Goal: Task Accomplishment & Management: Use online tool/utility

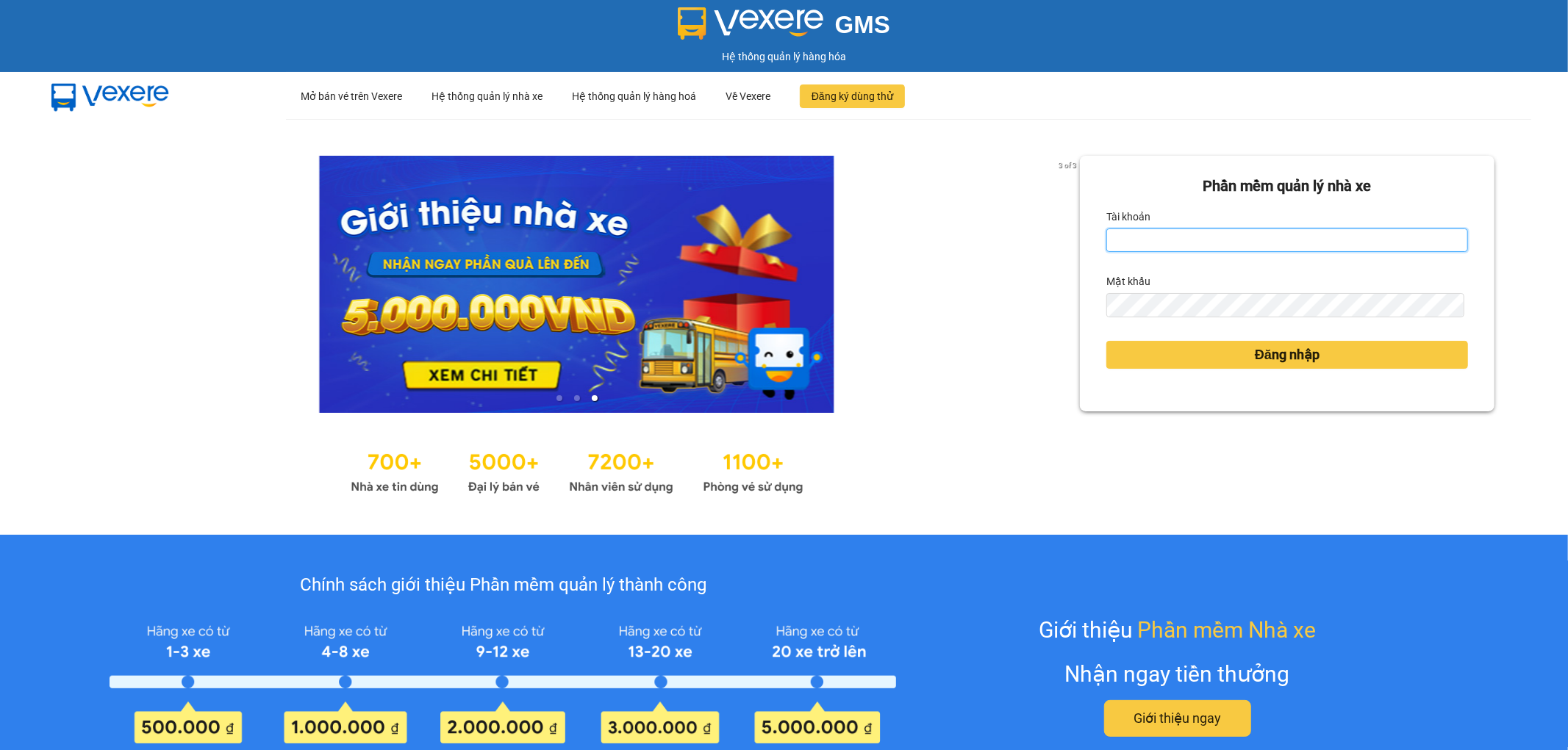
click at [1211, 237] on input "Tài khoản" at bounding box center [1287, 240] width 362 height 23
type input "tronghoang.apq"
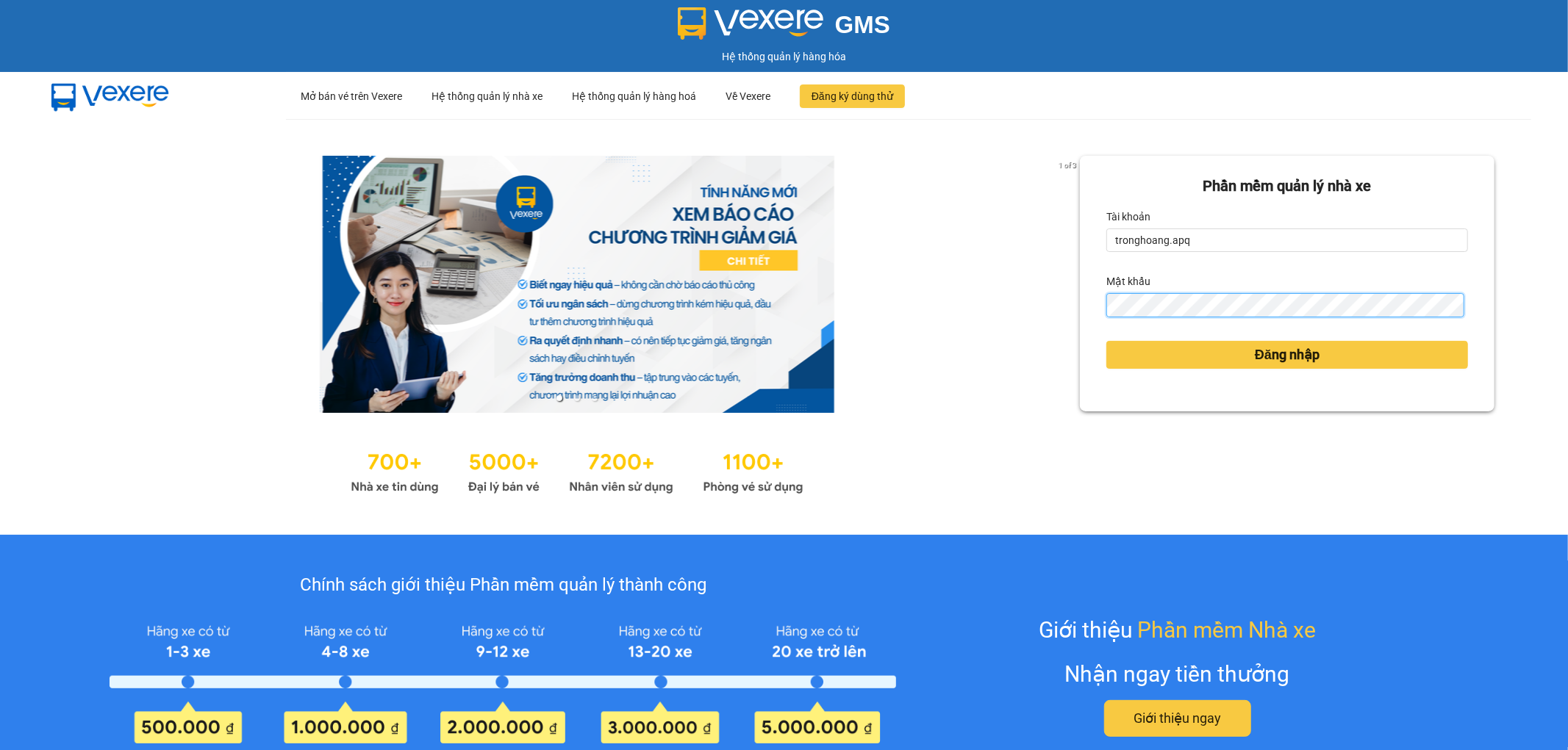
click at [1106, 341] on button "Đăng nhập" at bounding box center [1287, 355] width 362 height 28
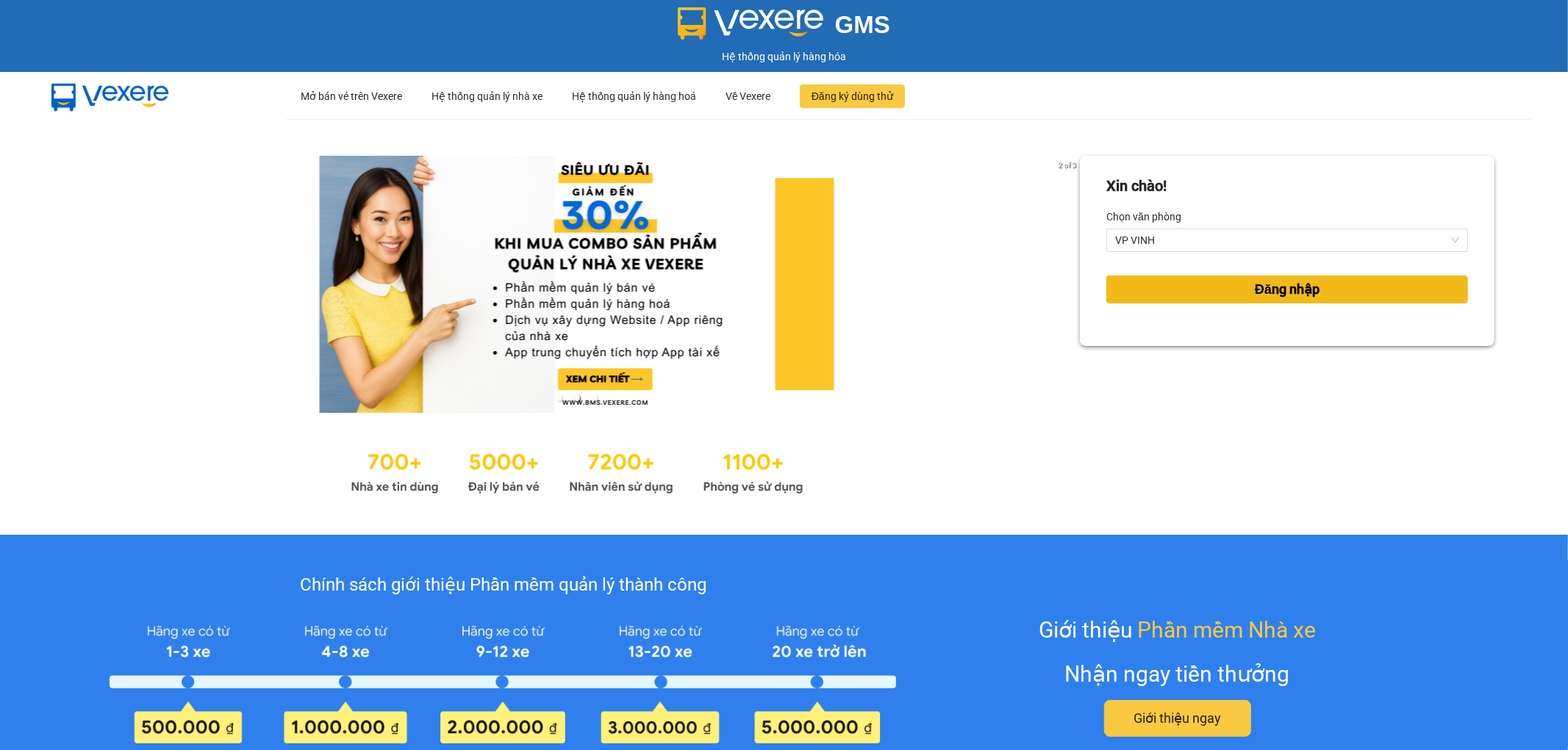
click at [1230, 285] on button "Đăng nhập" at bounding box center [1287, 290] width 362 height 28
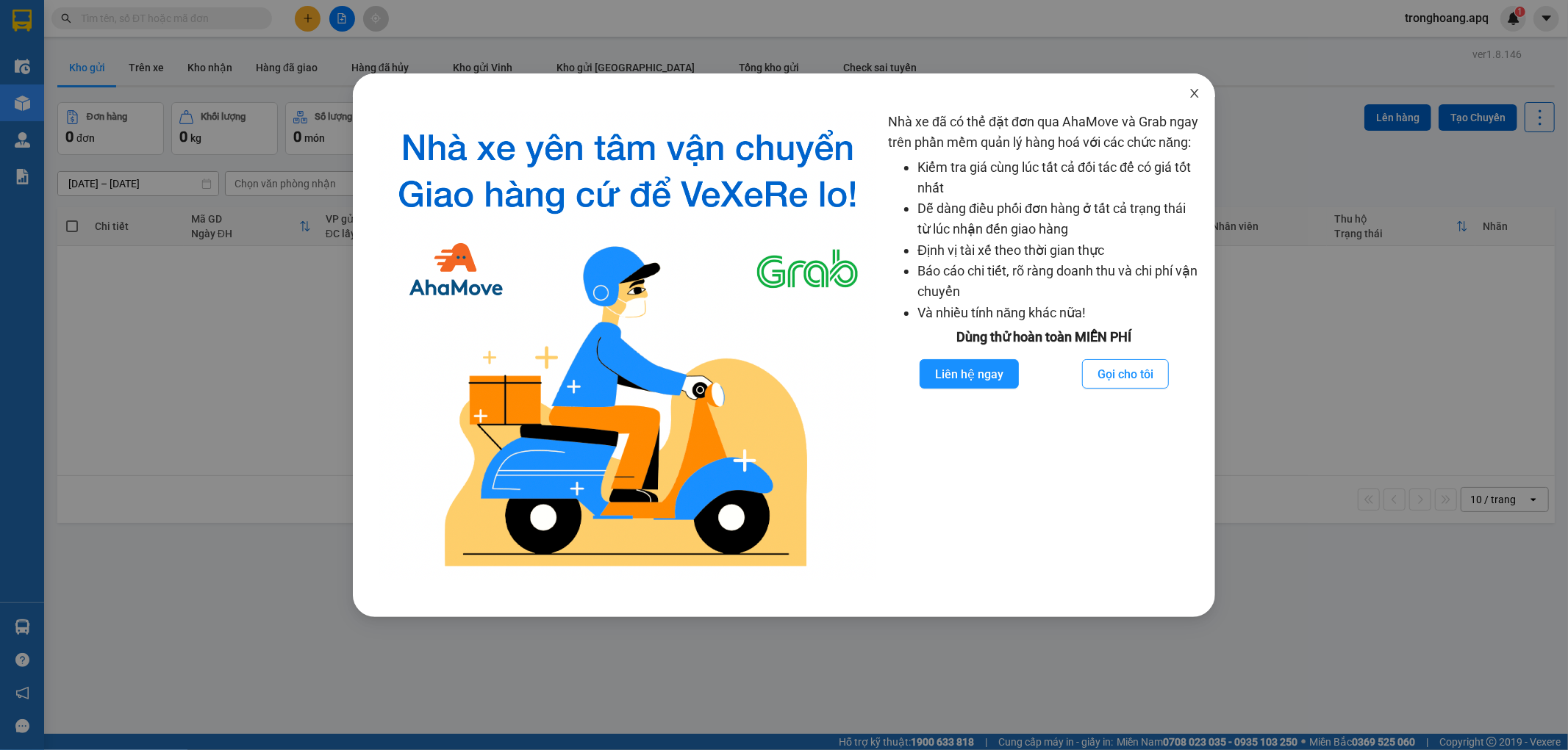
click at [1190, 88] on icon "close" at bounding box center [1195, 93] width 12 height 12
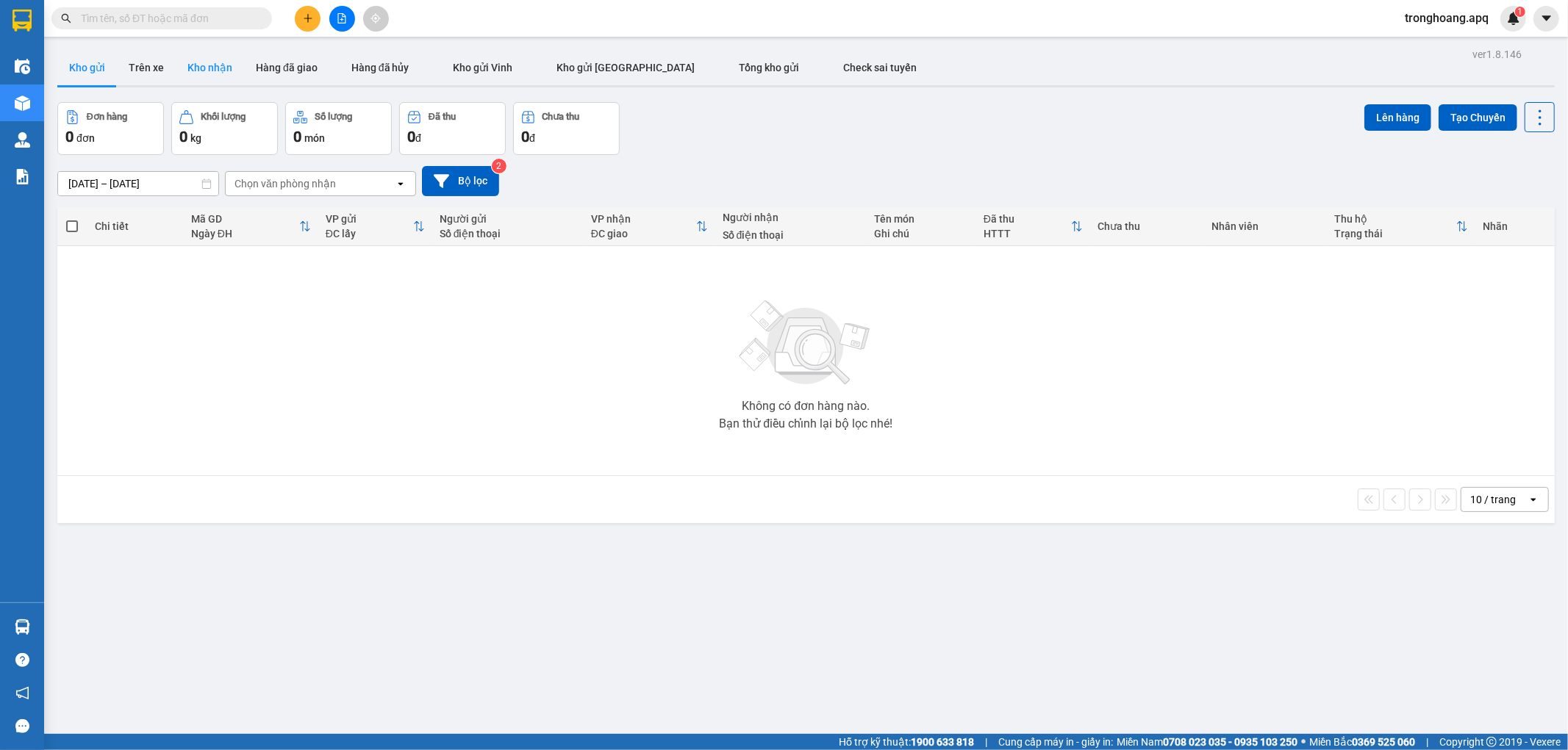
click at [197, 50] on button "Kho nhận" at bounding box center [210, 68] width 69 height 36
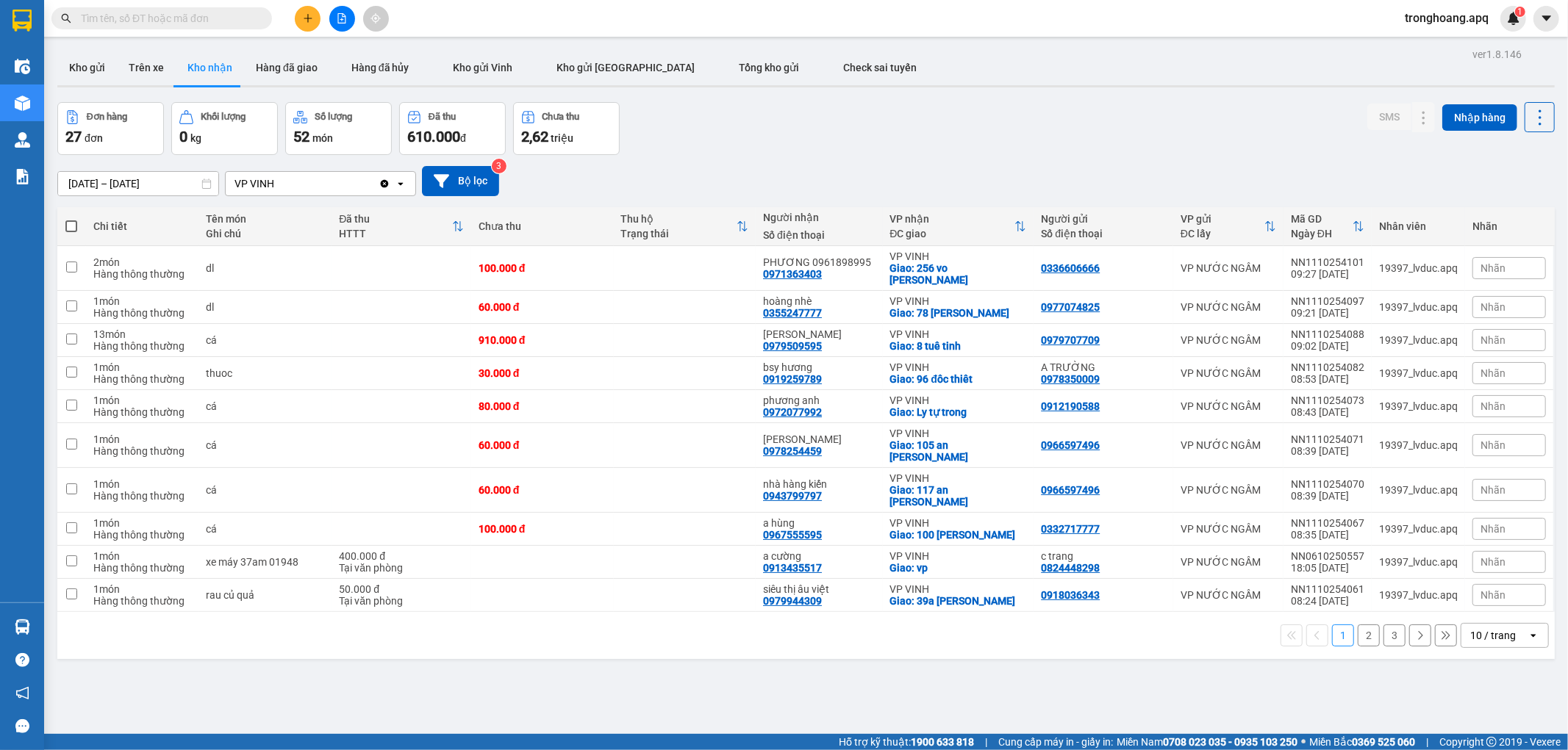
click at [919, 159] on div "[DATE] – [DATE] Press the down arrow key to interact with the calendar and sele…" at bounding box center [805, 181] width 1498 height 52
click at [1471, 629] on div "10 / trang" at bounding box center [1493, 636] width 45 height 15
click at [1480, 584] on span "100 / trang" at bounding box center [1486, 581] width 53 height 15
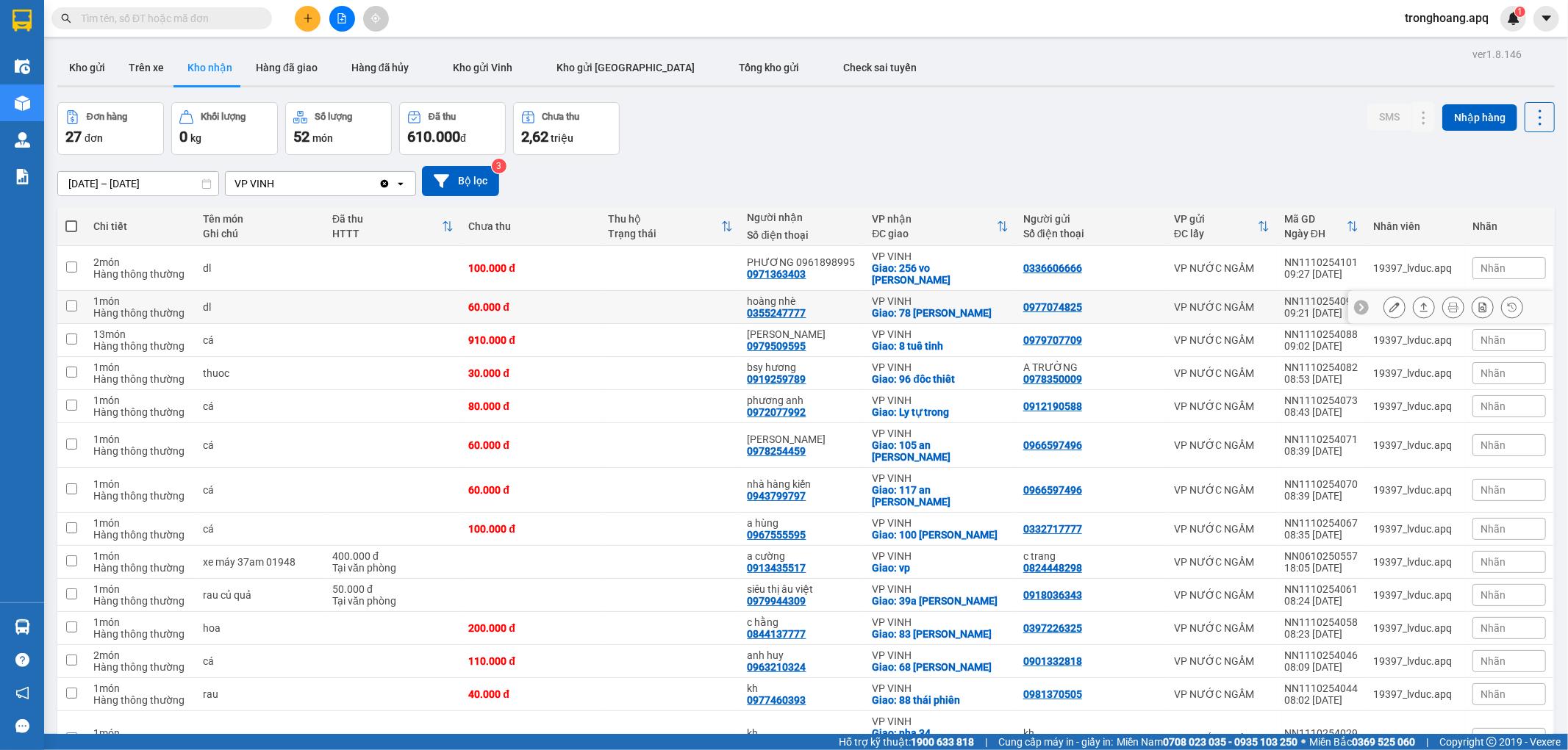
click at [717, 303] on td at bounding box center [670, 307] width 140 height 33
checkbox input "true"
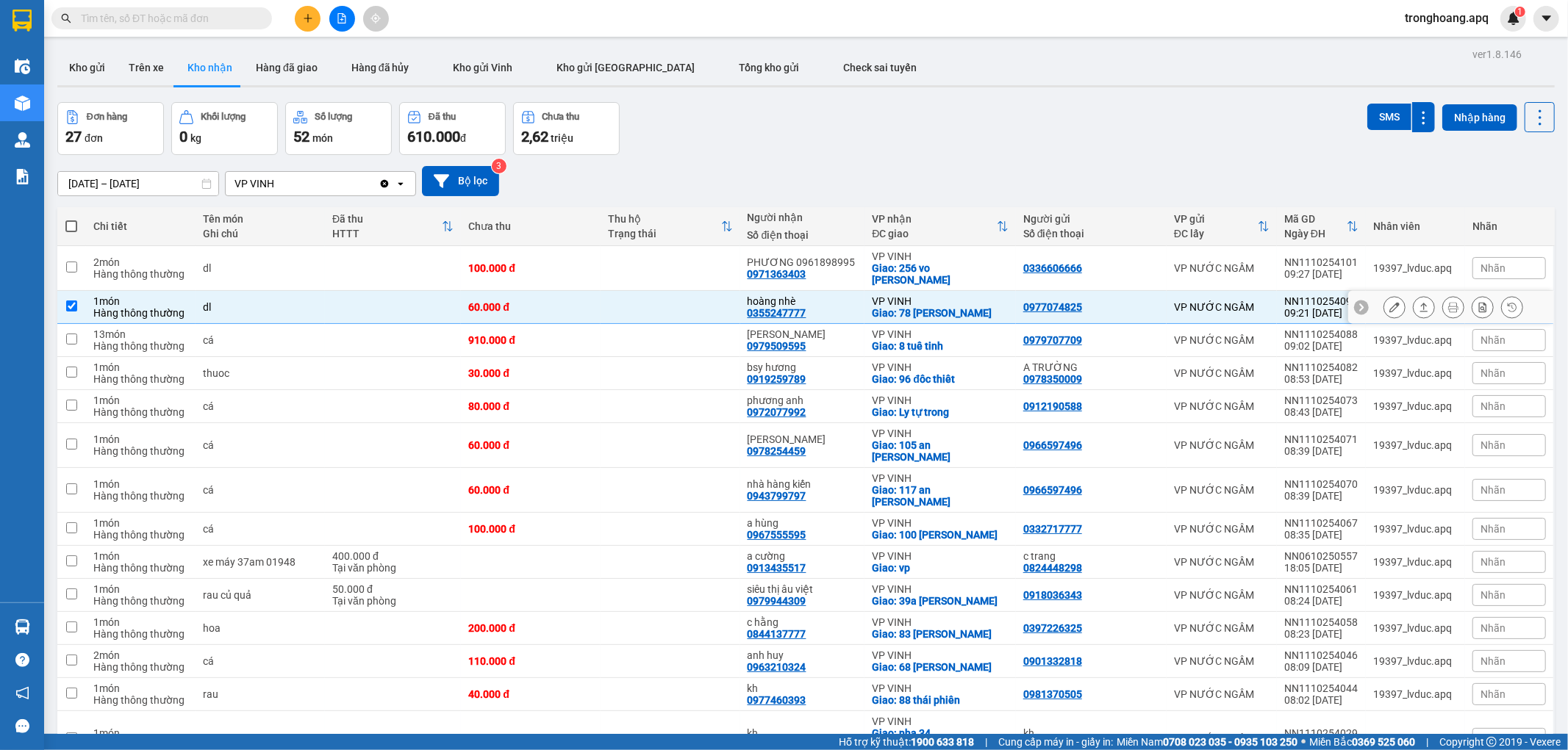
click at [715, 273] on td at bounding box center [670, 268] width 140 height 45
checkbox input "true"
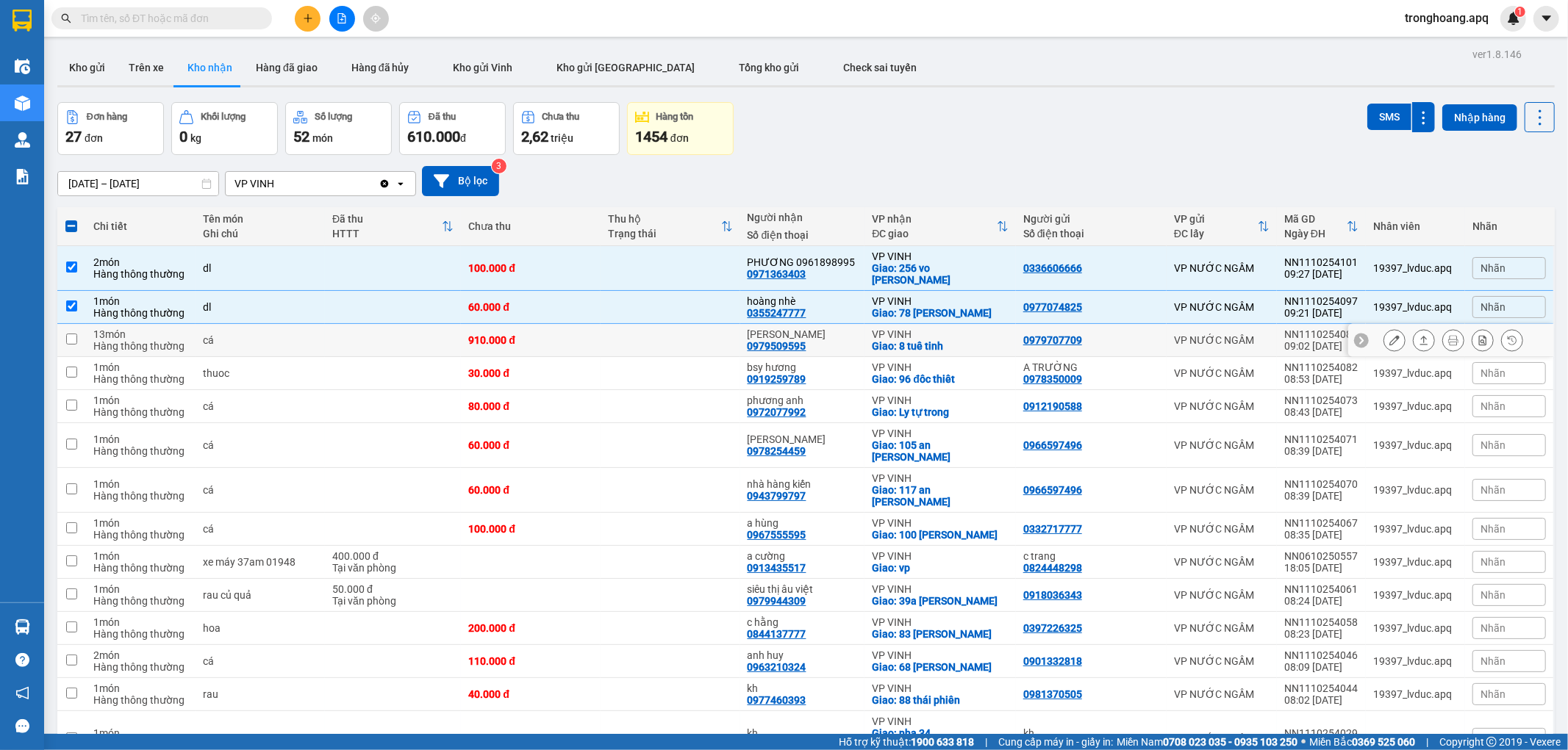
click at [697, 324] on td at bounding box center [670, 340] width 140 height 33
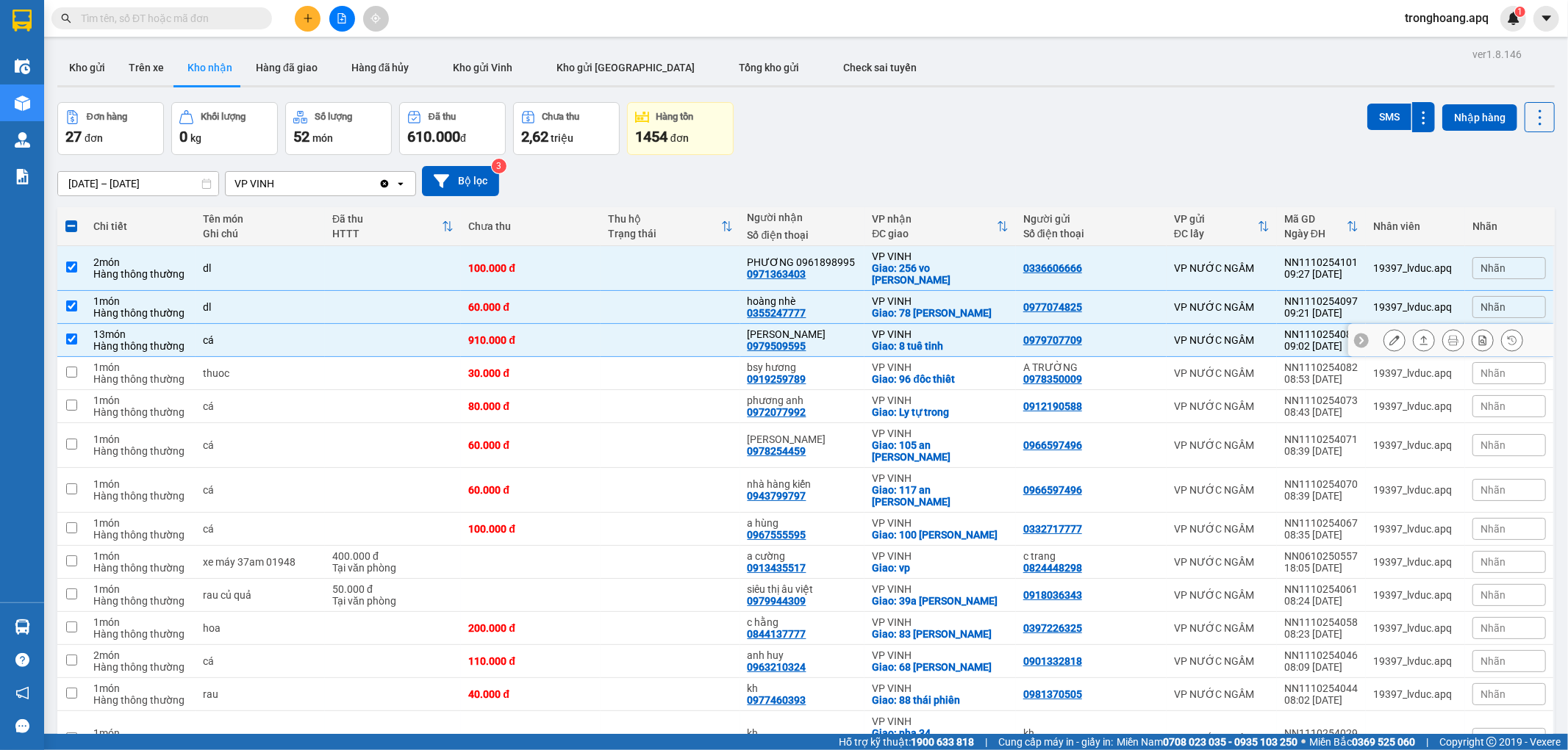
click at [667, 339] on td at bounding box center [670, 340] width 140 height 33
checkbox input "false"
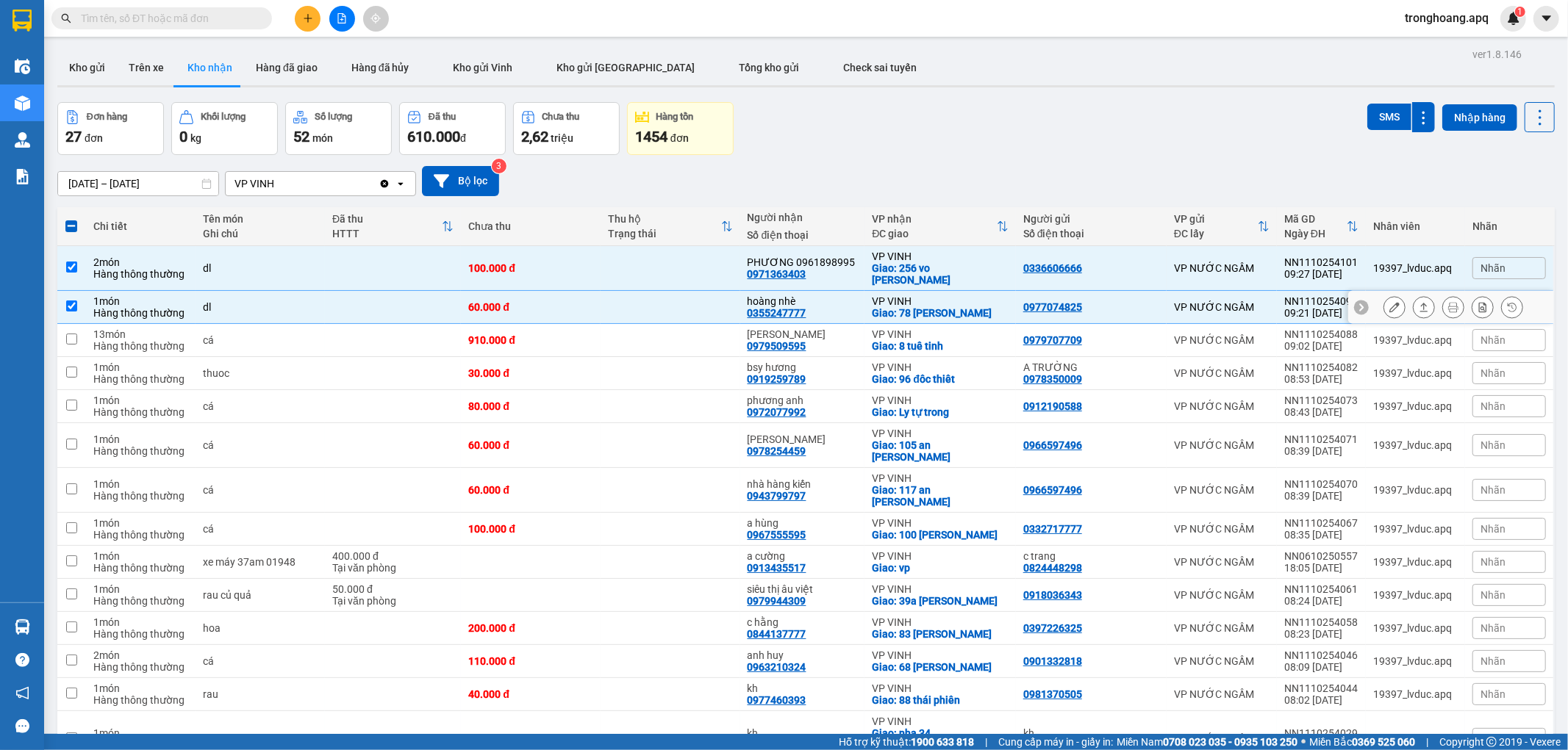
drag, startPoint x: 663, startPoint y: 296, endPoint x: 658, endPoint y: 255, distance: 41.3
click at [663, 292] on td at bounding box center [670, 307] width 140 height 33
checkbox input "false"
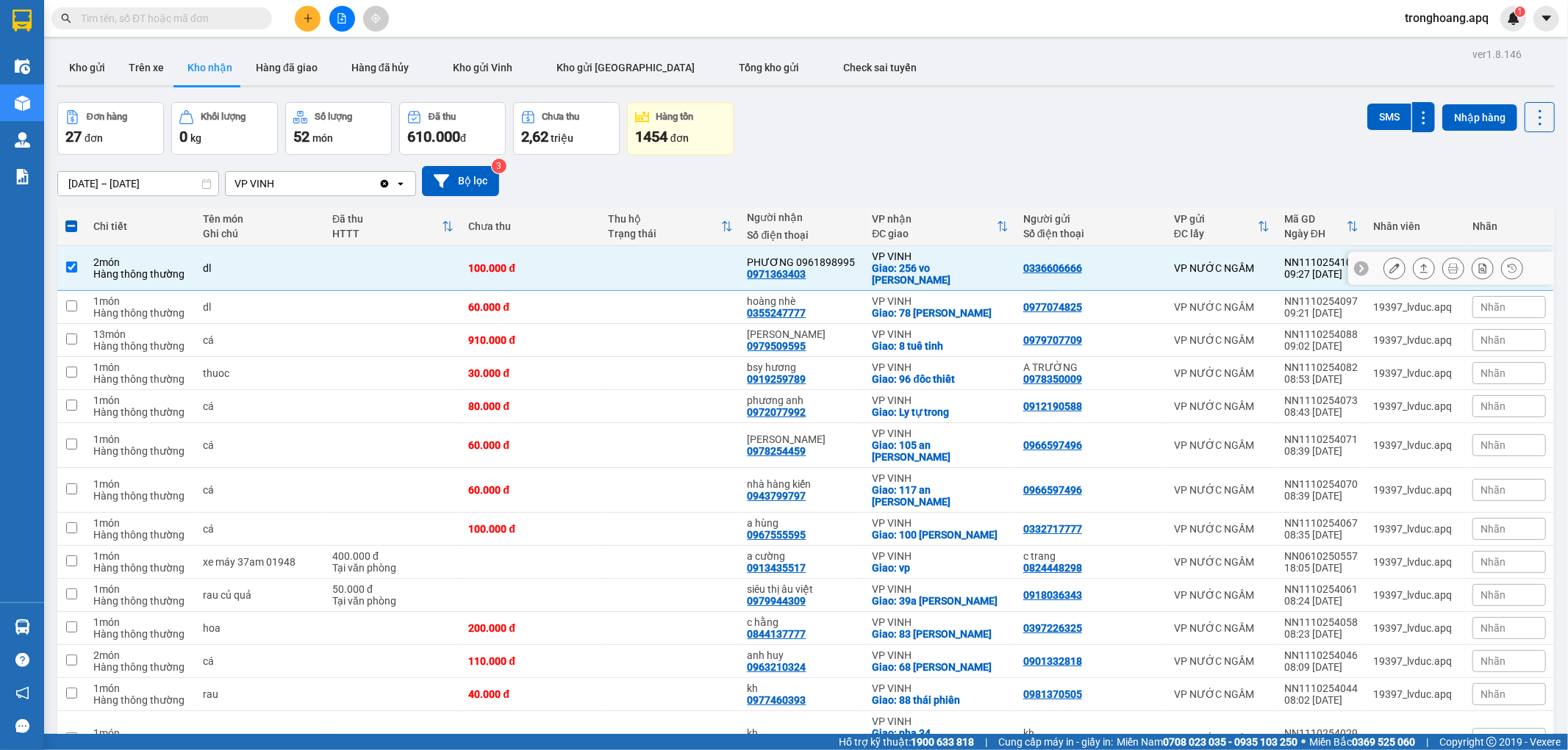
click at [658, 255] on td at bounding box center [670, 268] width 140 height 45
checkbox input "false"
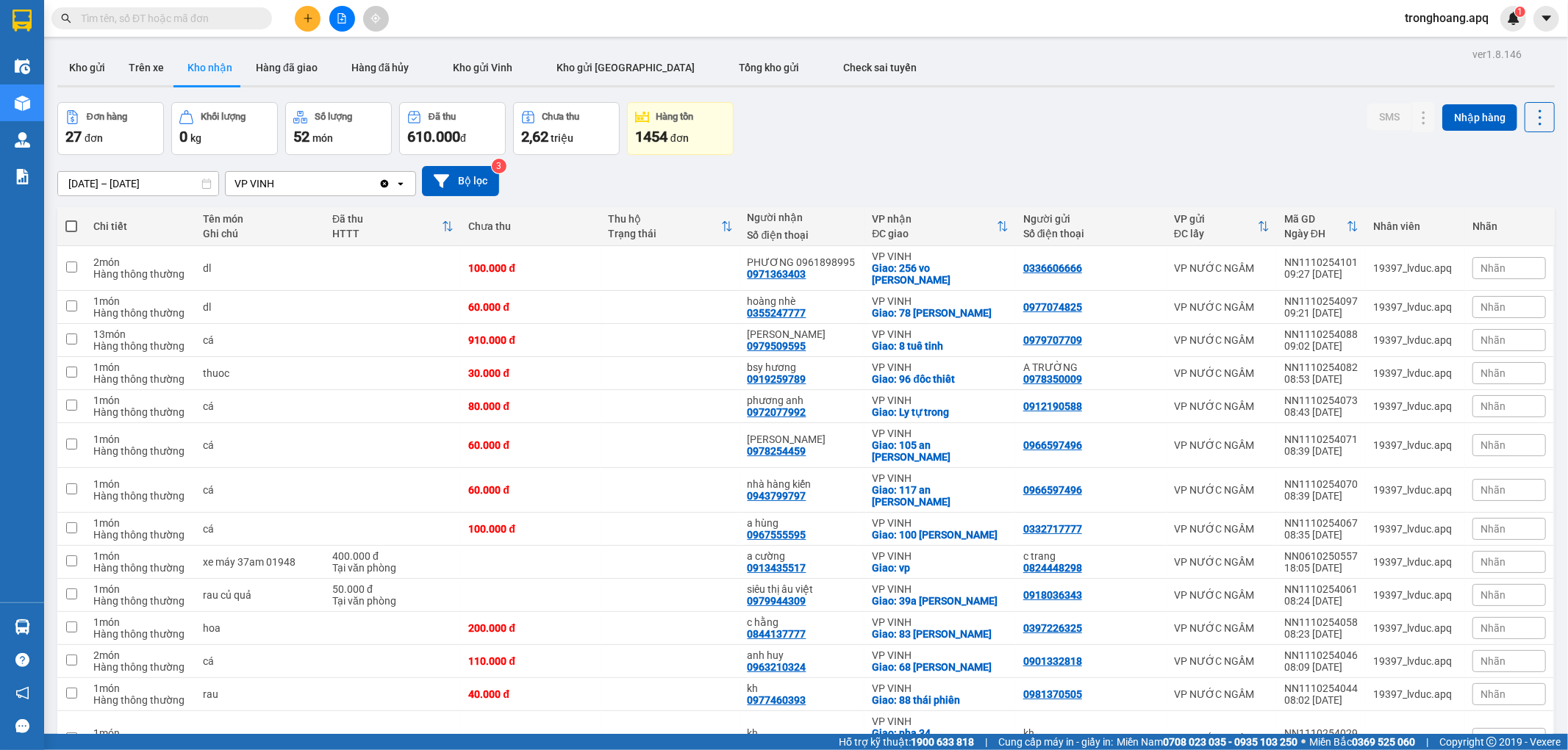
click at [335, 15] on button at bounding box center [342, 18] width 26 height 26
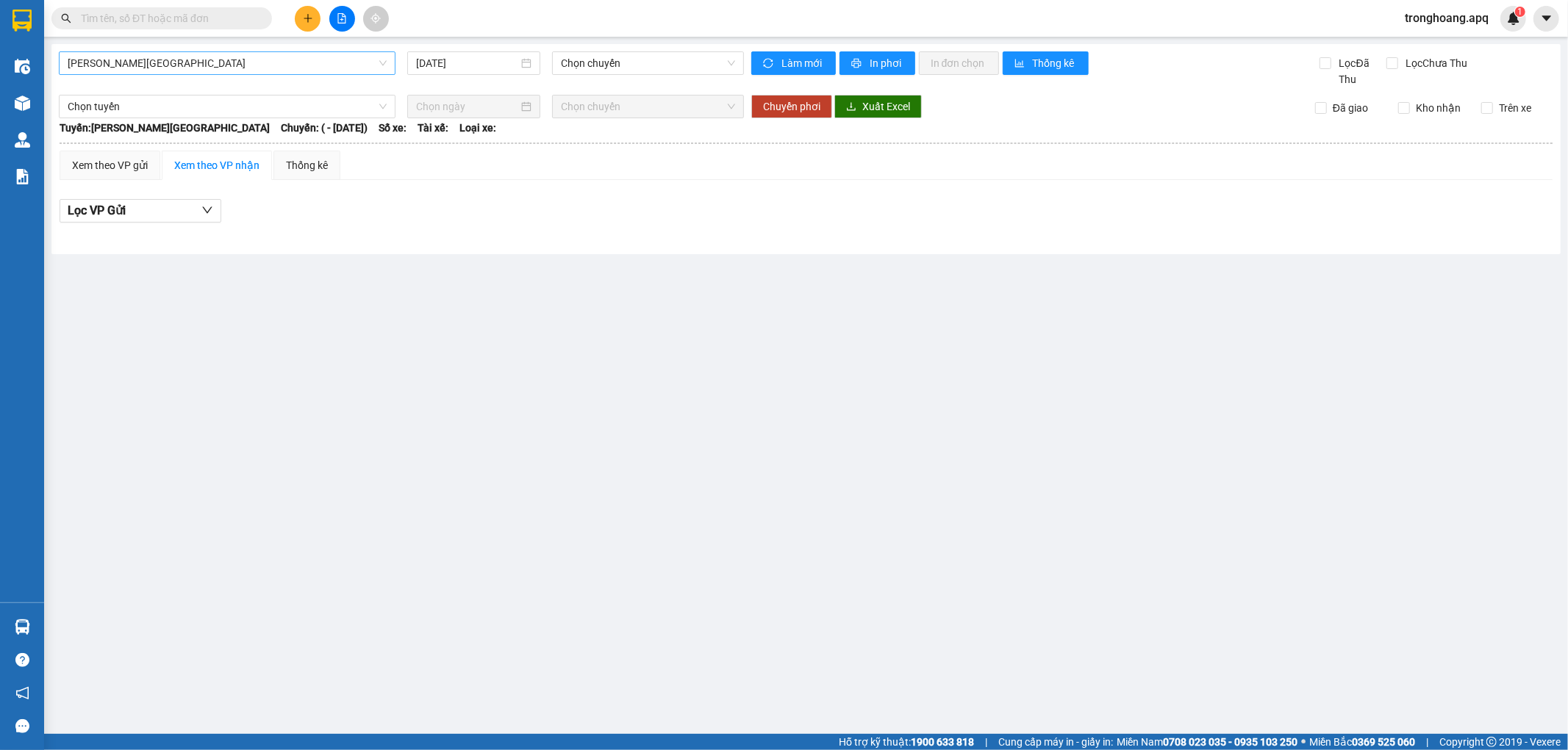
click at [155, 63] on span "[PERSON_NAME][GEOGRAPHIC_DATA]" at bounding box center [227, 63] width 319 height 22
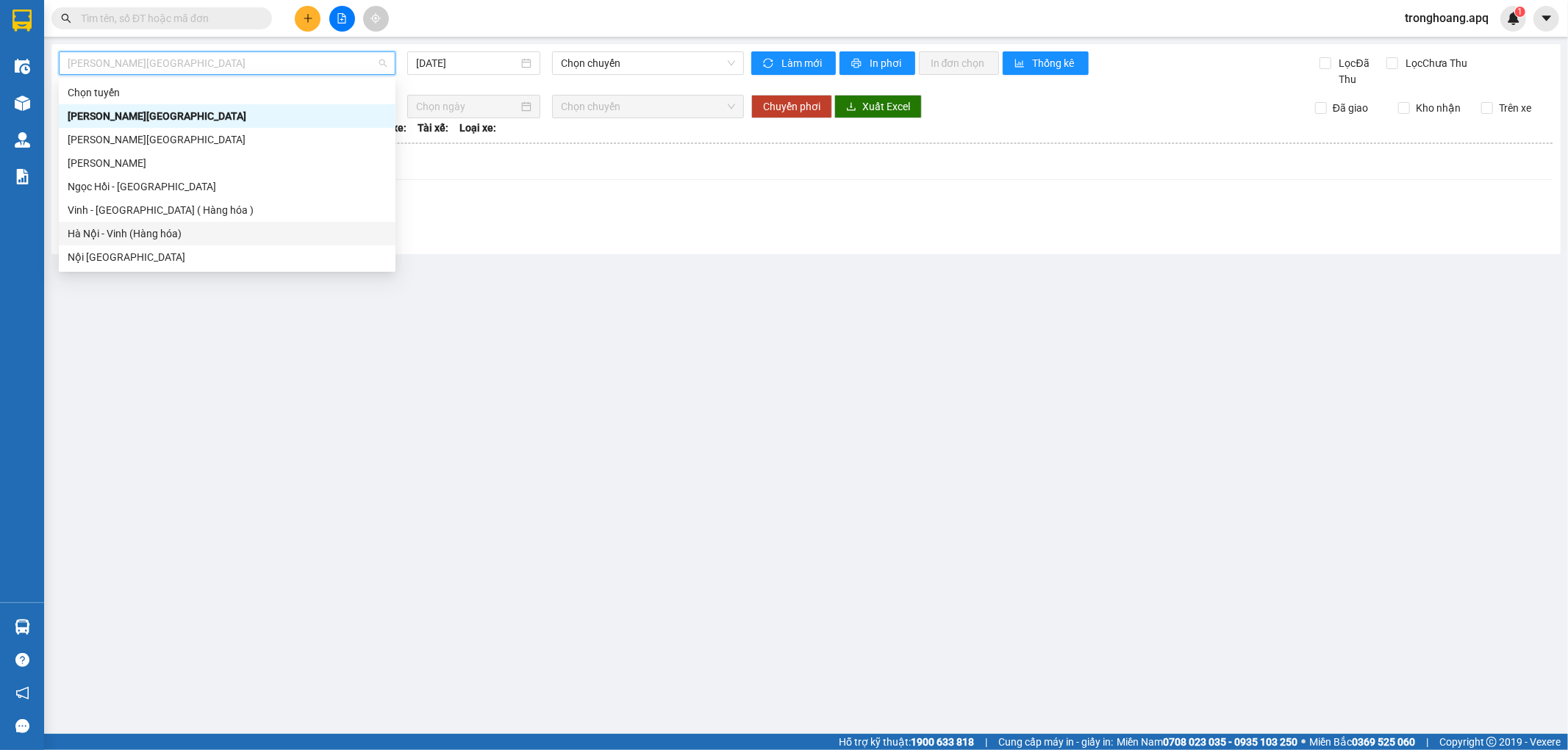
click at [164, 237] on div "Hà Nội - Vinh (Hàng hóa)" at bounding box center [227, 234] width 319 height 17
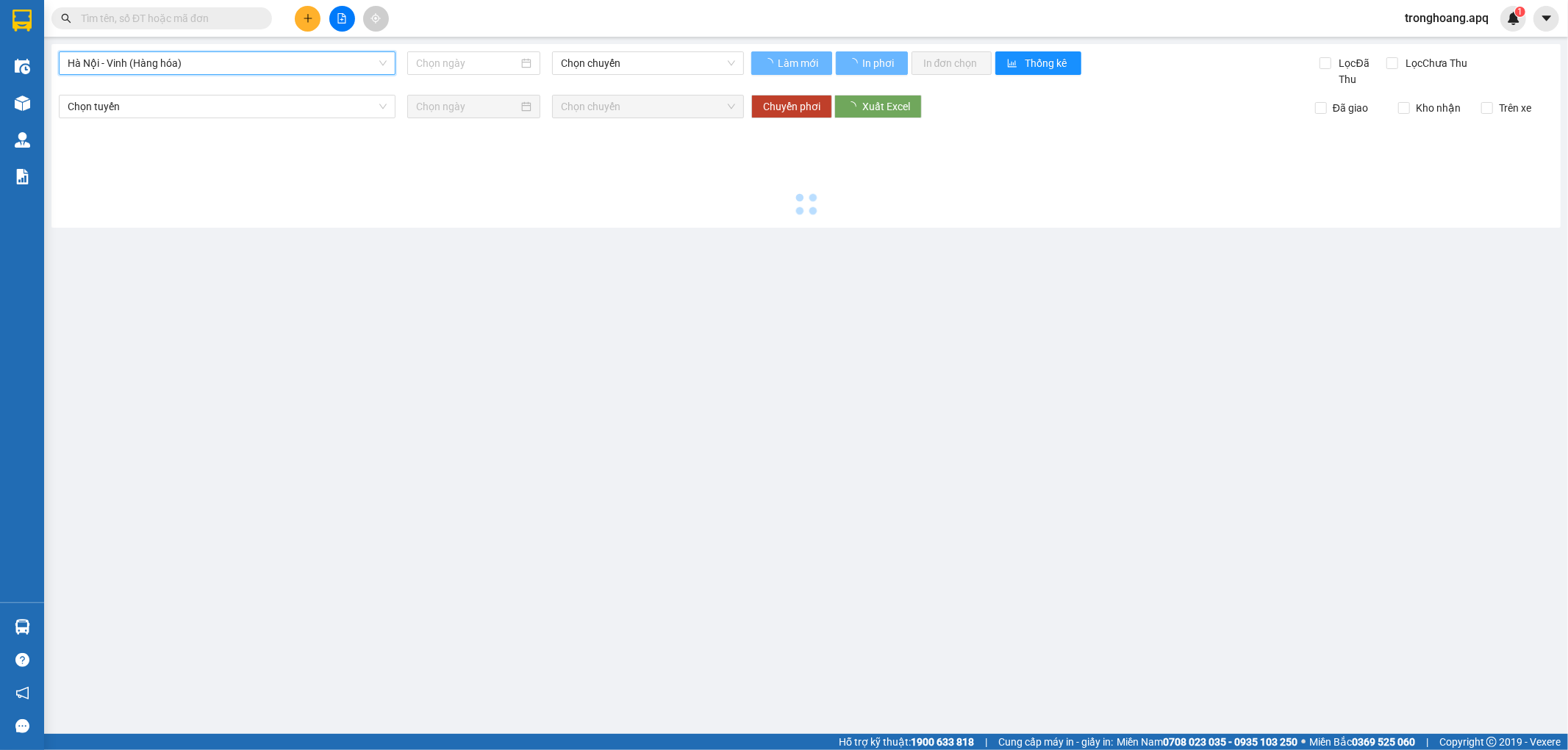
type input "[DATE]"
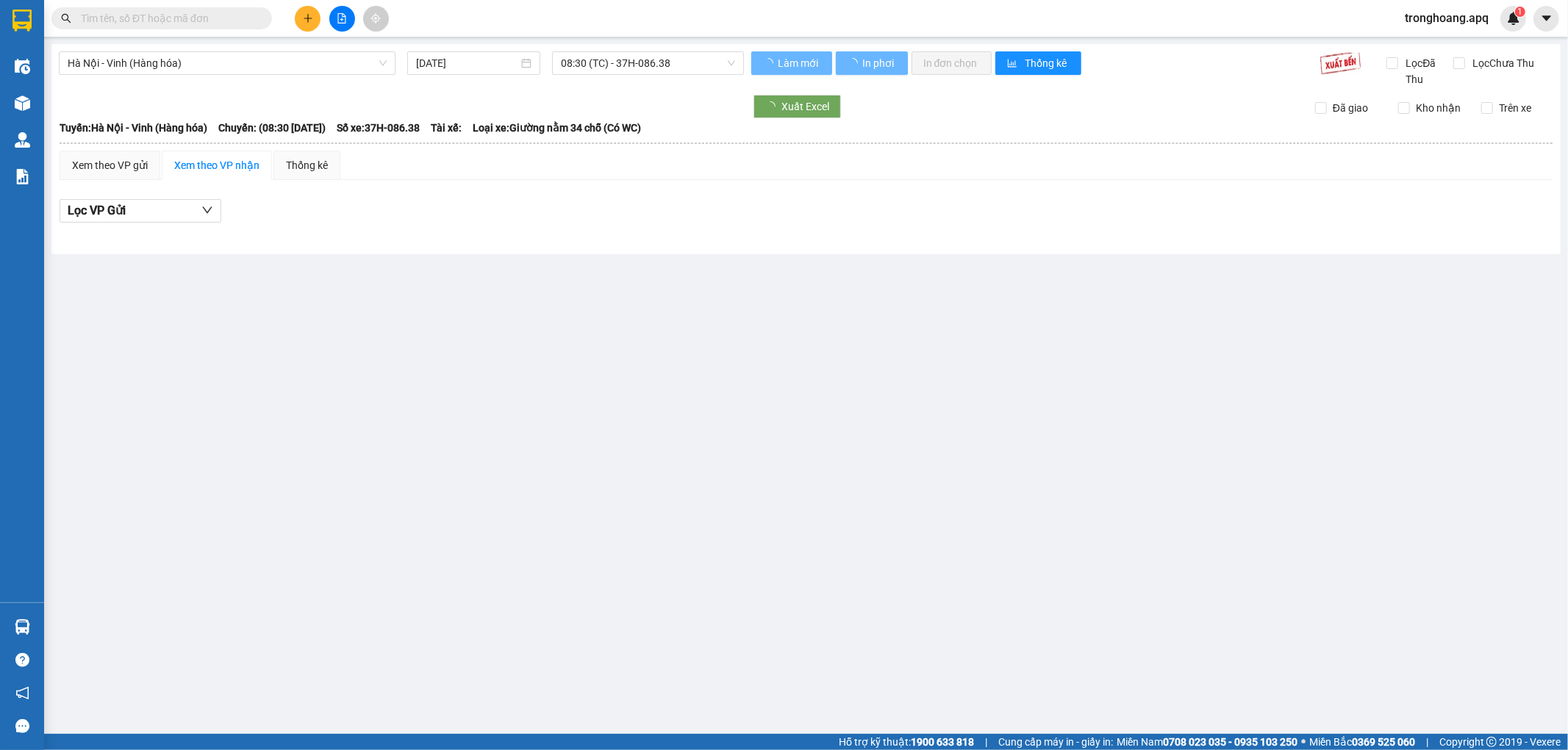
click at [608, 48] on div "[GEOGRAPHIC_DATA] - [GEOGRAPHIC_DATA] (Hàng hóa) [DATE] 08:30 (TC) - 37H-086.38…" at bounding box center [805, 149] width 1509 height 210
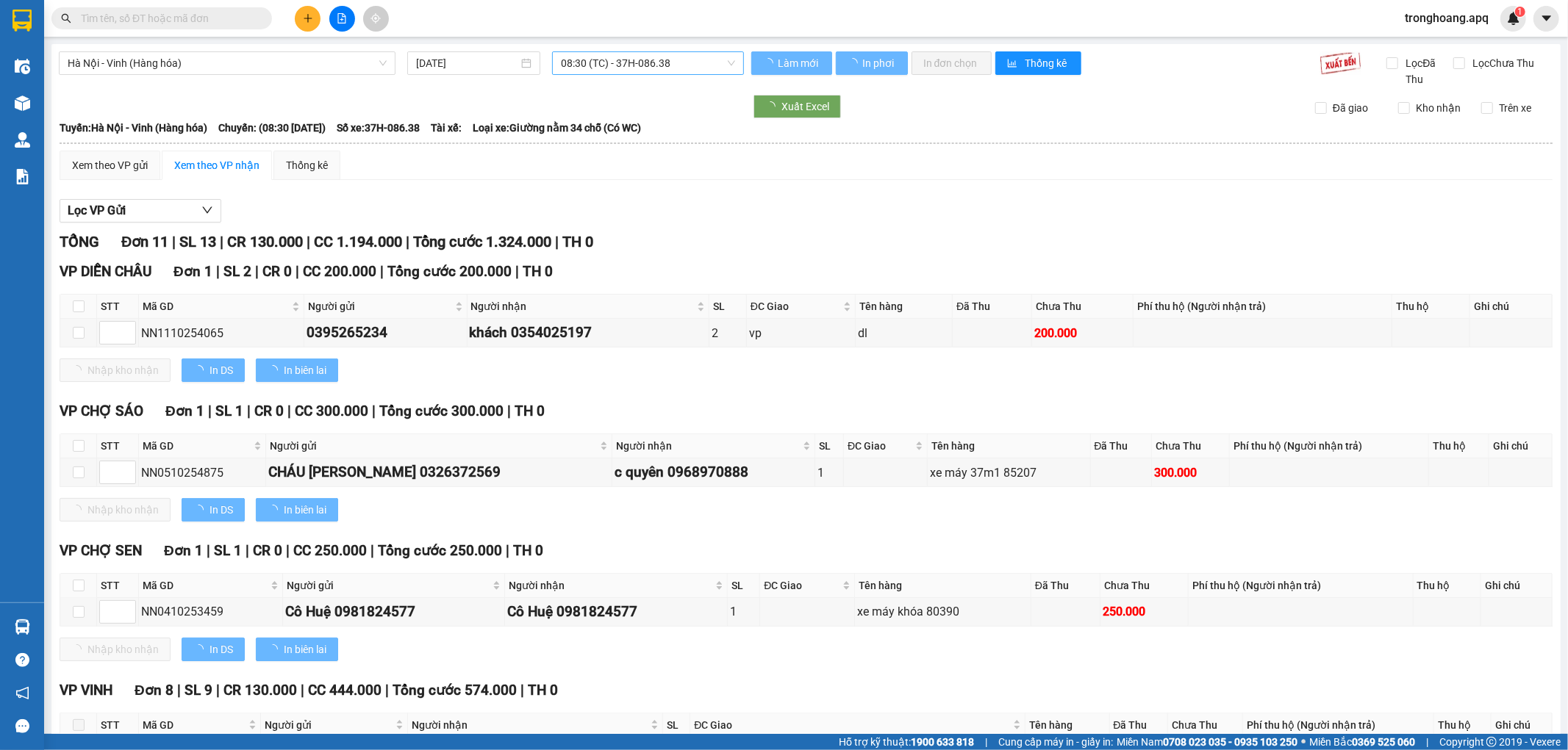
click at [611, 64] on span "08:30 (TC) - 37H-086.38" at bounding box center [648, 63] width 173 height 22
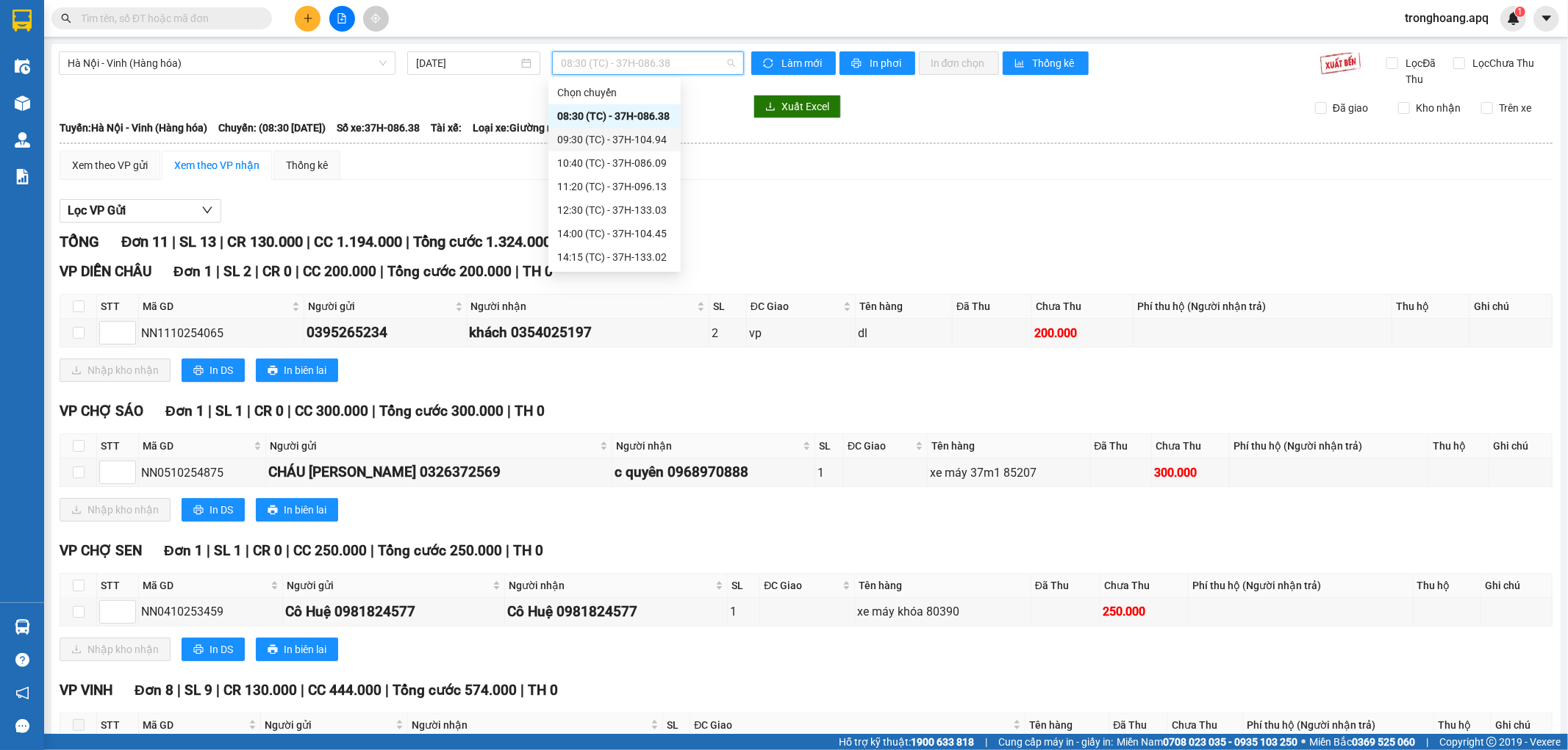
click at [624, 145] on div "09:30 (TC) - 37H-104.94" at bounding box center [614, 140] width 115 height 17
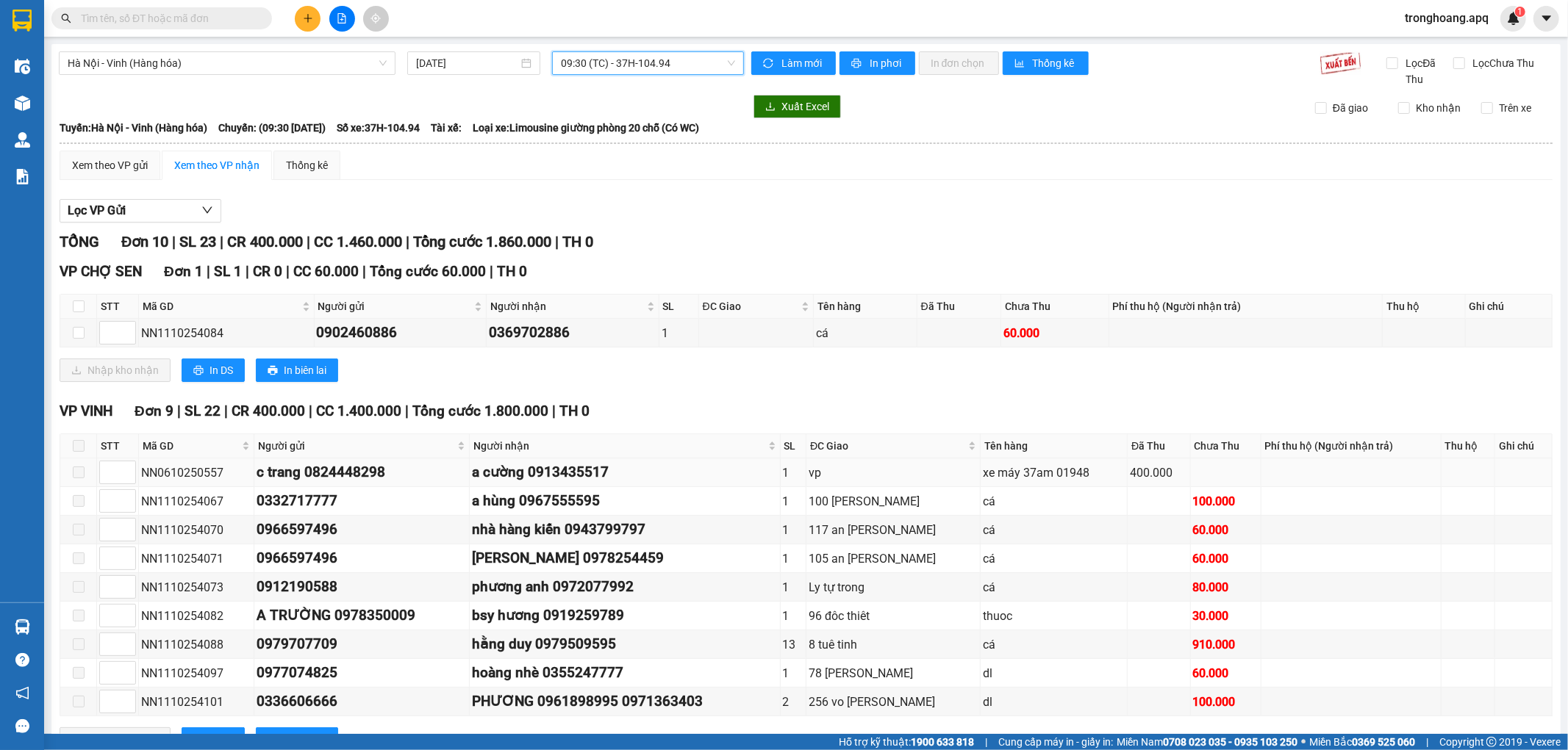
scroll to position [61, 0]
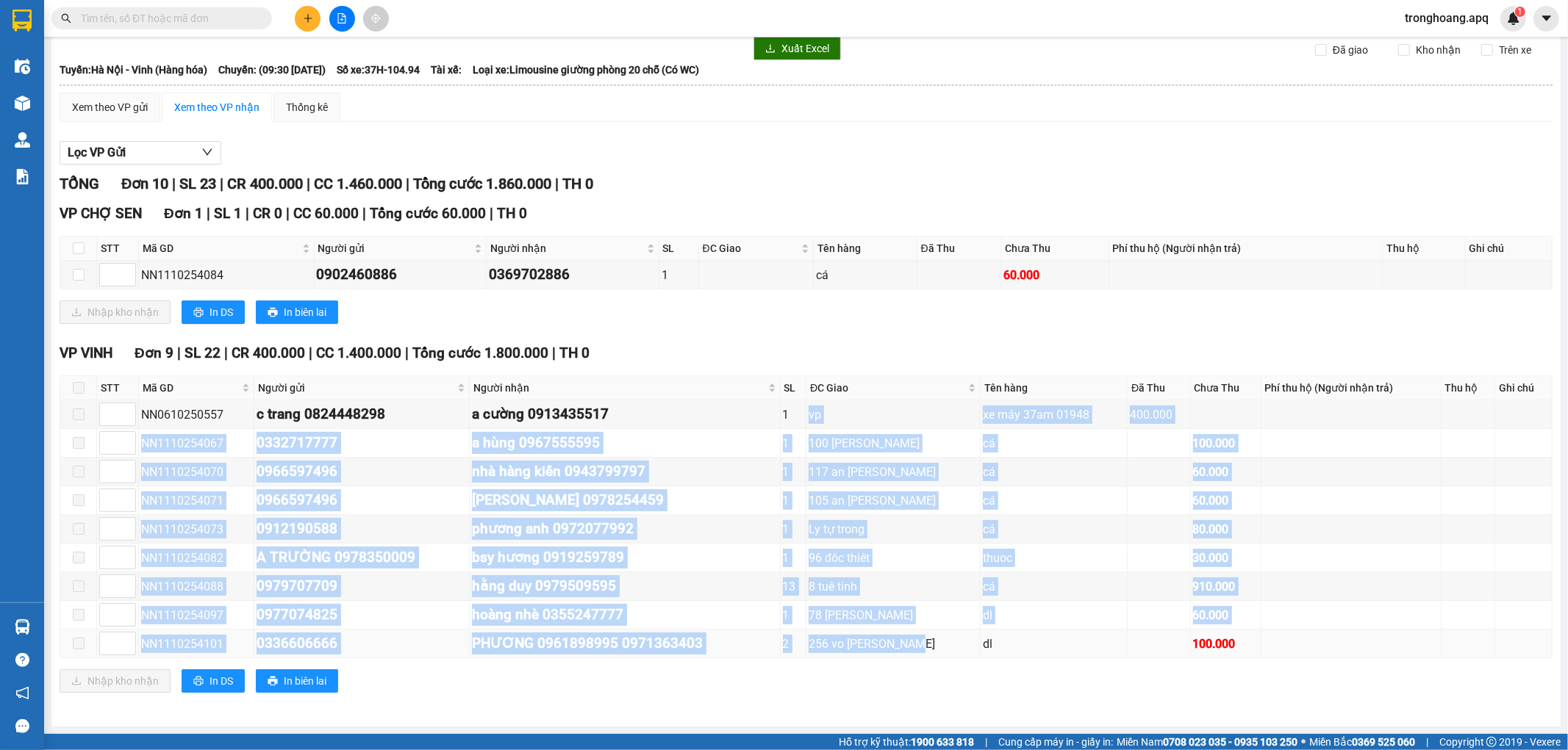
drag, startPoint x: 792, startPoint y: 425, endPoint x: 953, endPoint y: 654, distance: 279.9
click at [953, 654] on tbody "NN0610250557 c trang 0824448298 a cường 0913435517 1 vp xe máy 37am 01948 400.0…" at bounding box center [806, 529] width 1492 height 258
click at [953, 654] on td "256 vo [PERSON_NAME]" at bounding box center [893, 644] width 174 height 29
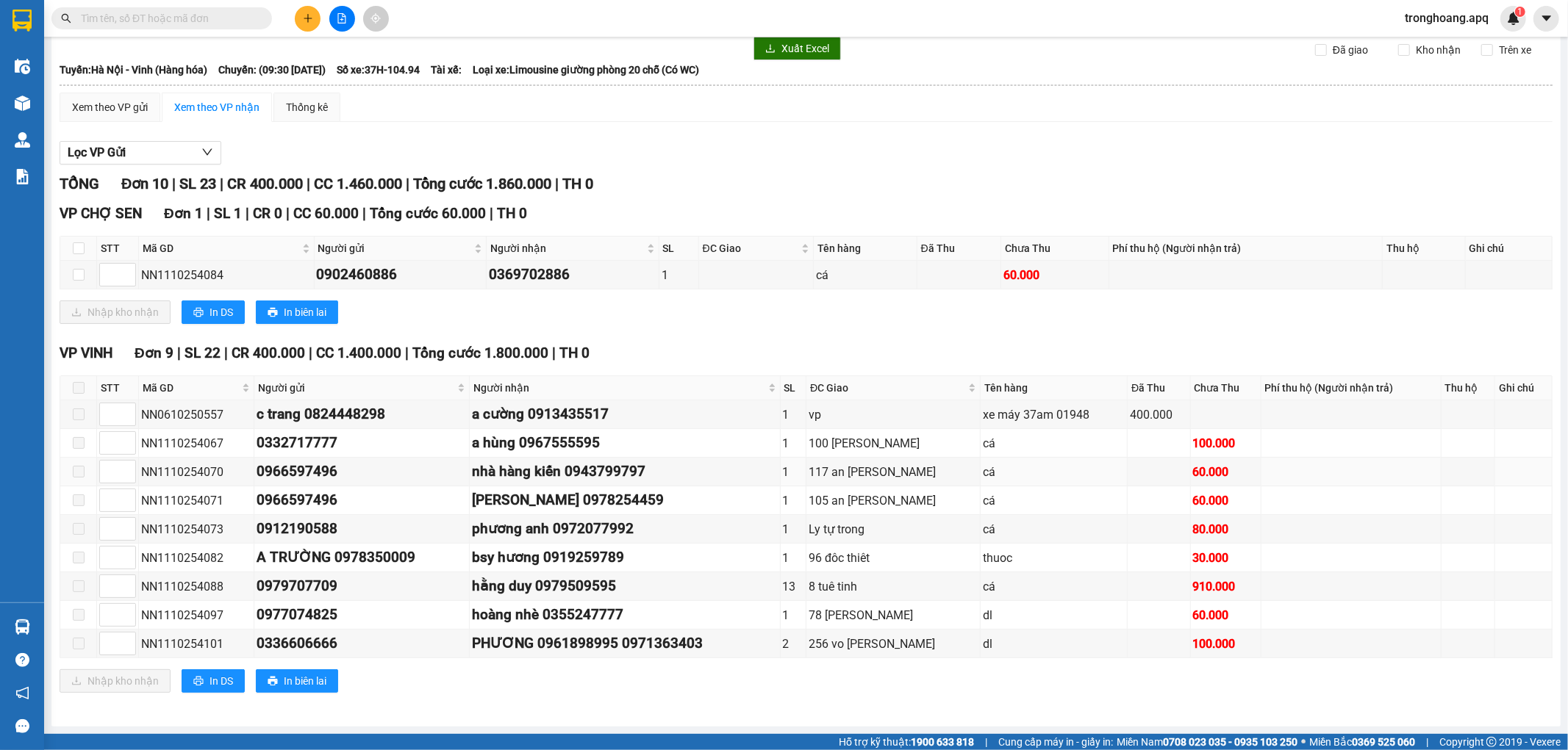
scroll to position [0, 0]
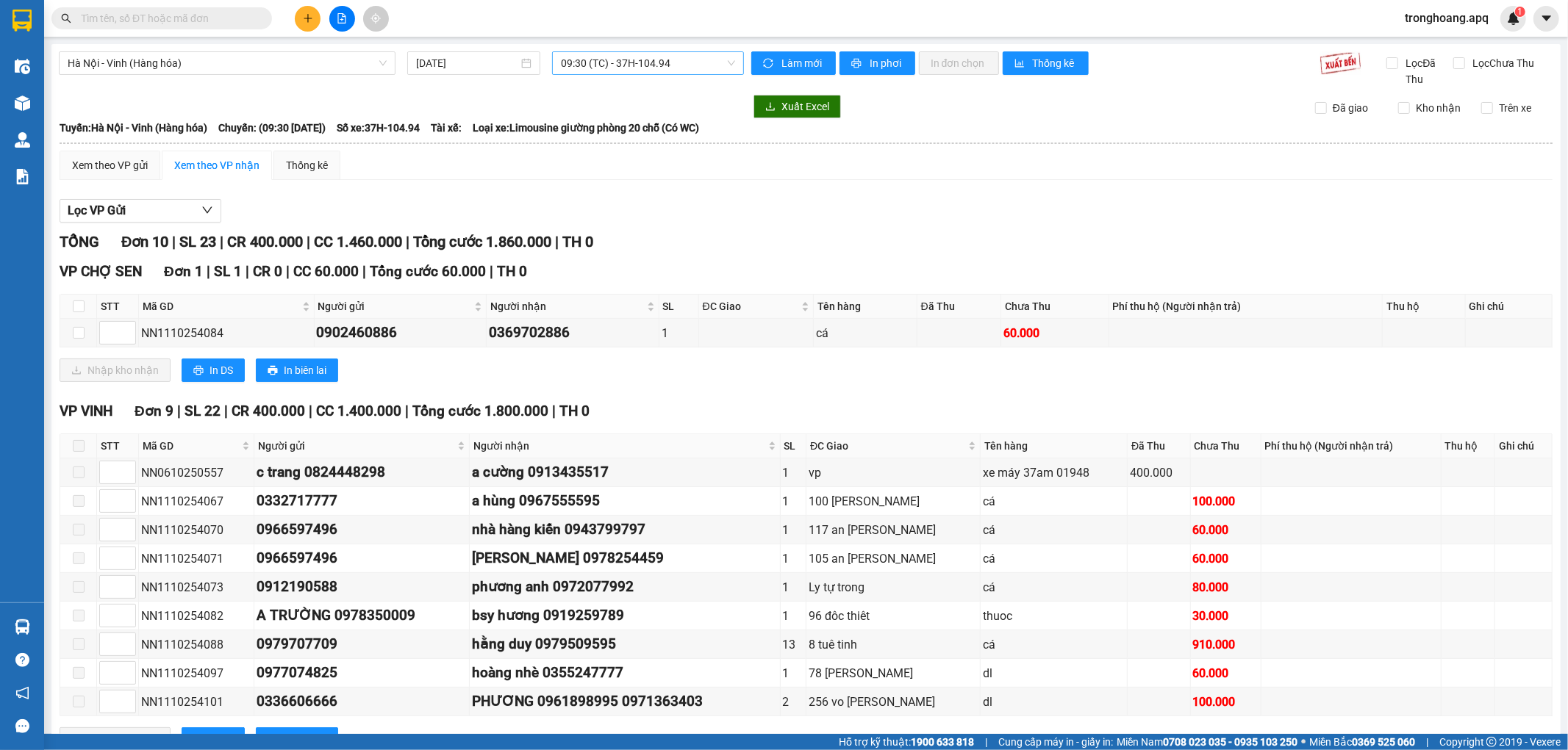
click at [584, 74] on span "09:30 (TC) - 37H-104.94" at bounding box center [648, 63] width 173 height 22
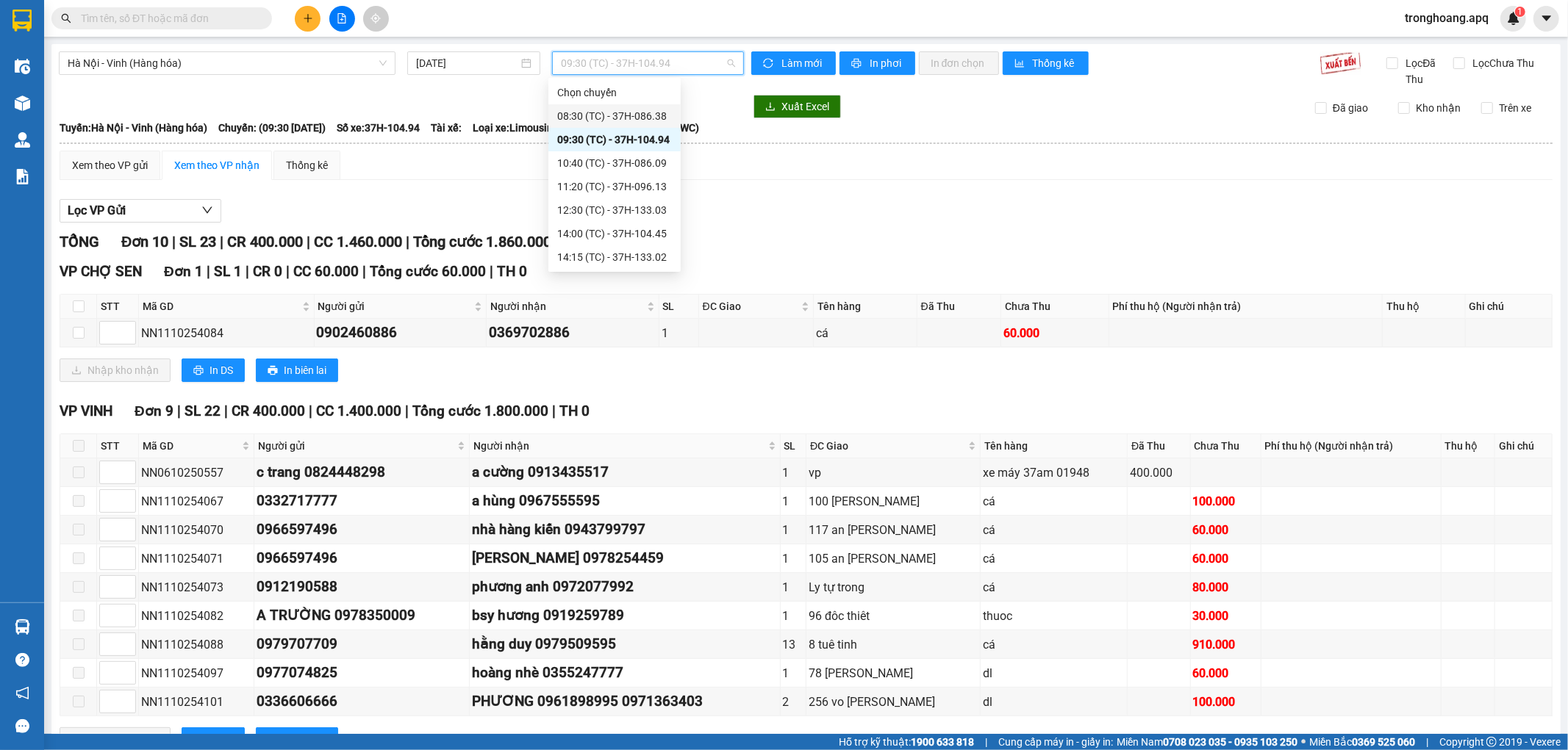
click at [608, 105] on div "08:30 (TC) - 37H-086.38" at bounding box center [615, 116] width 132 height 23
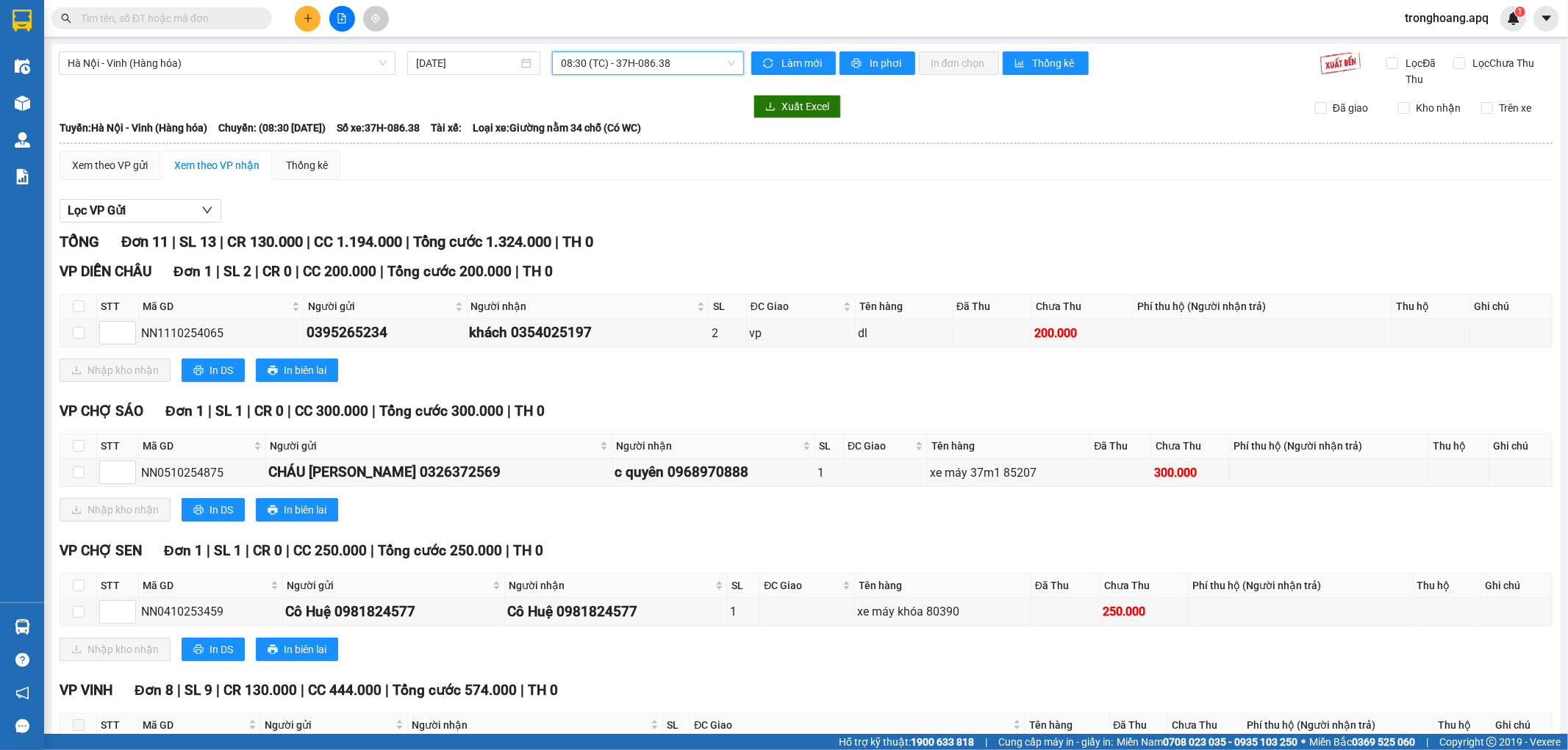
scroll to position [311, 0]
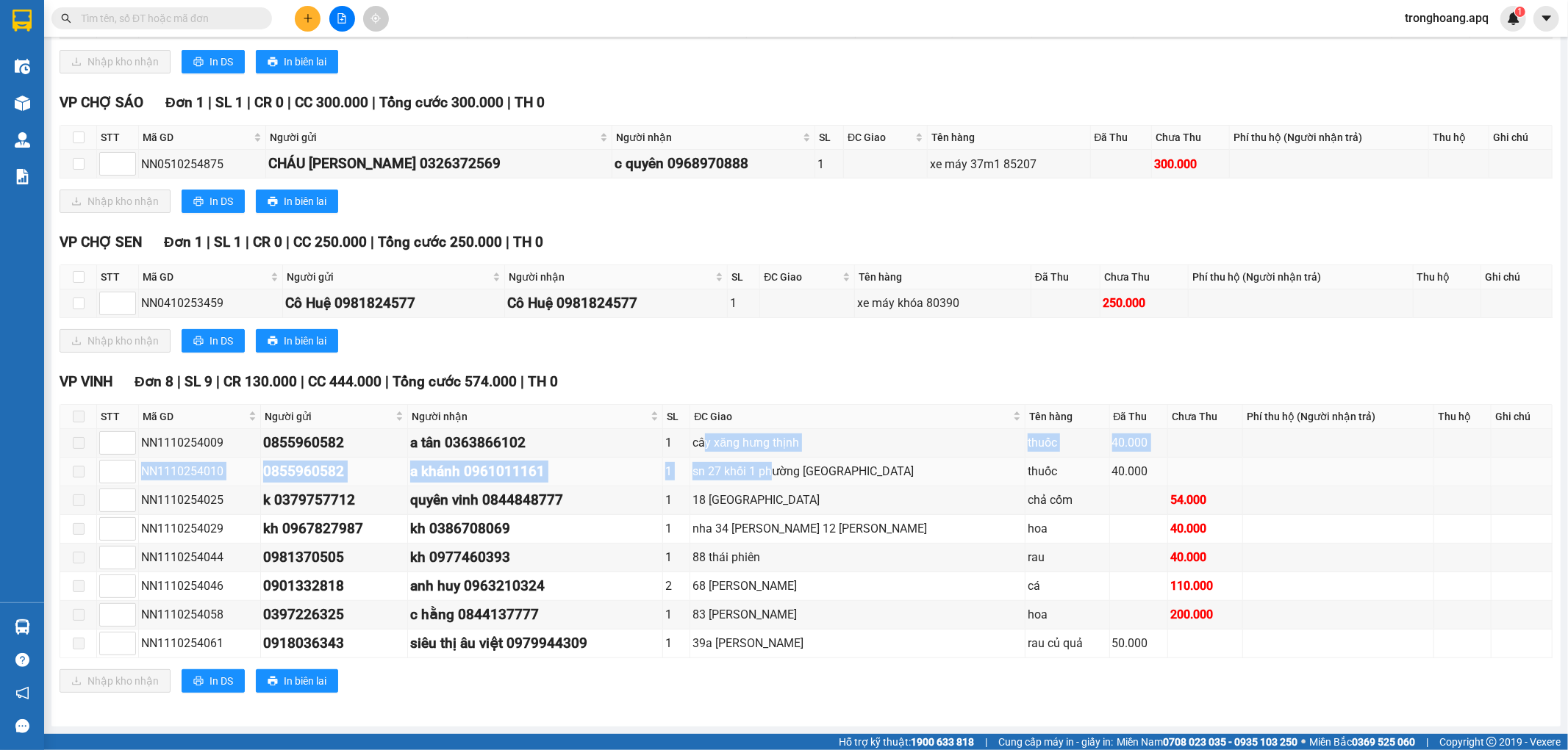
drag, startPoint x: 717, startPoint y: 444, endPoint x: 786, endPoint y: 467, distance: 72.7
click at [786, 467] on tbody "NN1110254009 0855960582 a tân 0363866102 1 cây xăng hưng thịnh thuốc 40.000 NN1…" at bounding box center [806, 544] width 1492 height 230
click at [786, 467] on div "sn 27 khối 1 phường [GEOGRAPHIC_DATA]" at bounding box center [858, 472] width 330 height 18
drag, startPoint x: 706, startPoint y: 461, endPoint x: 758, endPoint y: 468, distance: 52.5
click at [758, 467] on td "sn 27 khối 1 phường [GEOGRAPHIC_DATA]" at bounding box center [858, 472] width 335 height 29
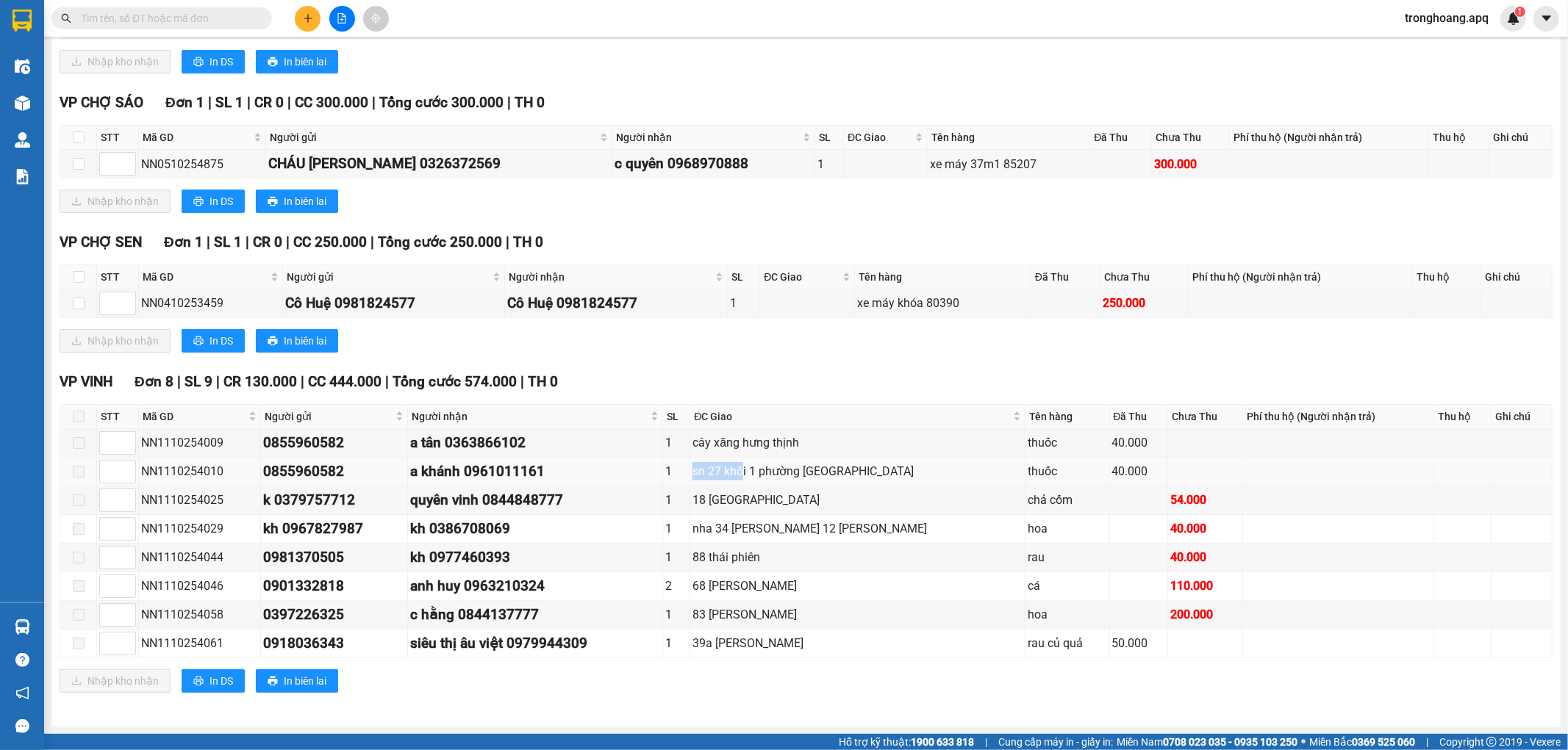
click at [758, 468] on div "sn 27 khối 1 phường [GEOGRAPHIC_DATA]" at bounding box center [858, 472] width 330 height 18
drag, startPoint x: 729, startPoint y: 506, endPoint x: 787, endPoint y: 510, distance: 58.1
click at [785, 509] on td "18 [GEOGRAPHIC_DATA]" at bounding box center [858, 501] width 335 height 29
drag, startPoint x: 787, startPoint y: 510, endPoint x: 783, endPoint y: 537, distance: 27.3
click at [788, 510] on td "18 [GEOGRAPHIC_DATA]" at bounding box center [858, 501] width 335 height 29
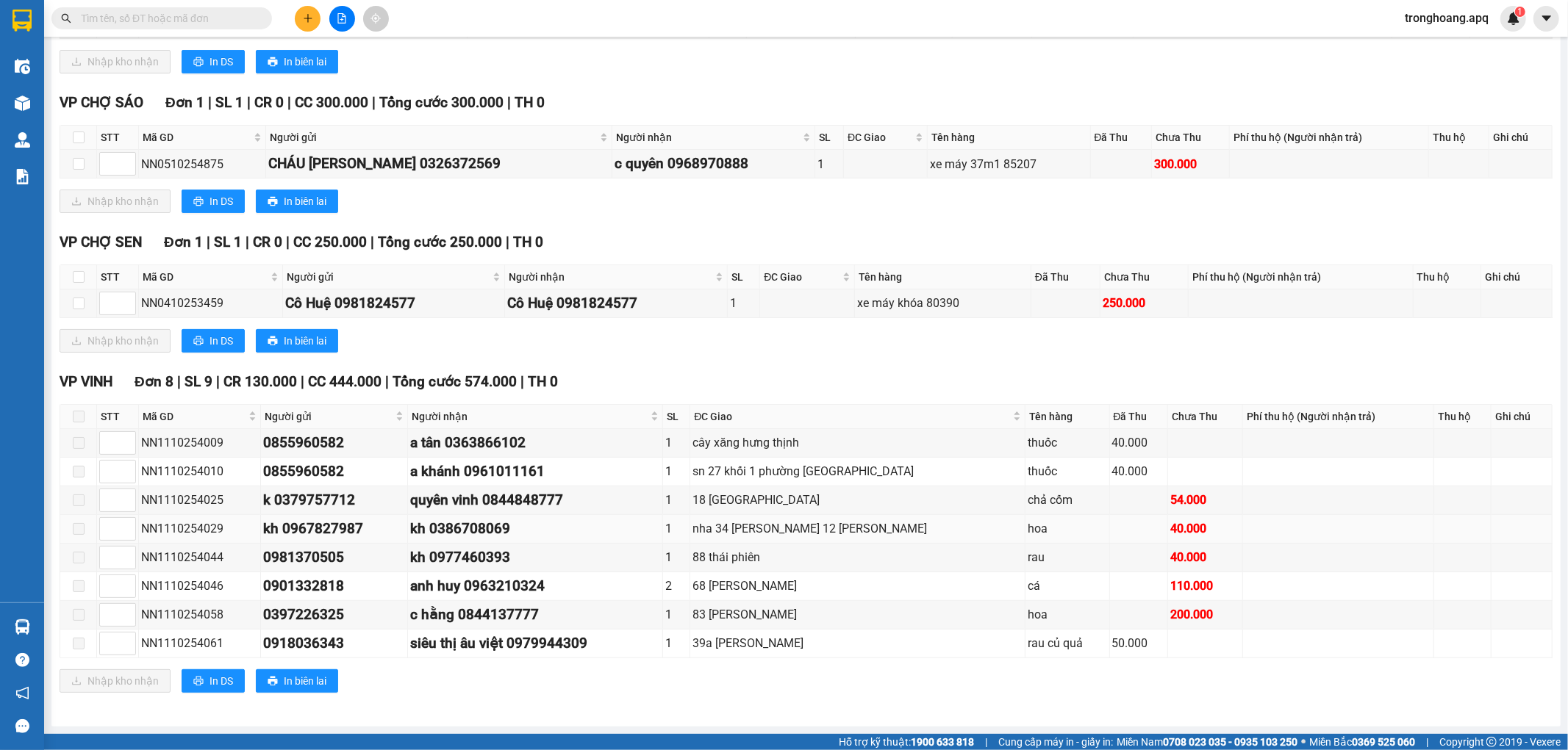
click at [783, 537] on td "nha 34 [PERSON_NAME] 12 [PERSON_NAME]" at bounding box center [858, 529] width 335 height 29
drag, startPoint x: 867, startPoint y: 539, endPoint x: 897, endPoint y: 538, distance: 30.0
click at [878, 539] on td "nha 34 [PERSON_NAME] 12 [PERSON_NAME]" at bounding box center [858, 529] width 335 height 29
click at [837, 541] on td "nha 34 [PERSON_NAME] 12 [PERSON_NAME]" at bounding box center [858, 529] width 335 height 29
drag, startPoint x: 722, startPoint y: 563, endPoint x: 741, endPoint y: 561, distance: 19.1
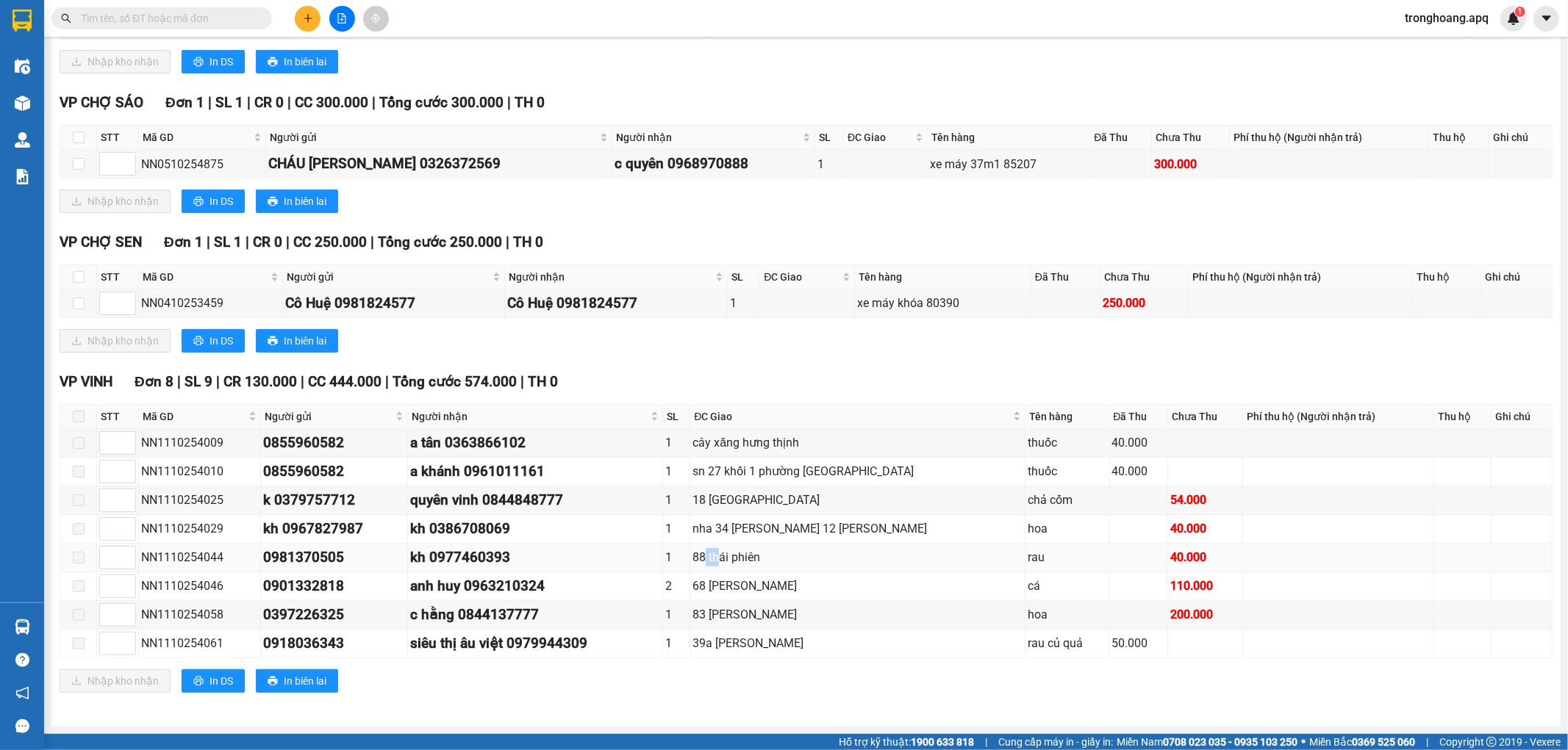
click at [741, 561] on div "88 thái phiên" at bounding box center [858, 558] width 330 height 18
drag, startPoint x: 722, startPoint y: 591, endPoint x: 766, endPoint y: 592, distance: 44.0
click at [777, 591] on tr "NN1110254046 0901332818 anh huy 0963210324 2 68 [PERSON_NAME] cá 110.000" at bounding box center [806, 586] width 1492 height 29
drag, startPoint x: 766, startPoint y: 592, endPoint x: 740, endPoint y: 614, distance: 34.1
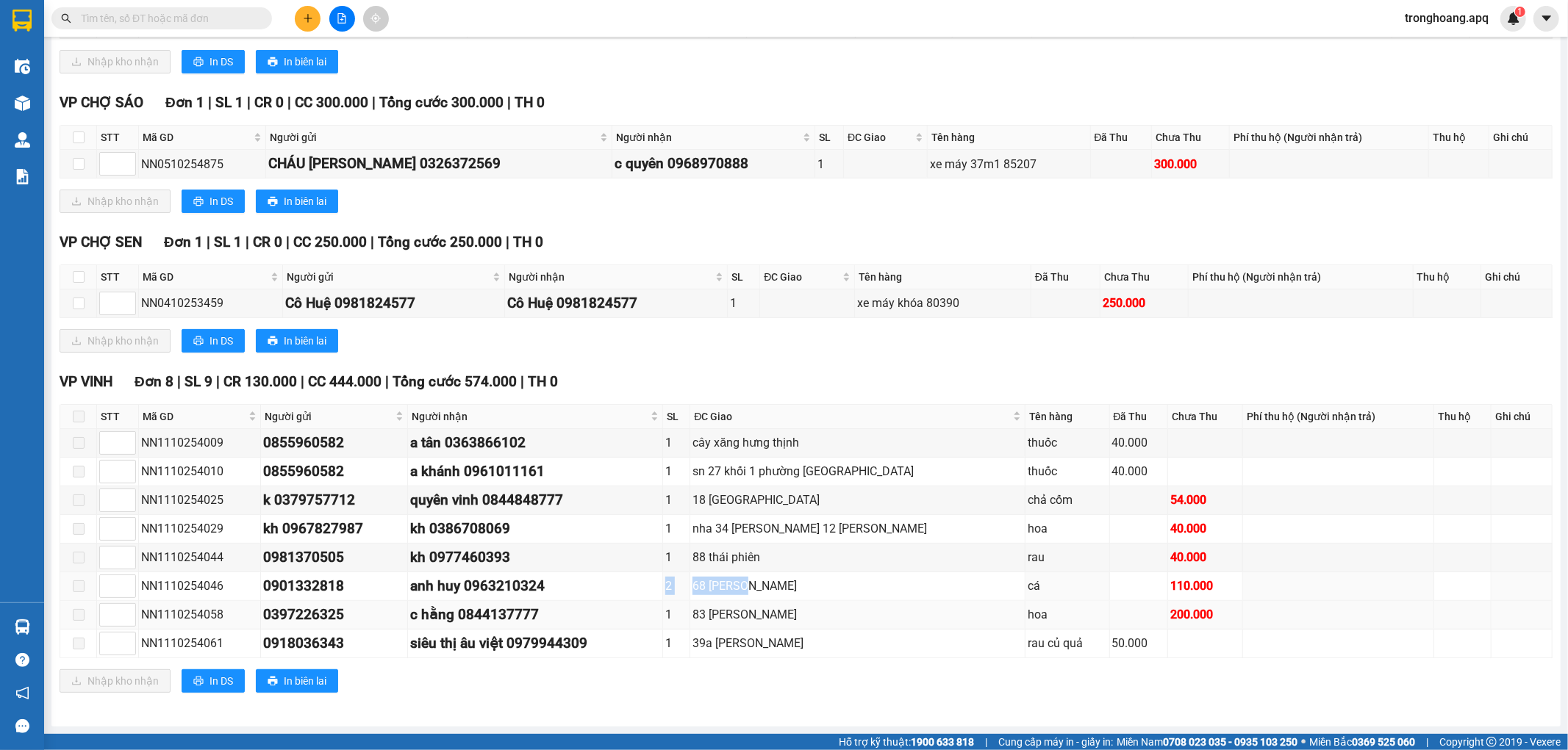
click at [764, 593] on div "68 [PERSON_NAME]" at bounding box center [858, 586] width 330 height 18
click at [737, 615] on div "83 [PERSON_NAME]" at bounding box center [858, 615] width 330 height 18
drag, startPoint x: 735, startPoint y: 616, endPoint x: 834, endPoint y: 627, distance: 99.6
click at [826, 626] on td "83 [PERSON_NAME]" at bounding box center [858, 615] width 335 height 29
click at [835, 628] on td "83 [PERSON_NAME]" at bounding box center [858, 615] width 335 height 29
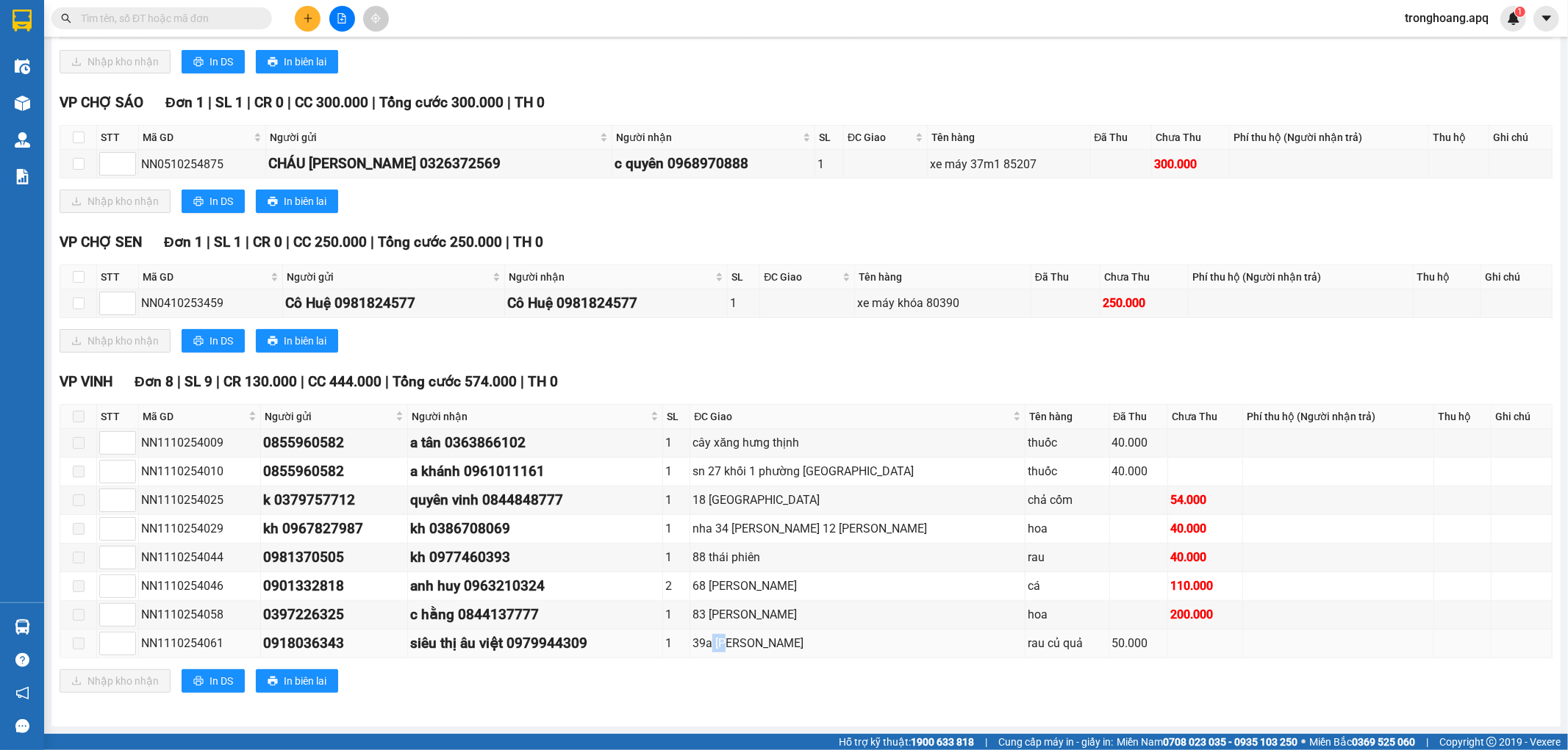
drag, startPoint x: 725, startPoint y: 636, endPoint x: 785, endPoint y: 643, distance: 60.4
click at [761, 641] on div "39a [PERSON_NAME]" at bounding box center [858, 643] width 330 height 18
click at [788, 644] on div "39a [PERSON_NAME]" at bounding box center [858, 643] width 330 height 18
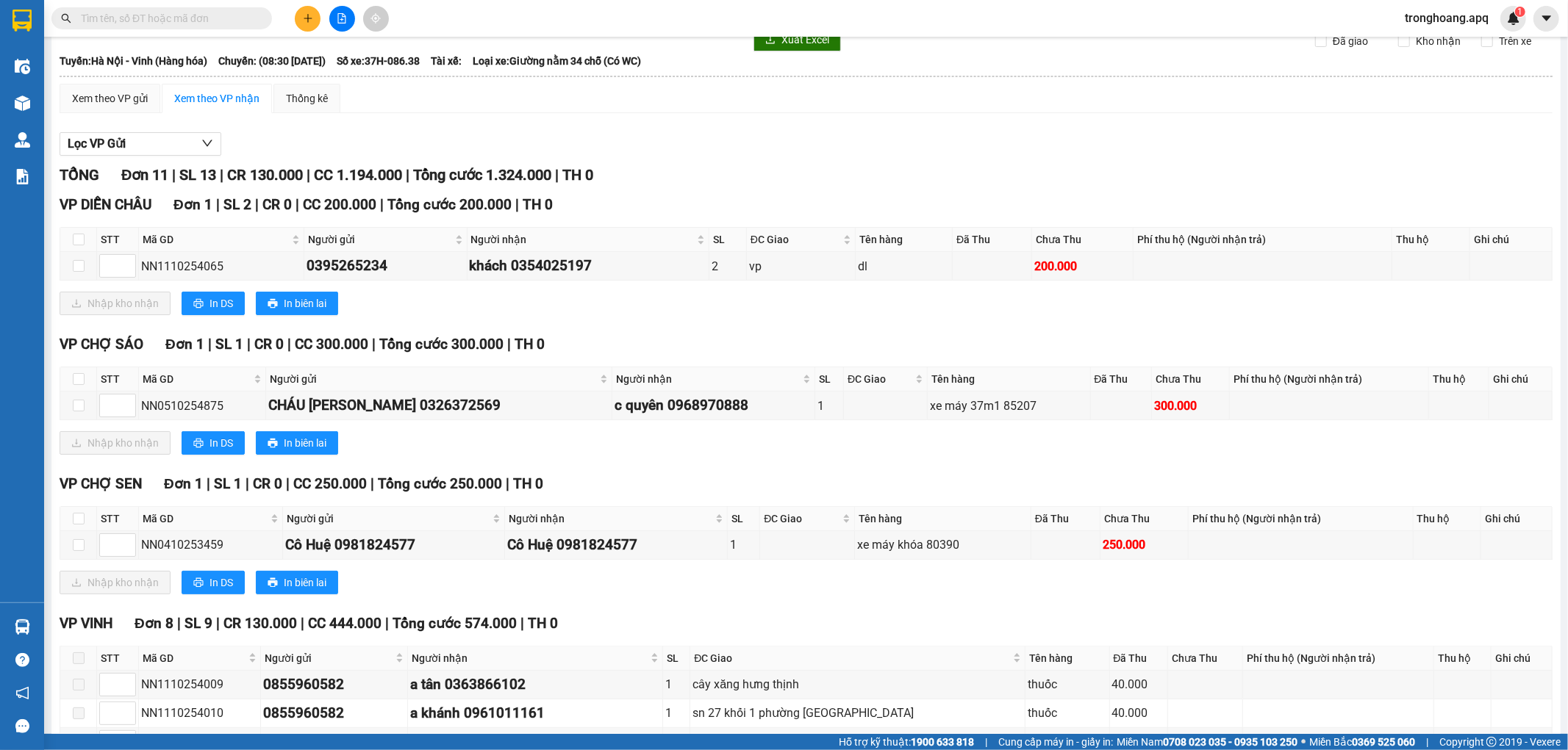
scroll to position [0, 0]
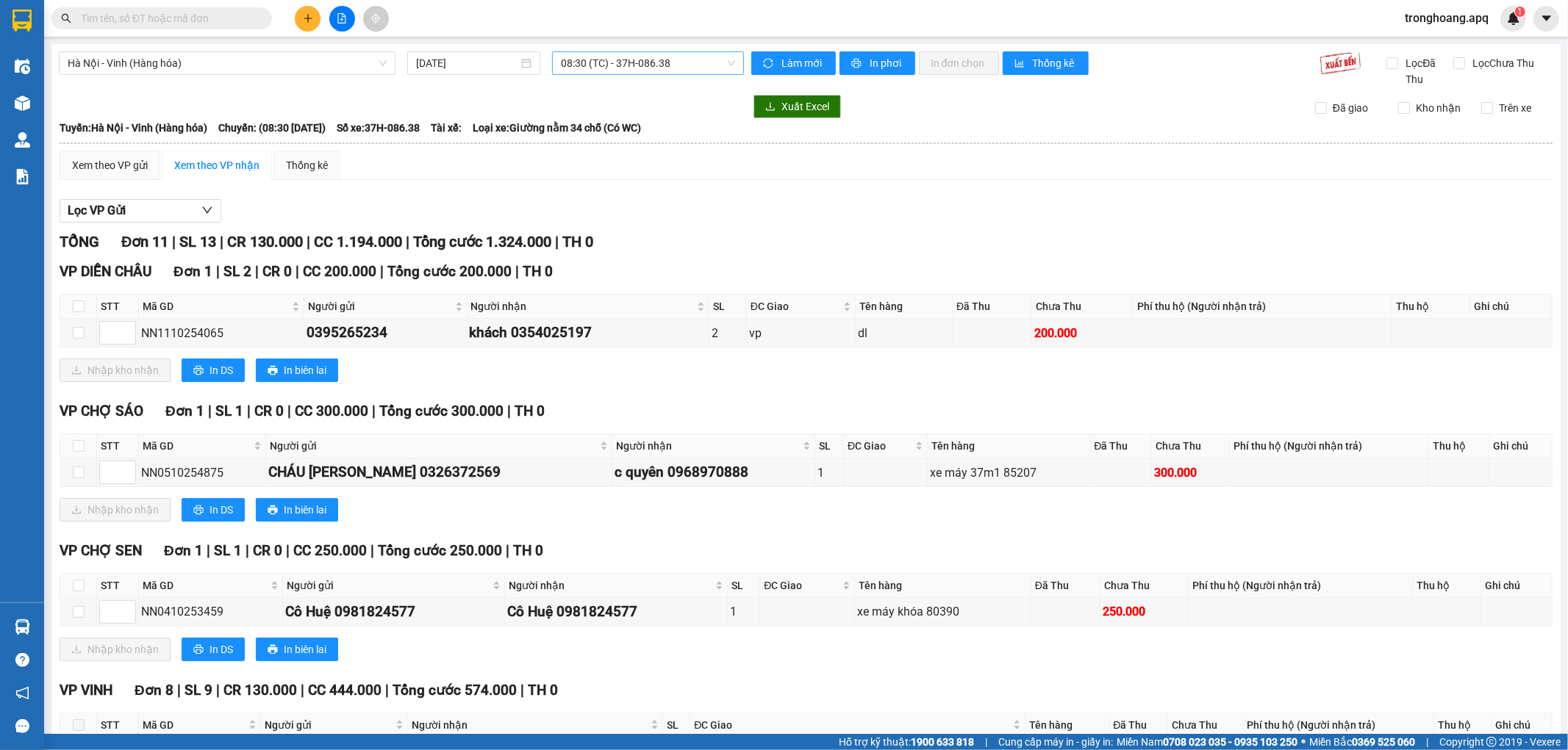
click at [593, 60] on span "08:30 (TC) - 37H-086.38" at bounding box center [648, 63] width 173 height 22
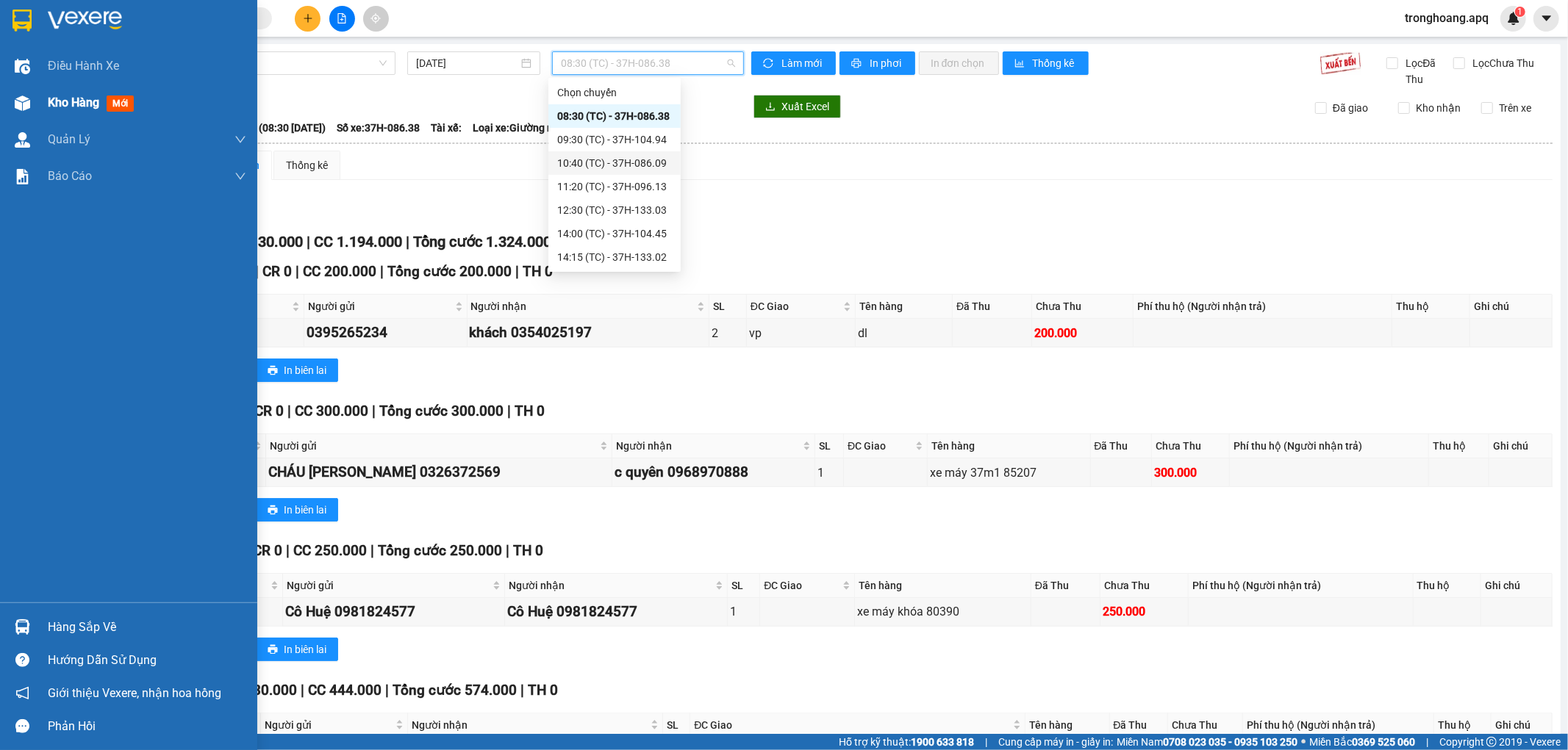
click at [40, 112] on div "Kho hàng mới" at bounding box center [128, 102] width 257 height 36
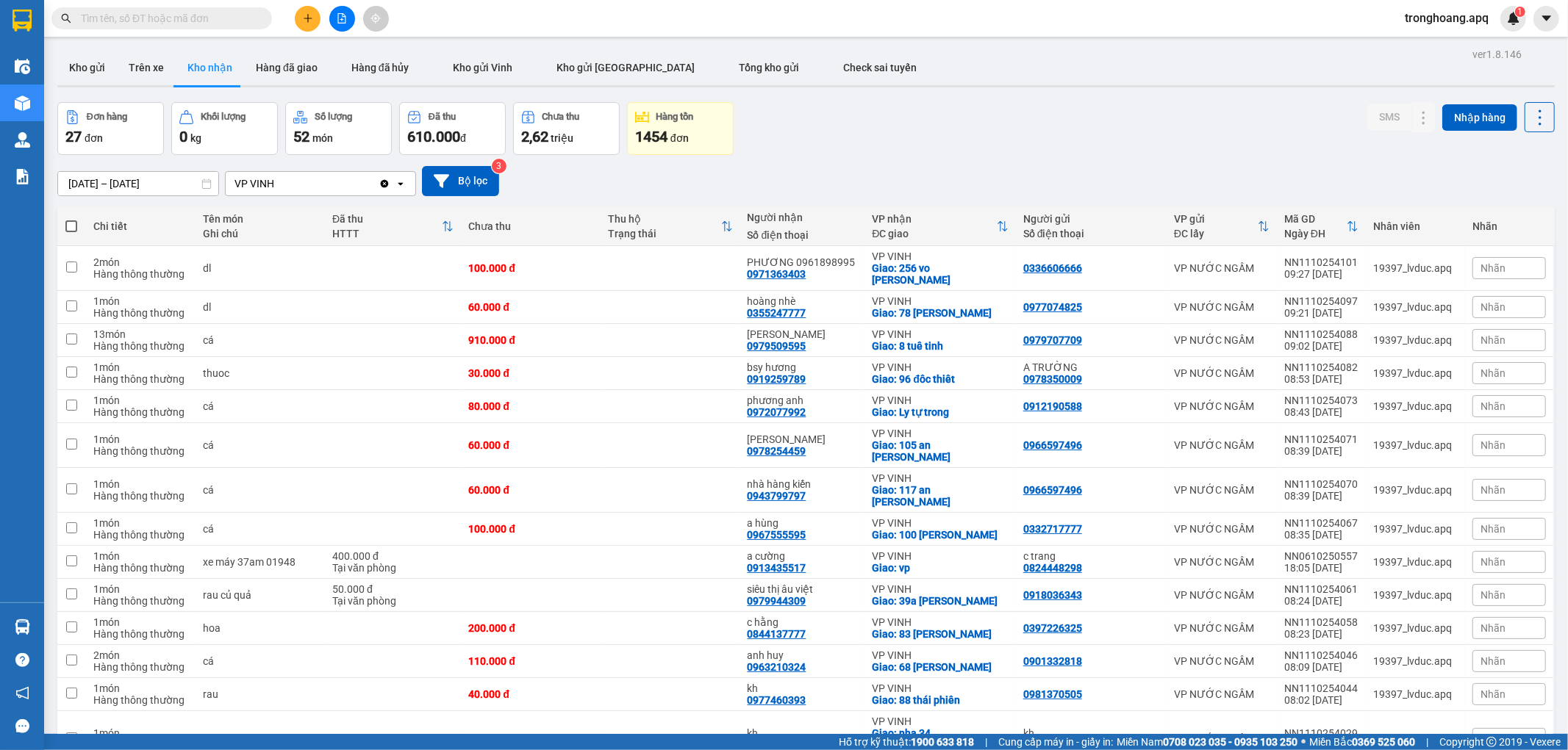
click at [836, 162] on div "[DATE] – [DATE] Press the down arrow key to interact with the calendar and sele…" at bounding box center [805, 181] width 1498 height 52
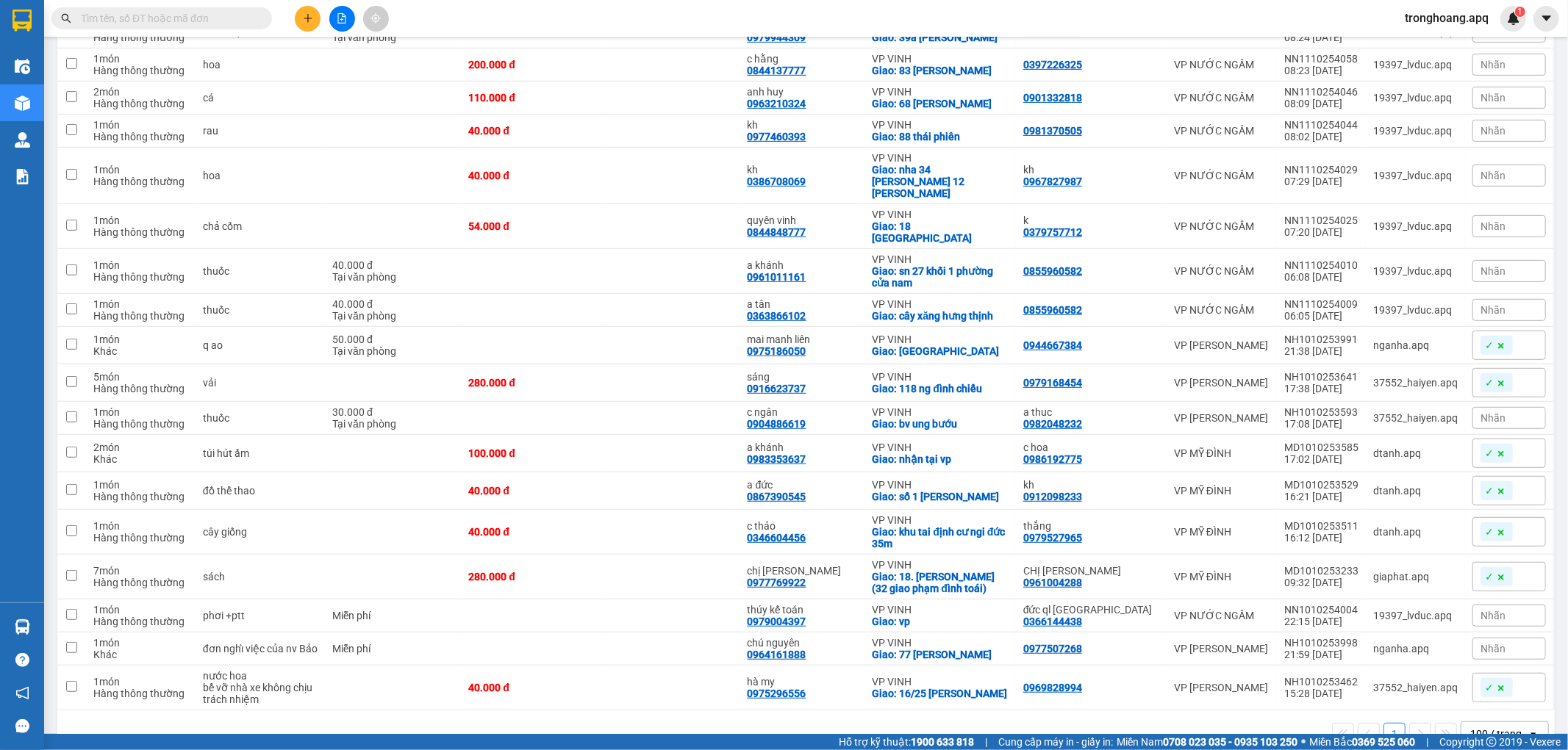
click at [1504, 727] on div "100 / trang" at bounding box center [1496, 734] width 51 height 15
click at [1504, 671] on span "100 / trang" at bounding box center [1488, 666] width 56 height 15
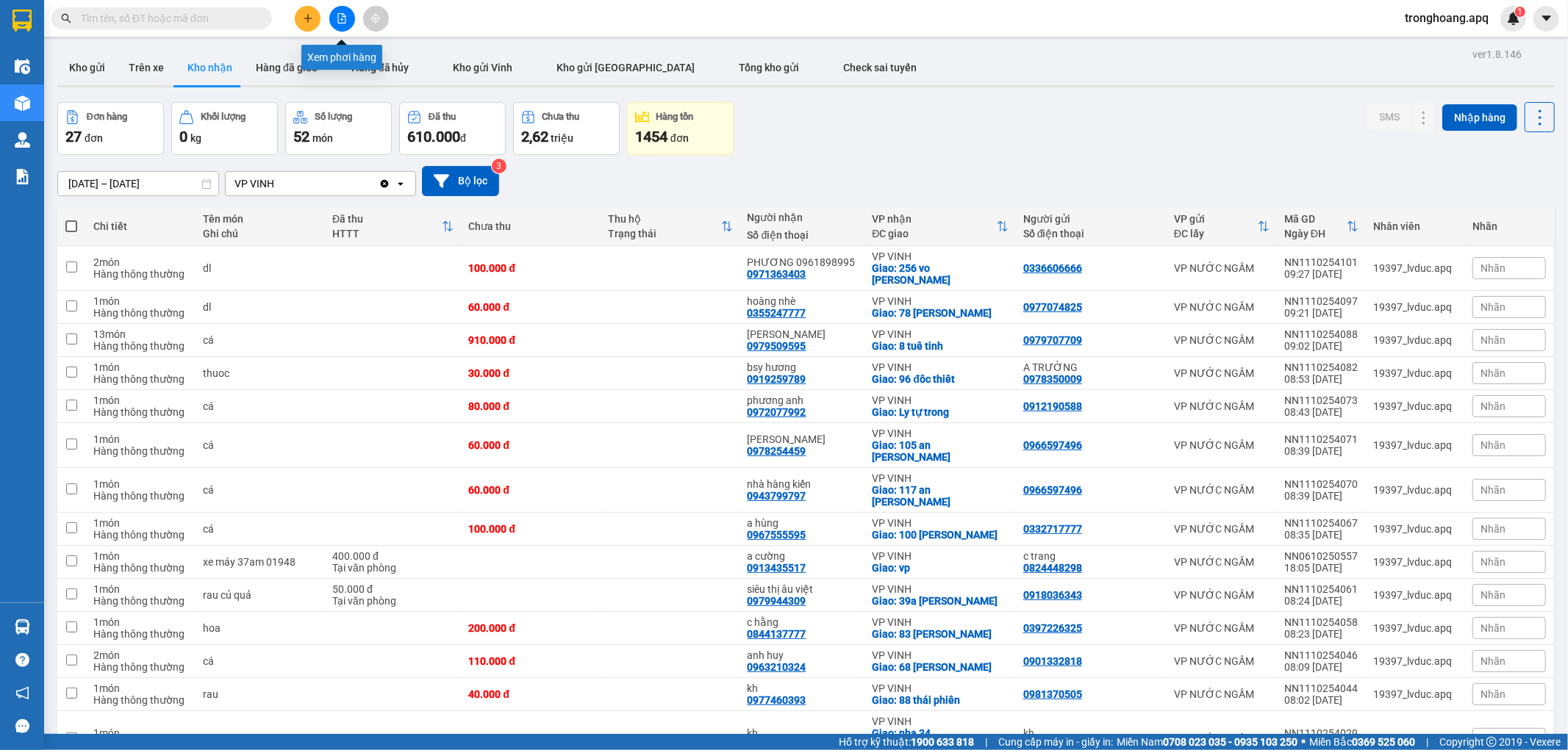
click at [337, 13] on icon "file-add" at bounding box center [342, 18] width 10 height 10
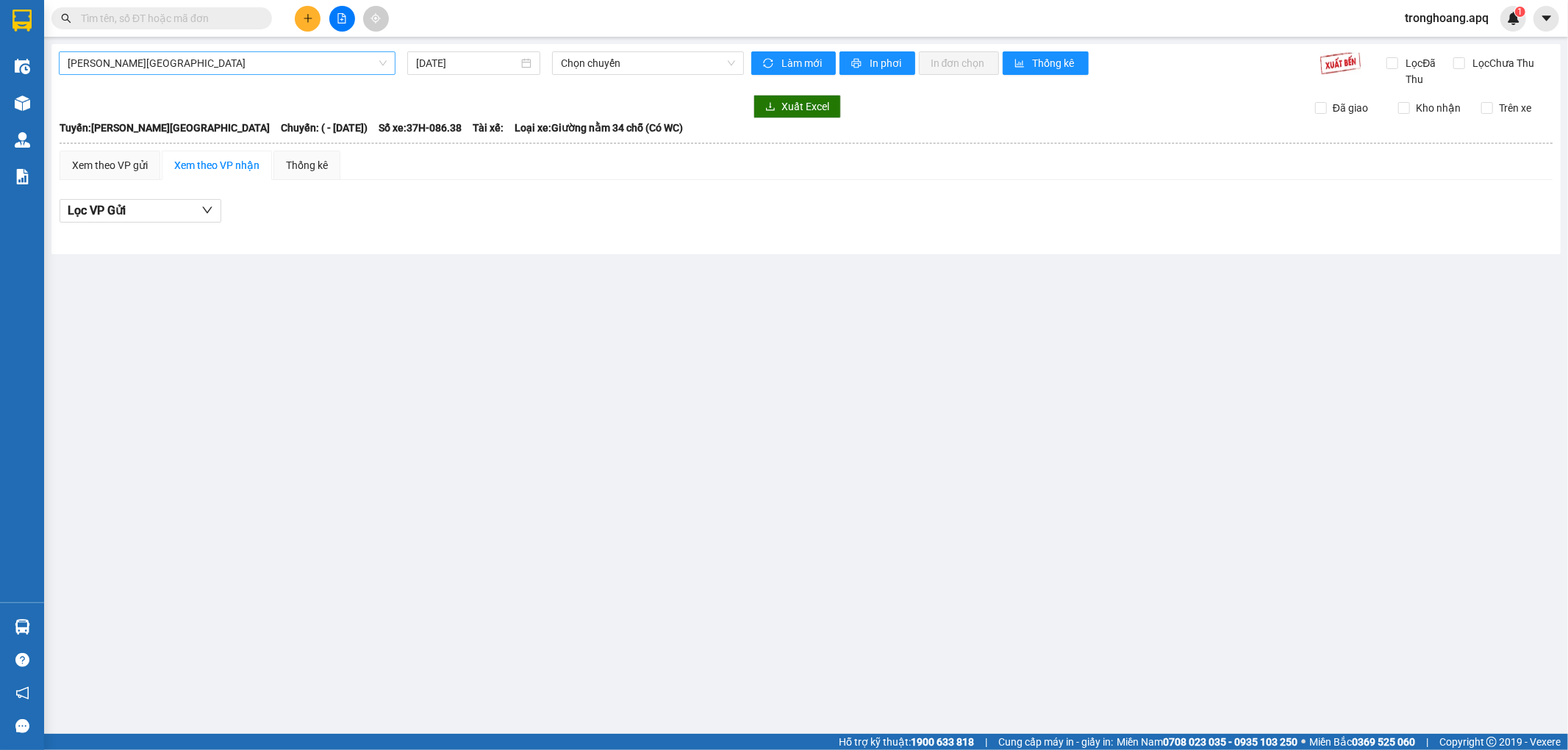
click at [195, 59] on span "[PERSON_NAME][GEOGRAPHIC_DATA]" at bounding box center [227, 63] width 319 height 22
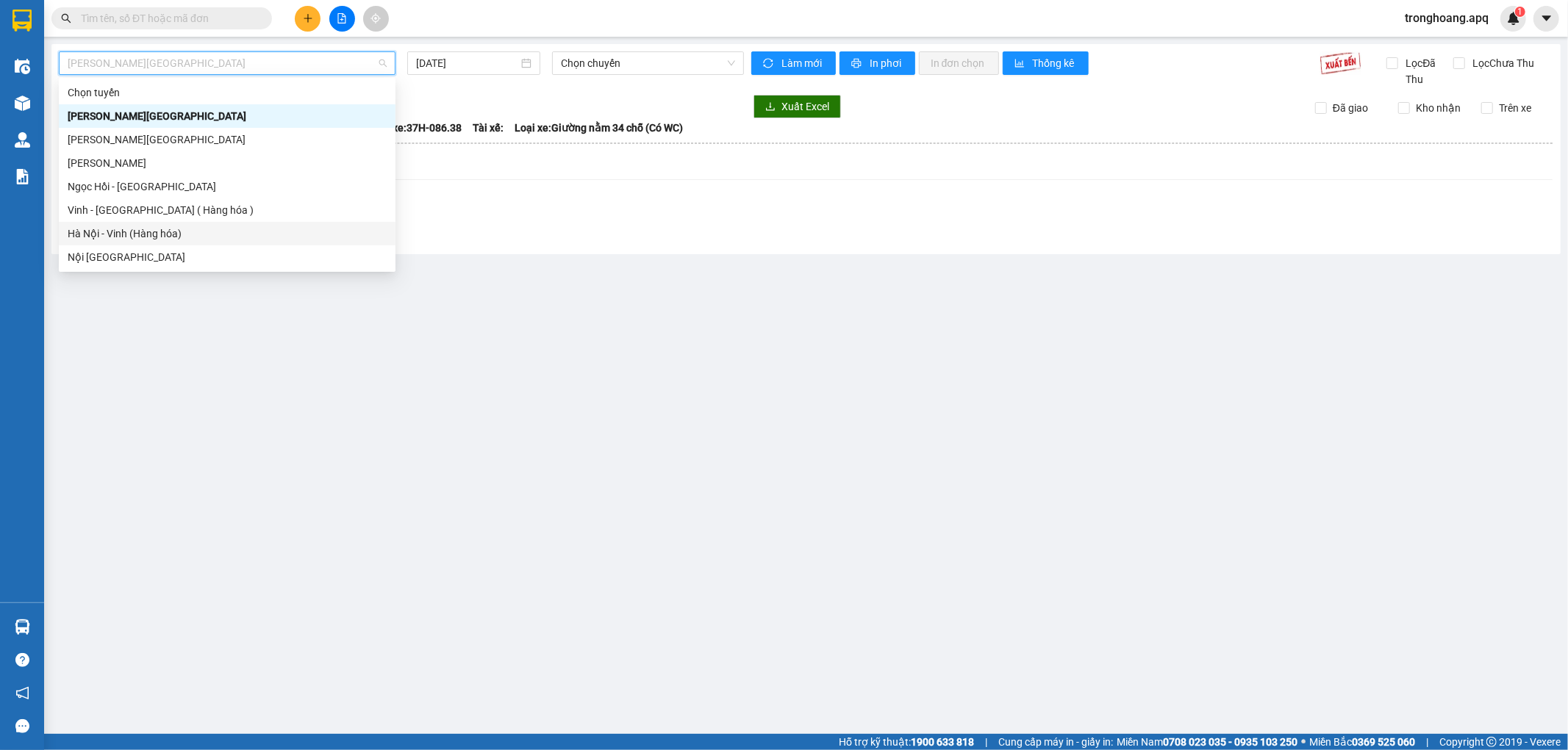
click at [207, 229] on div "Hà Nội - Vinh (Hàng hóa)" at bounding box center [227, 234] width 319 height 17
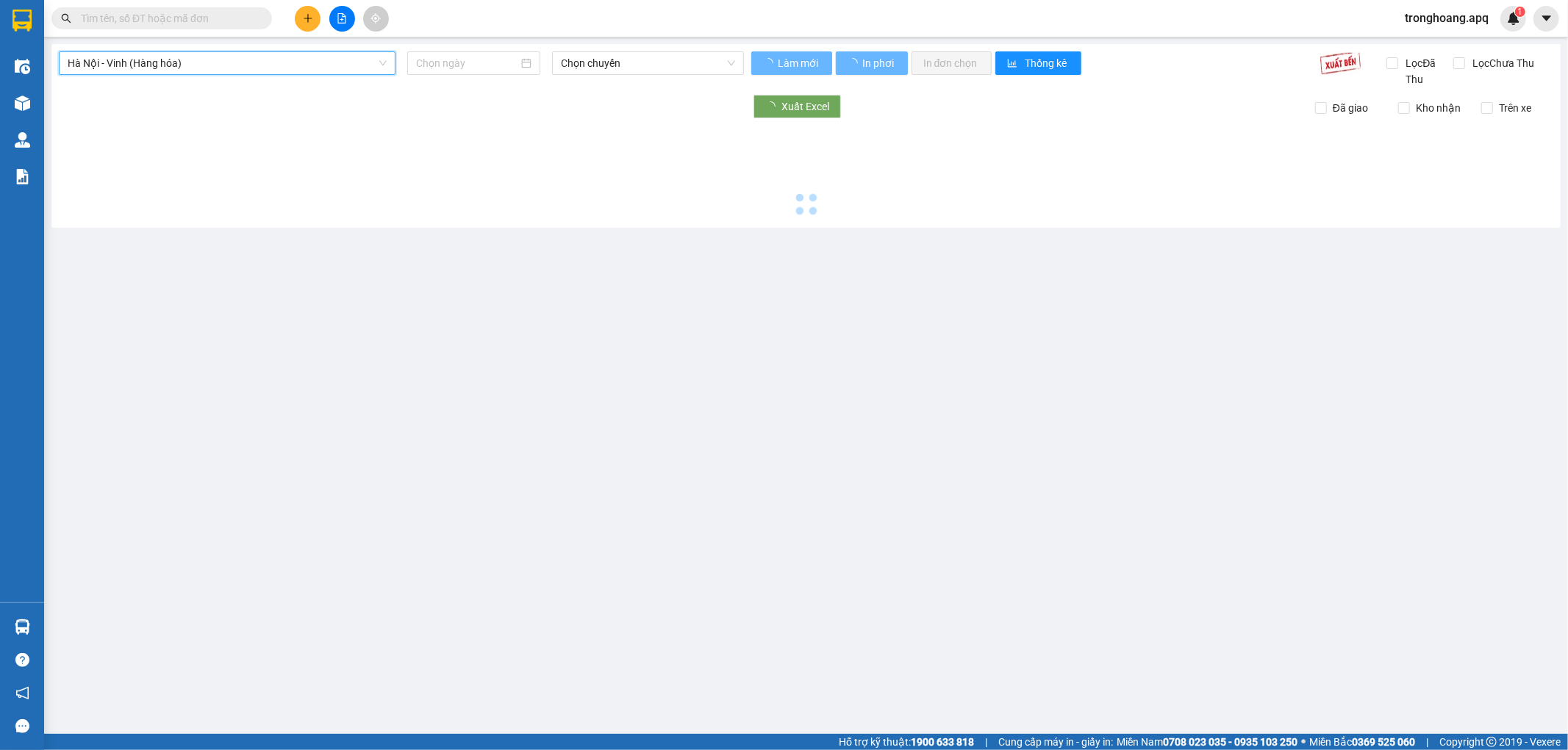
type input "[DATE]"
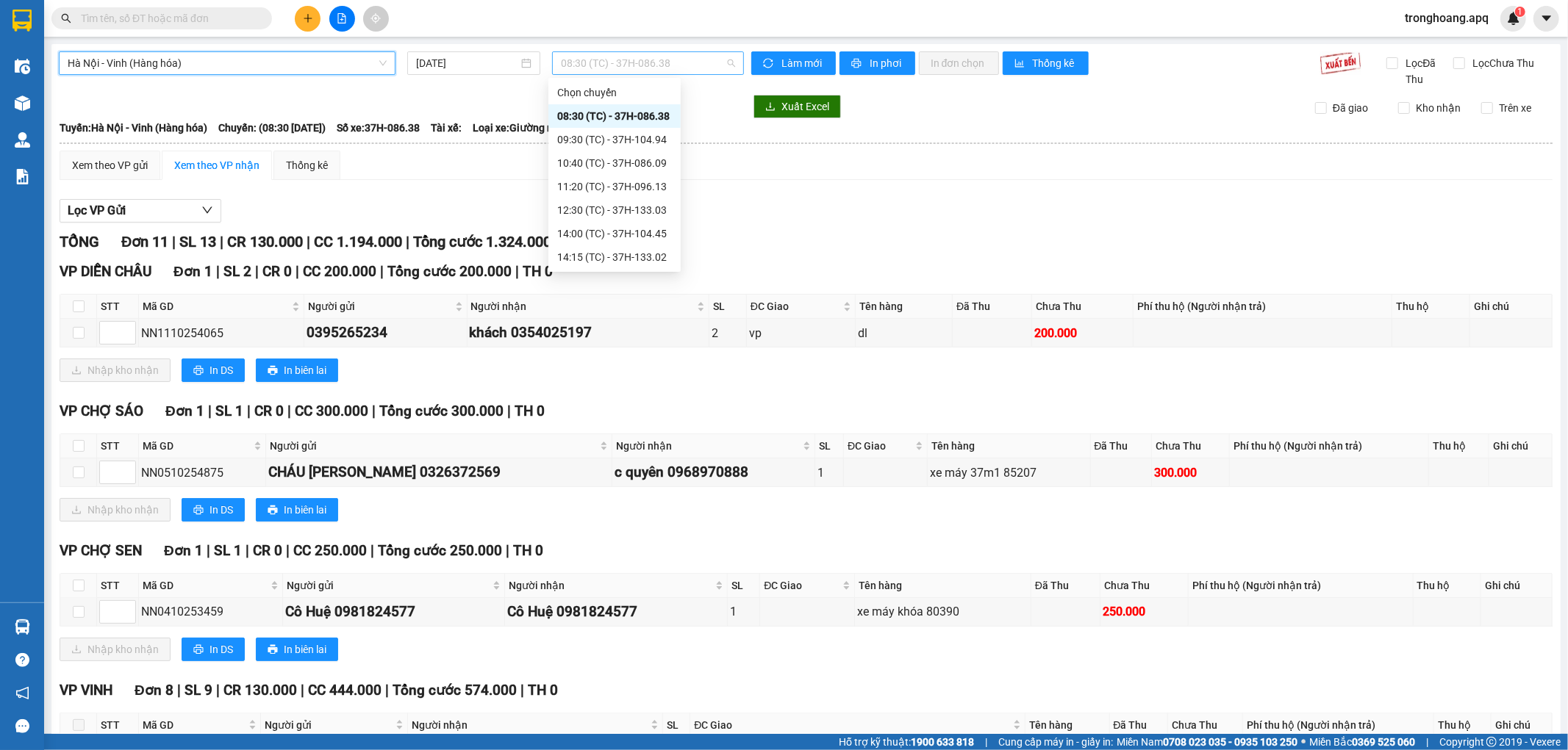
click at [615, 66] on span "08:30 (TC) - 37H-086.38" at bounding box center [648, 63] width 173 height 22
click at [627, 133] on div "09:30 (TC) - 37H-104.94" at bounding box center [614, 140] width 115 height 17
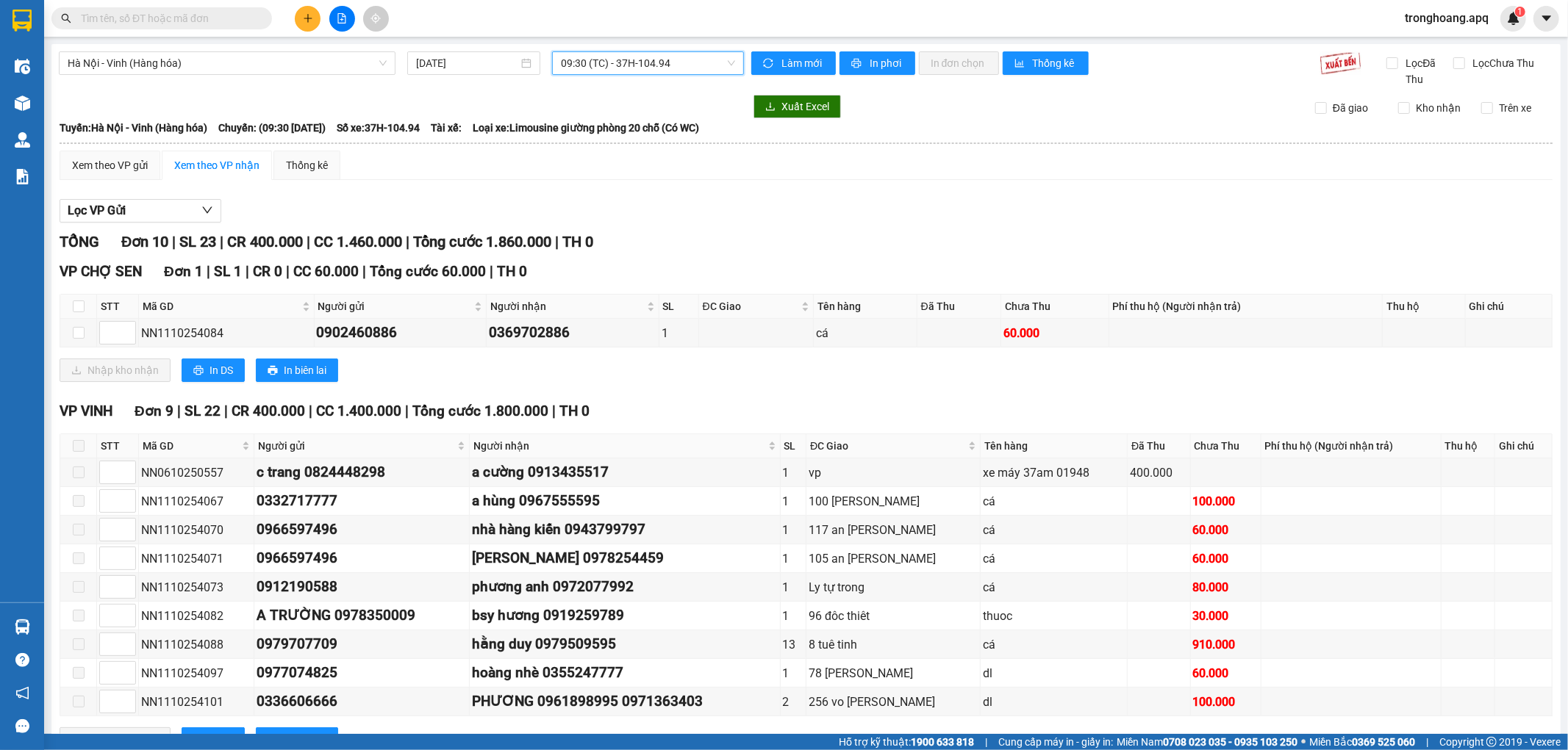
click at [656, 56] on span "09:30 (TC) - 37H-104.94" at bounding box center [648, 63] width 173 height 22
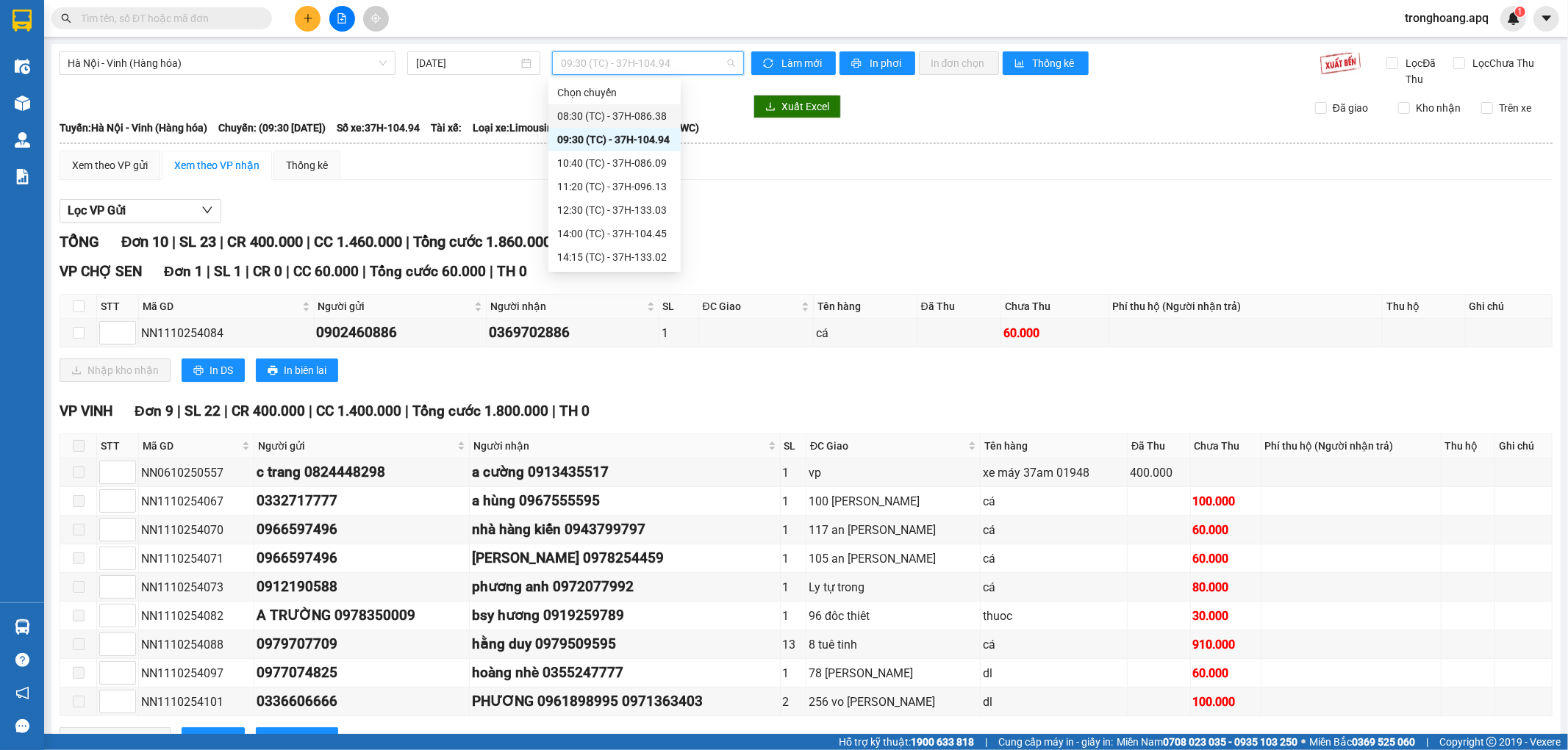
click at [648, 123] on div "08:30 (TC) - 37H-086.38" at bounding box center [614, 116] width 115 height 17
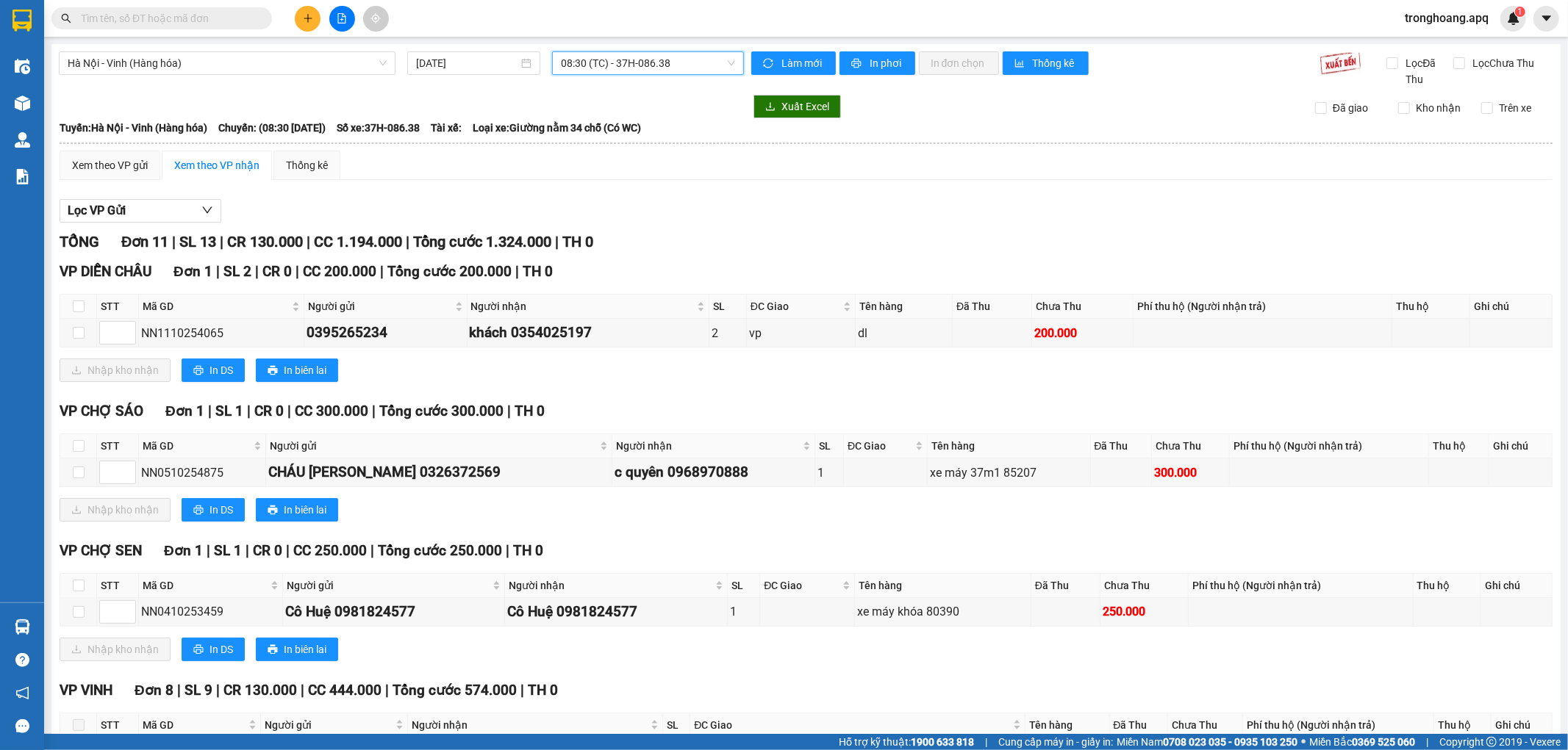
scroll to position [311, 0]
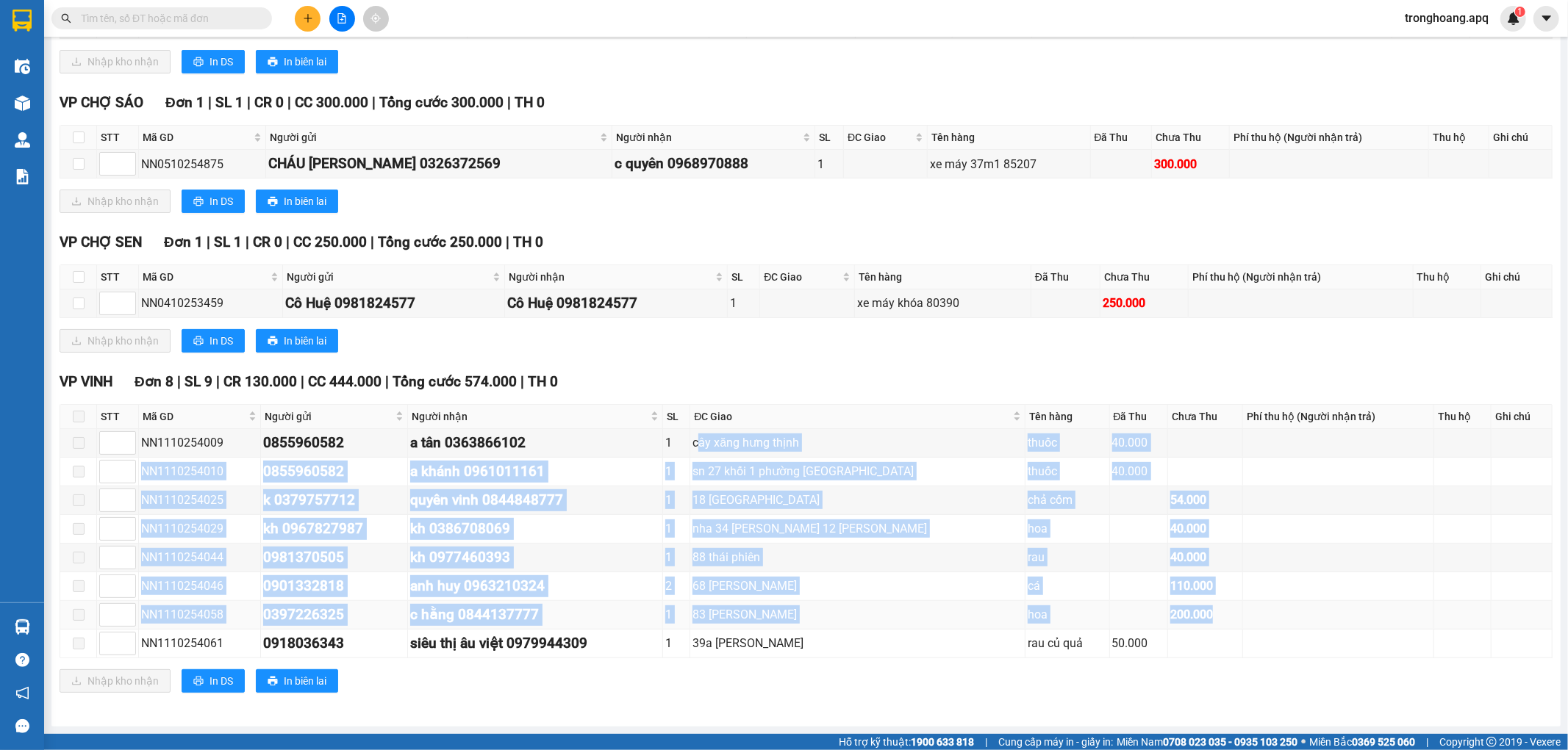
drag, startPoint x: 711, startPoint y: 441, endPoint x: 1245, endPoint y: 624, distance: 564.5
click at [1245, 624] on tbody "NN1110254009 0855960582 a tân 0363866102 1 cây xăng hưng thịnh thuốc 40.000 NN1…" at bounding box center [806, 544] width 1492 height 230
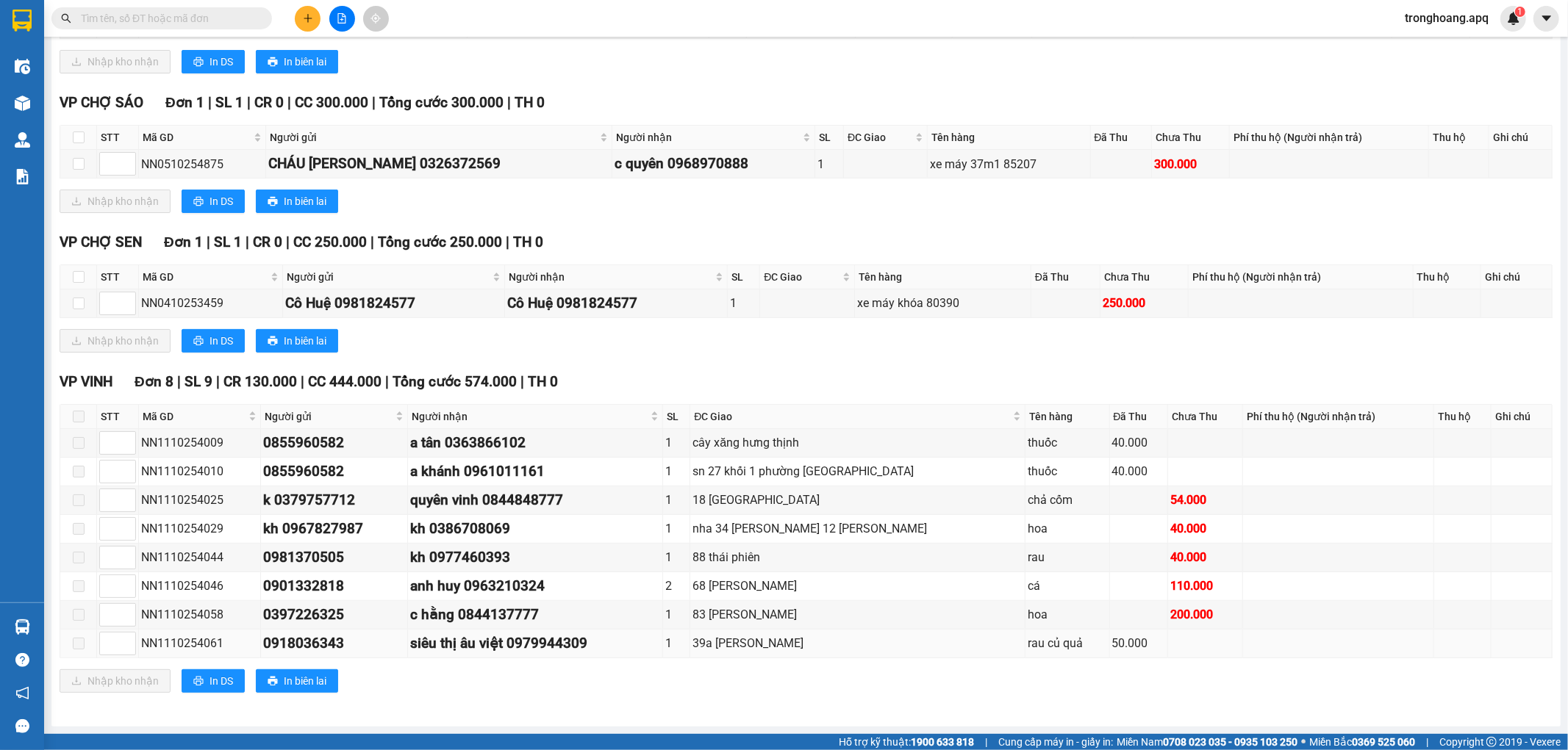
click at [1243, 640] on td at bounding box center [1338, 644] width 191 height 29
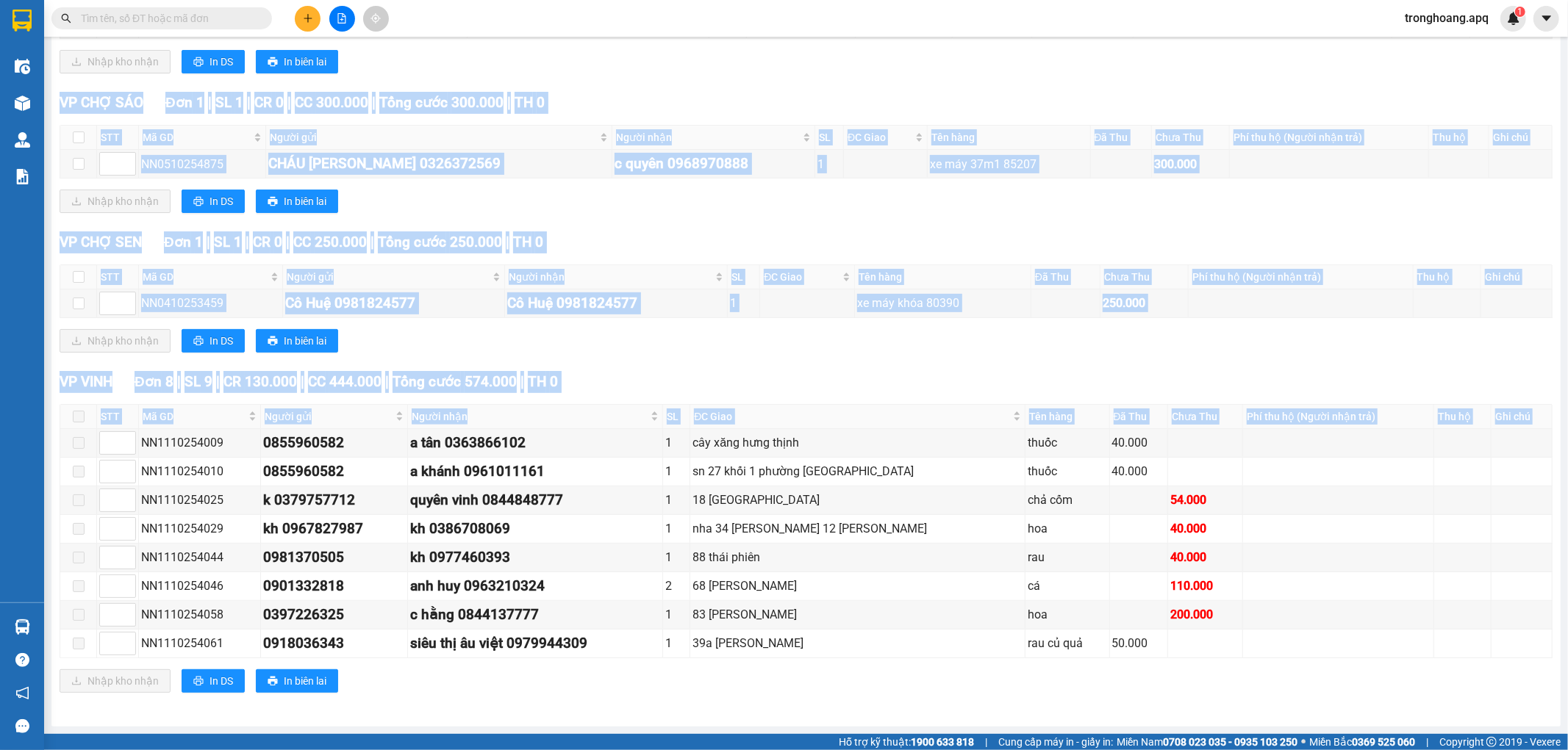
drag, startPoint x: 141, startPoint y: 439, endPoint x: 1157, endPoint y: 682, distance: 1044.7
click at [1157, 682] on div "VP [GEOGRAPHIC_DATA] | SL 9 | CR 130.000 | CC 444.000 | Tổng cước 574.000 | TH …" at bounding box center [805, 537] width 1493 height 333
click at [1181, 648] on td at bounding box center [1205, 644] width 75 height 29
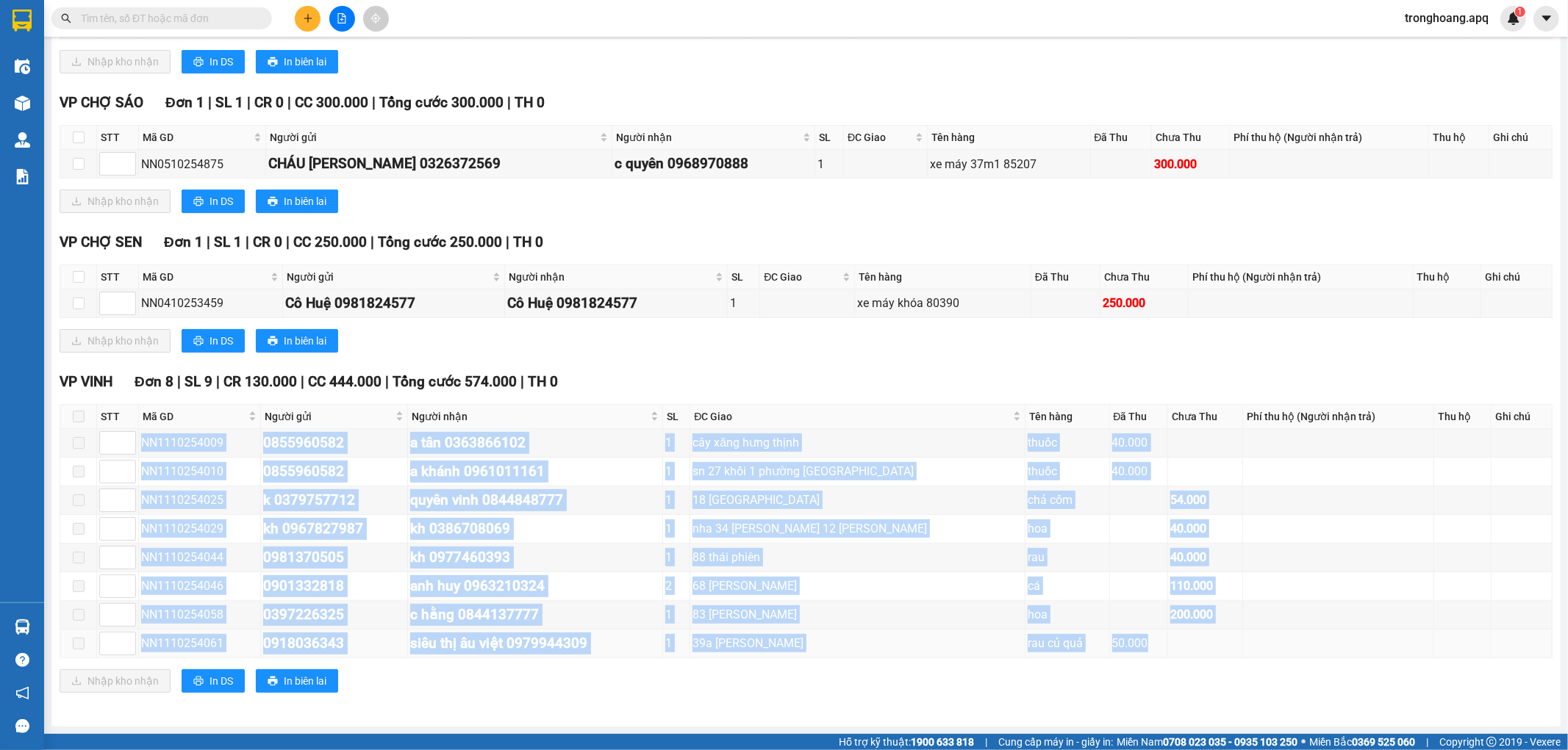
drag, startPoint x: 141, startPoint y: 439, endPoint x: 1277, endPoint y: 648, distance: 1155.1
click at [1277, 648] on tbody "NN1110254009 0855960582 a tân 0363866102 1 cây xăng hưng thịnh thuốc 40.000 NN1…" at bounding box center [806, 544] width 1492 height 230
click at [1272, 644] on td at bounding box center [1338, 644] width 191 height 29
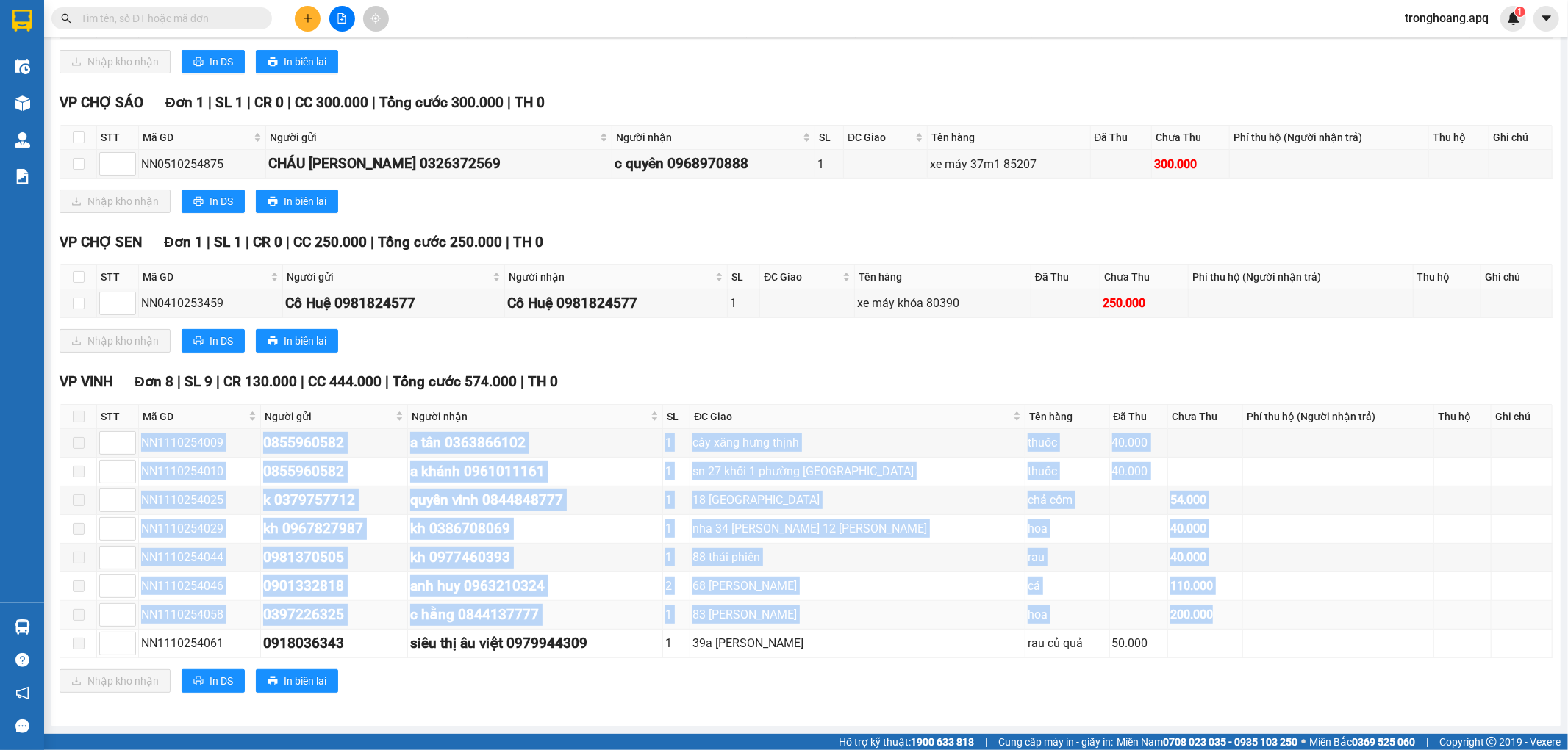
drag, startPoint x: 143, startPoint y: 439, endPoint x: 1341, endPoint y: 624, distance: 1212.2
click at [1341, 624] on tbody "NN1110254009 0855960582 a tân 0363866102 1 cây xăng hưng thịnh thuốc 40.000 NN1…" at bounding box center [806, 544] width 1492 height 230
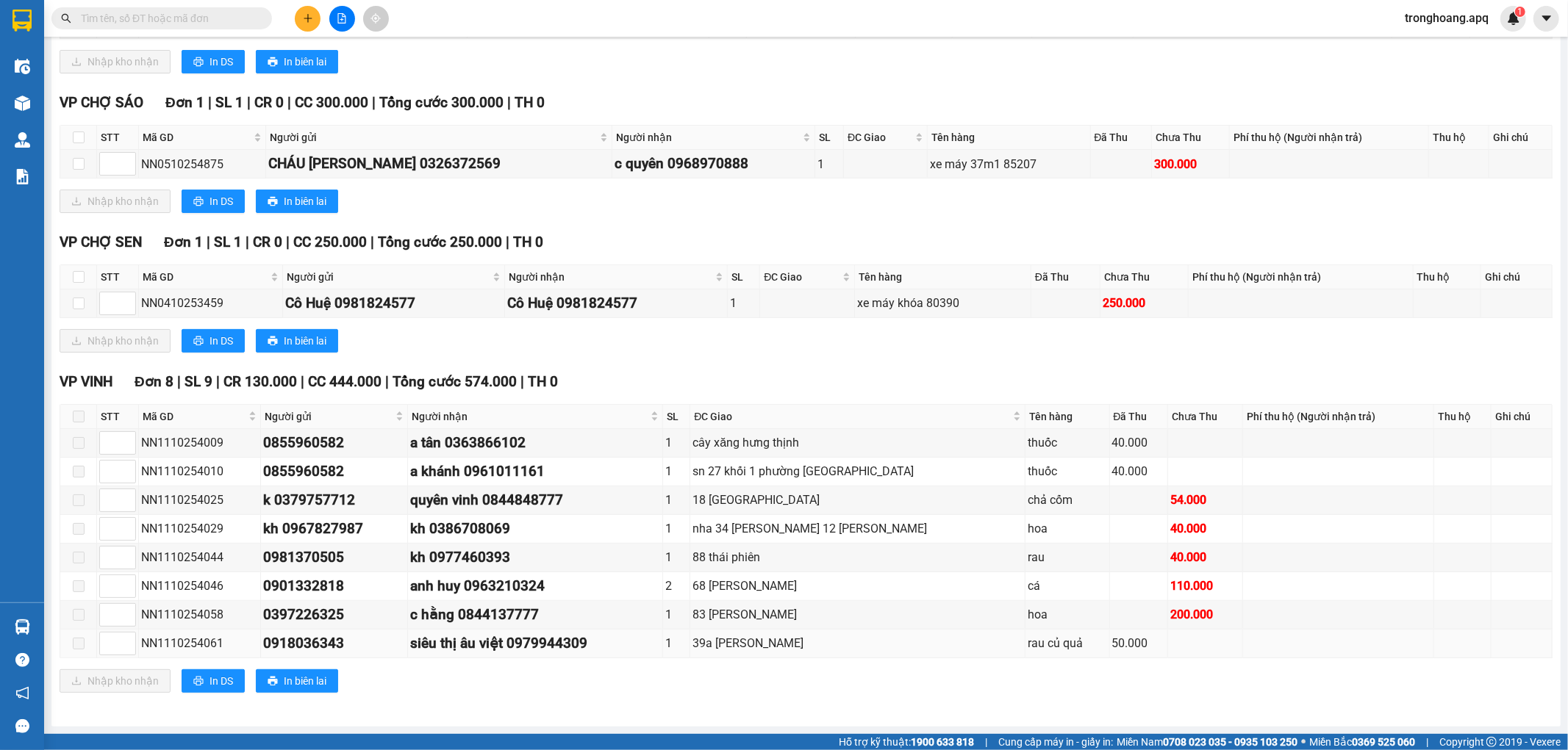
click at [1250, 635] on td at bounding box center [1338, 644] width 191 height 29
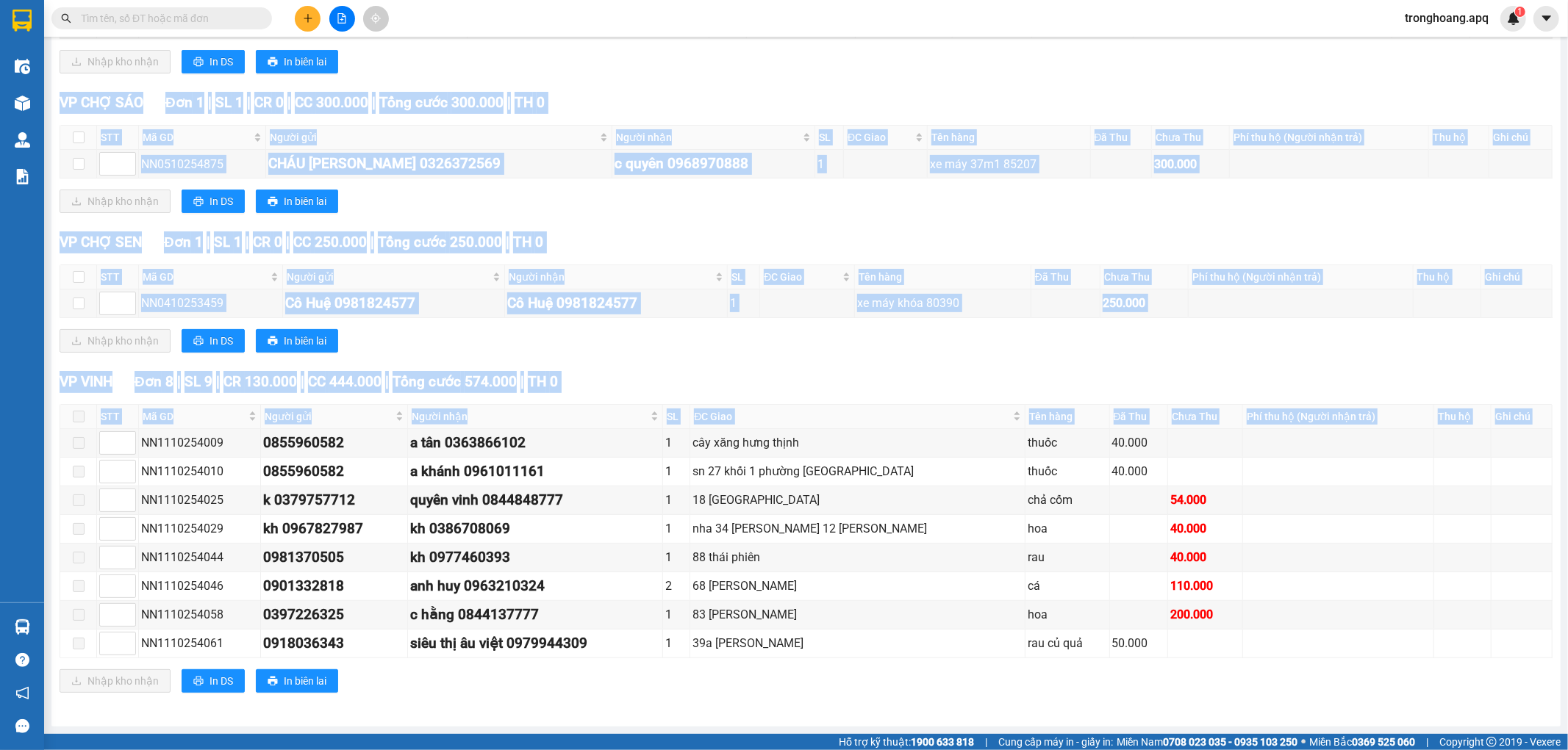
drag, startPoint x: 141, startPoint y: 441, endPoint x: 1345, endPoint y: 695, distance: 1230.5
click at [1345, 695] on div "VP [GEOGRAPHIC_DATA] | SL 9 | CR 130.000 | CC 444.000 | Tổng cước 574.000 | TH …" at bounding box center [805, 537] width 1493 height 333
click at [1318, 651] on td at bounding box center [1338, 644] width 191 height 29
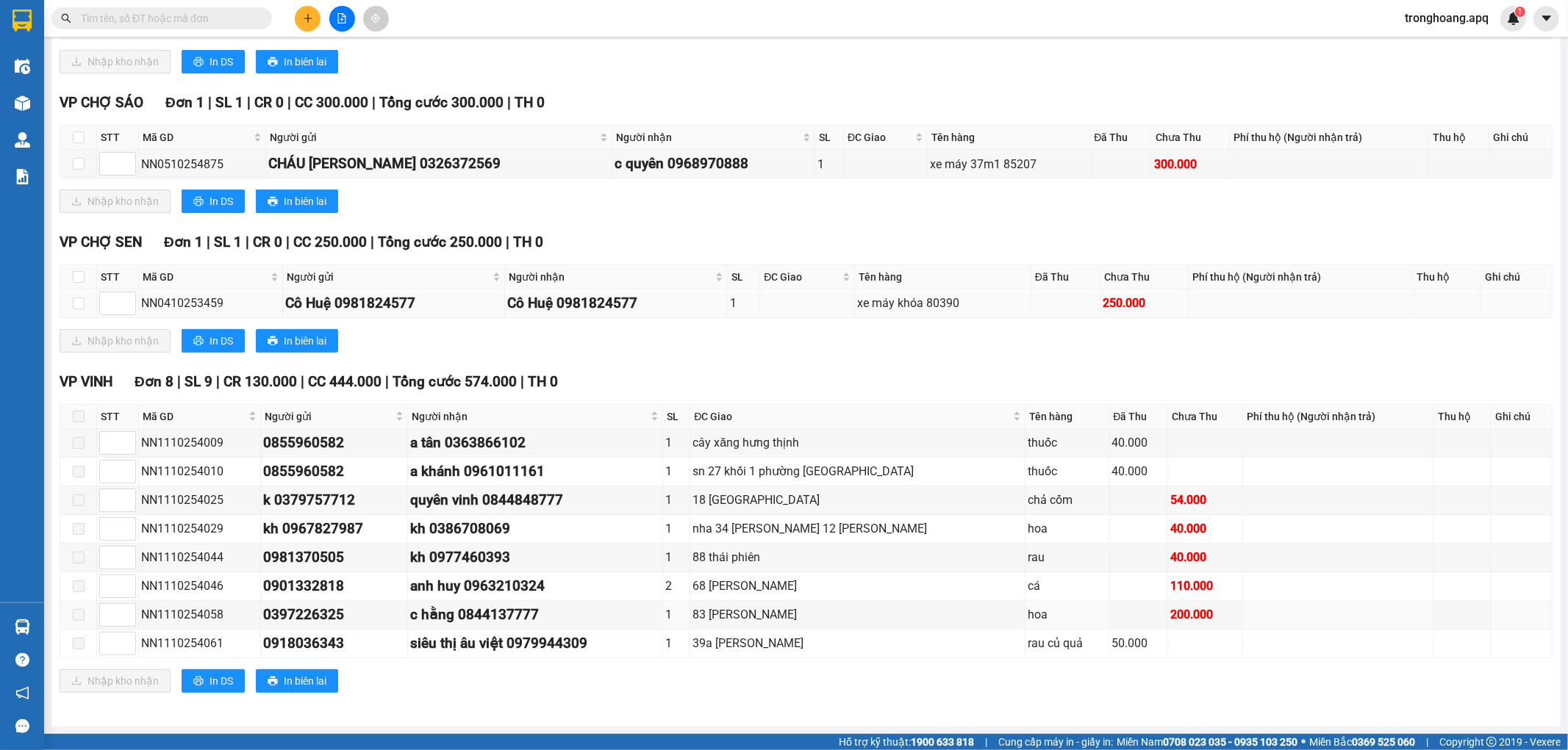
scroll to position [0, 0]
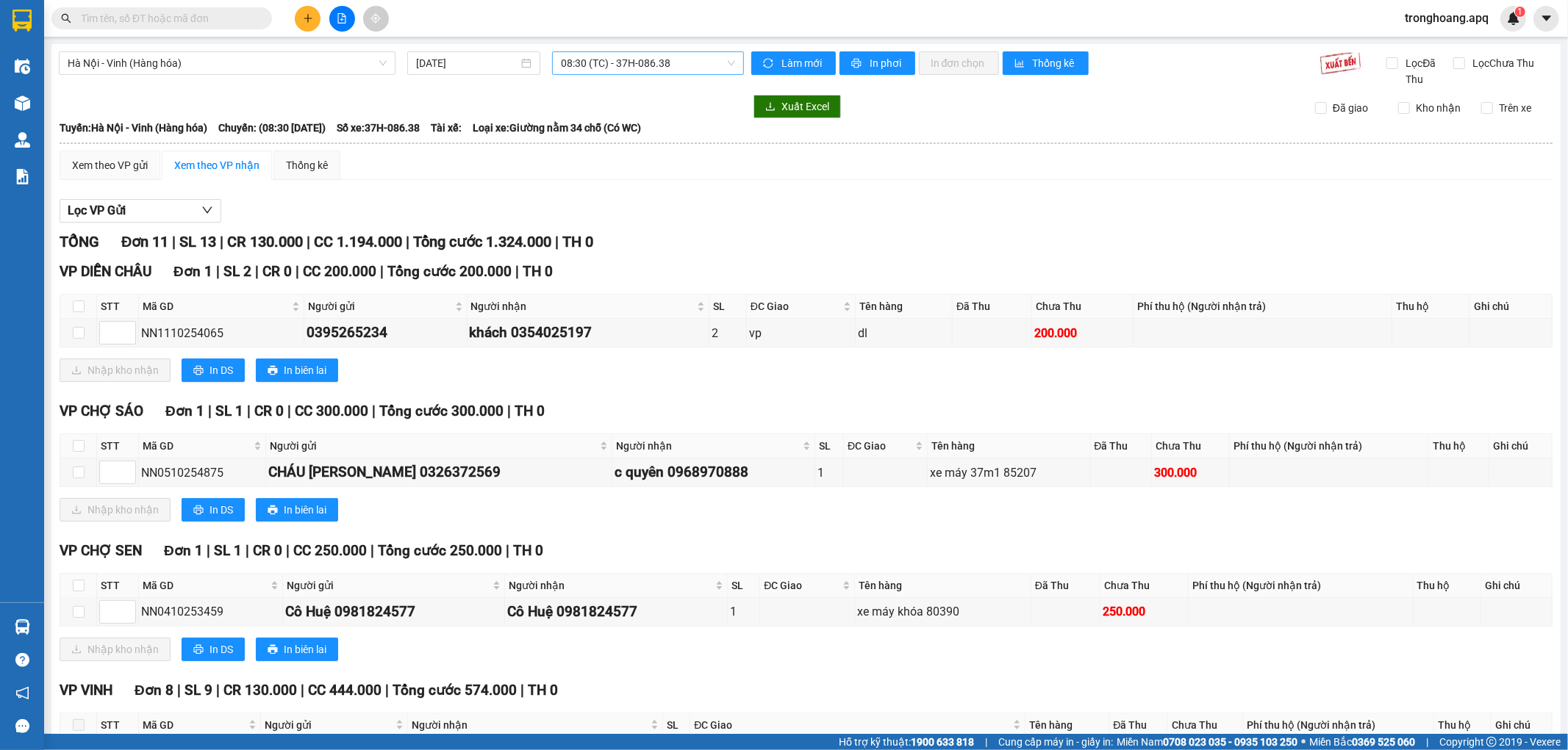
click at [628, 67] on span "08:30 (TC) - 37H-086.38" at bounding box center [648, 63] width 173 height 22
click at [813, 178] on div "Xem theo VP gửi Xem theo VP nhận Thống kê" at bounding box center [805, 165] width 1493 height 30
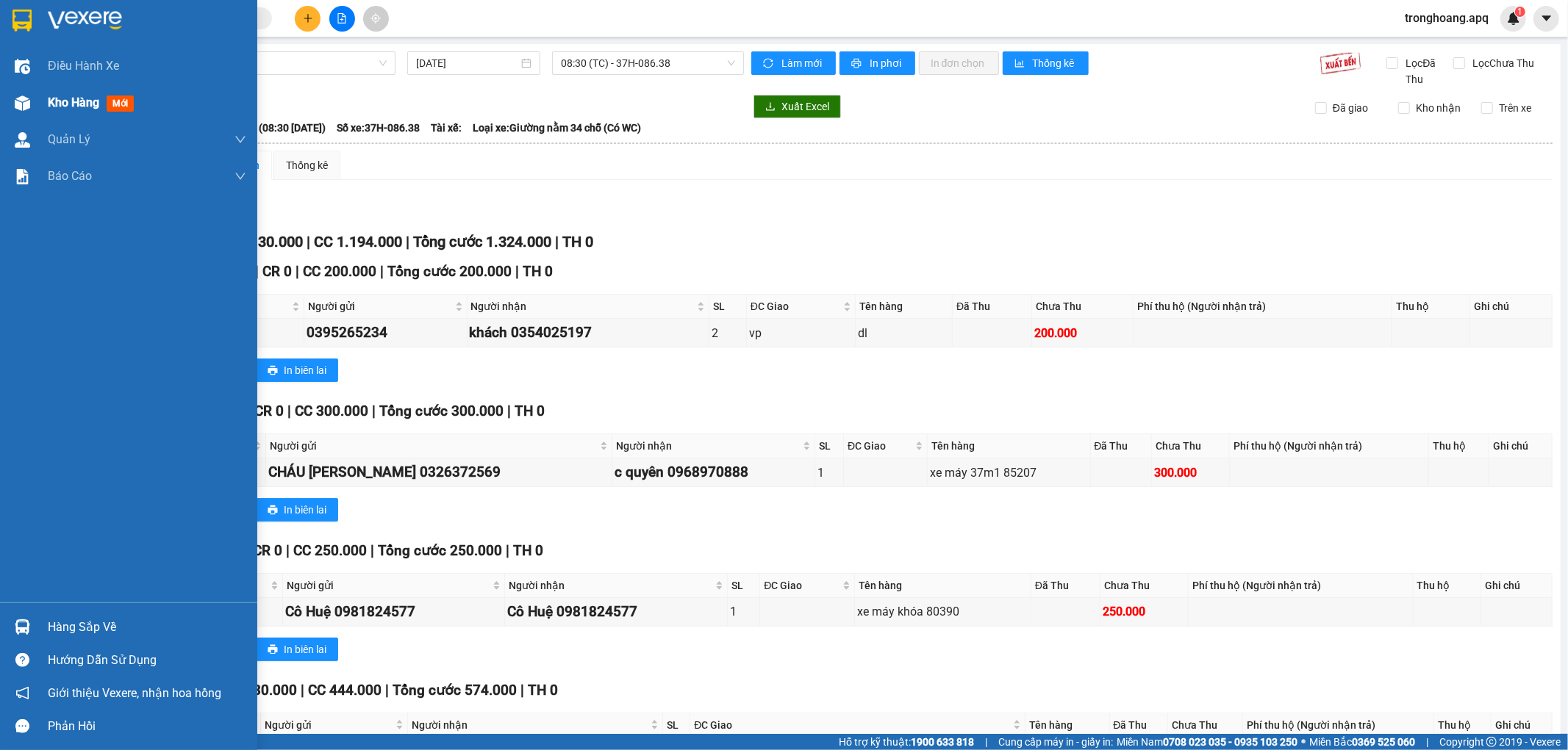
click at [53, 115] on div "Kho hàng mới" at bounding box center [147, 102] width 198 height 36
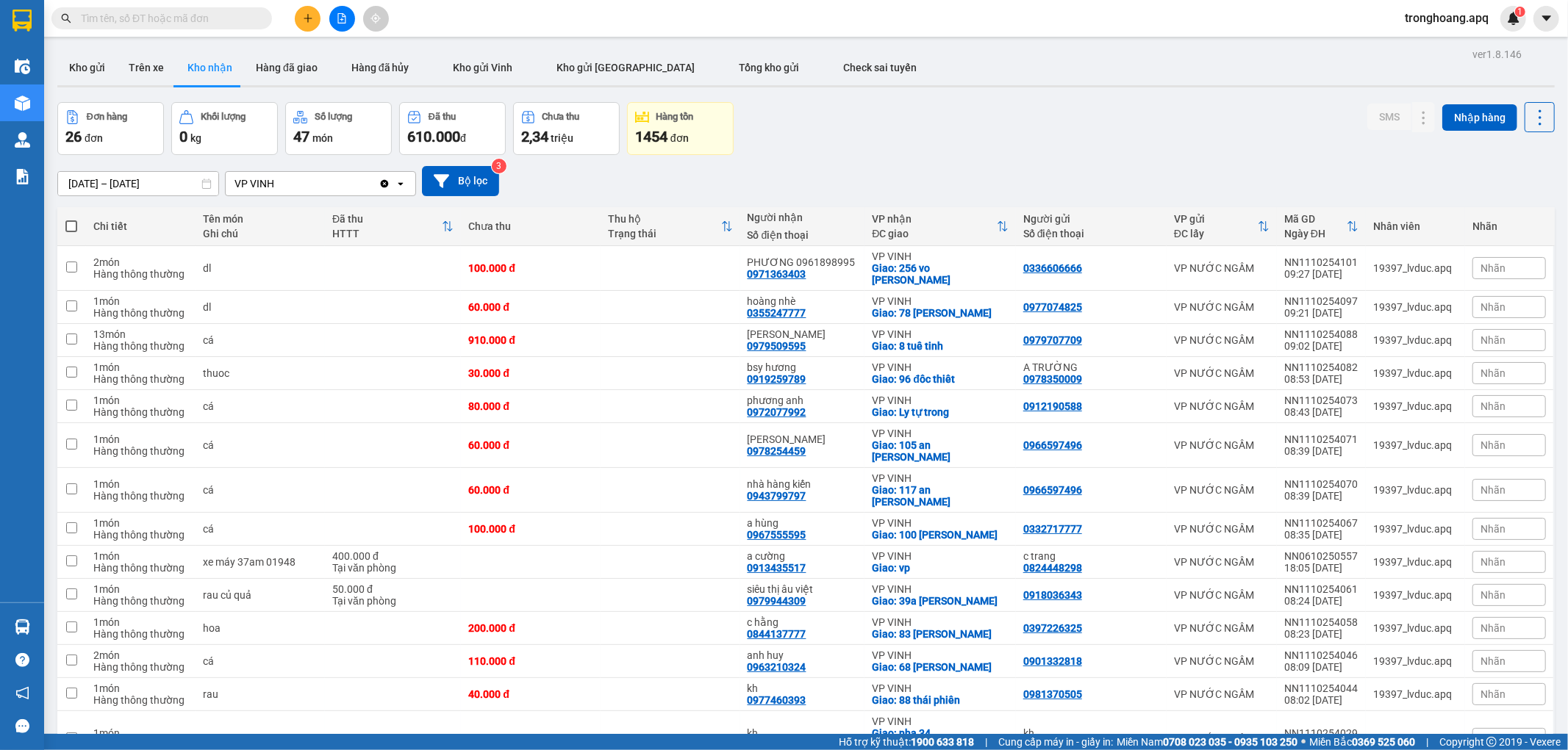
click at [891, 157] on div "[DATE] – [DATE] Press the down arrow key to interact with the calendar and sele…" at bounding box center [805, 181] width 1498 height 52
click at [87, 57] on button "Kho gửi" at bounding box center [87, 68] width 59 height 36
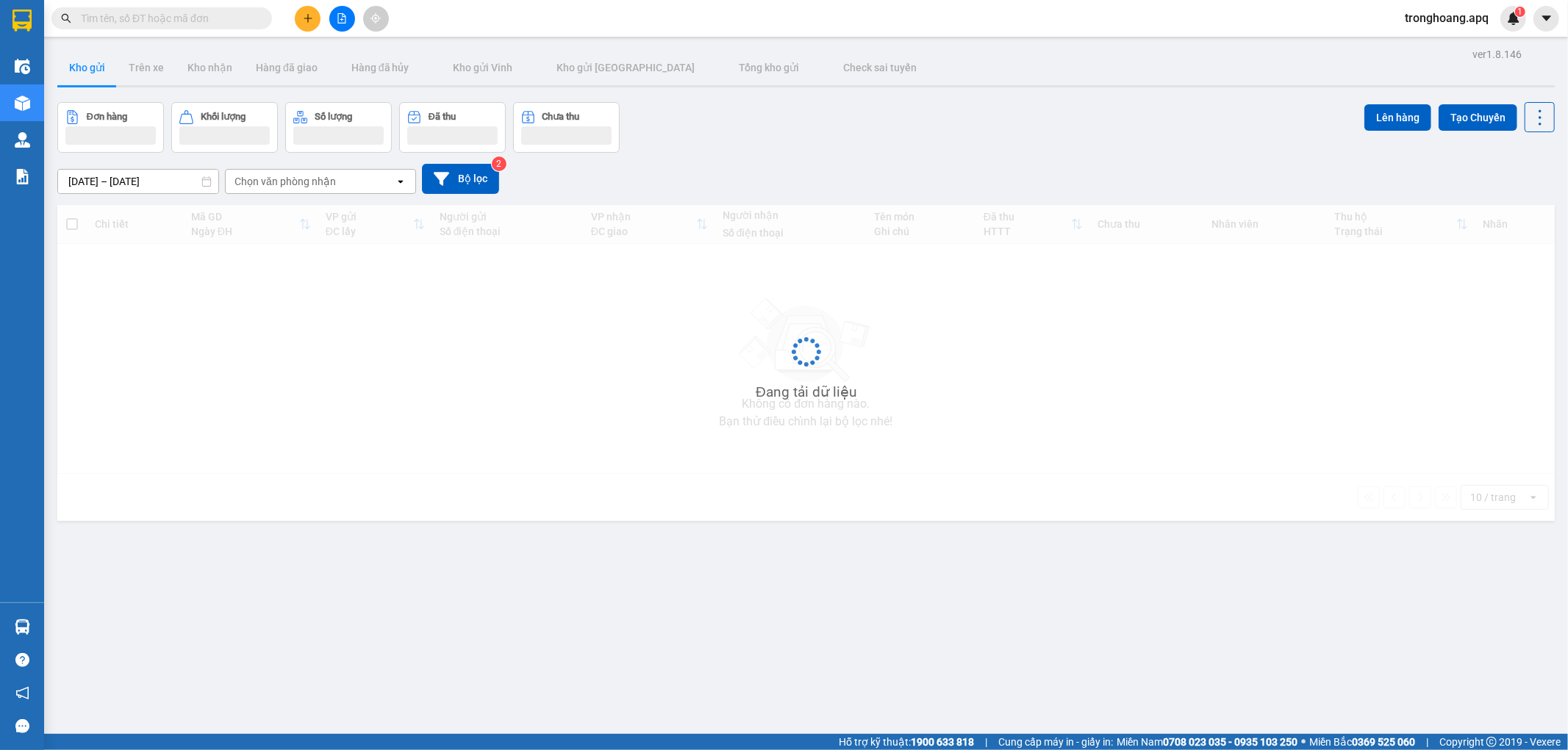
click at [929, 144] on div "Đơn hàng Khối lượng Số lượng Đã thu Chưa thu Lên hàng Tạo Chuyến" at bounding box center [805, 127] width 1498 height 50
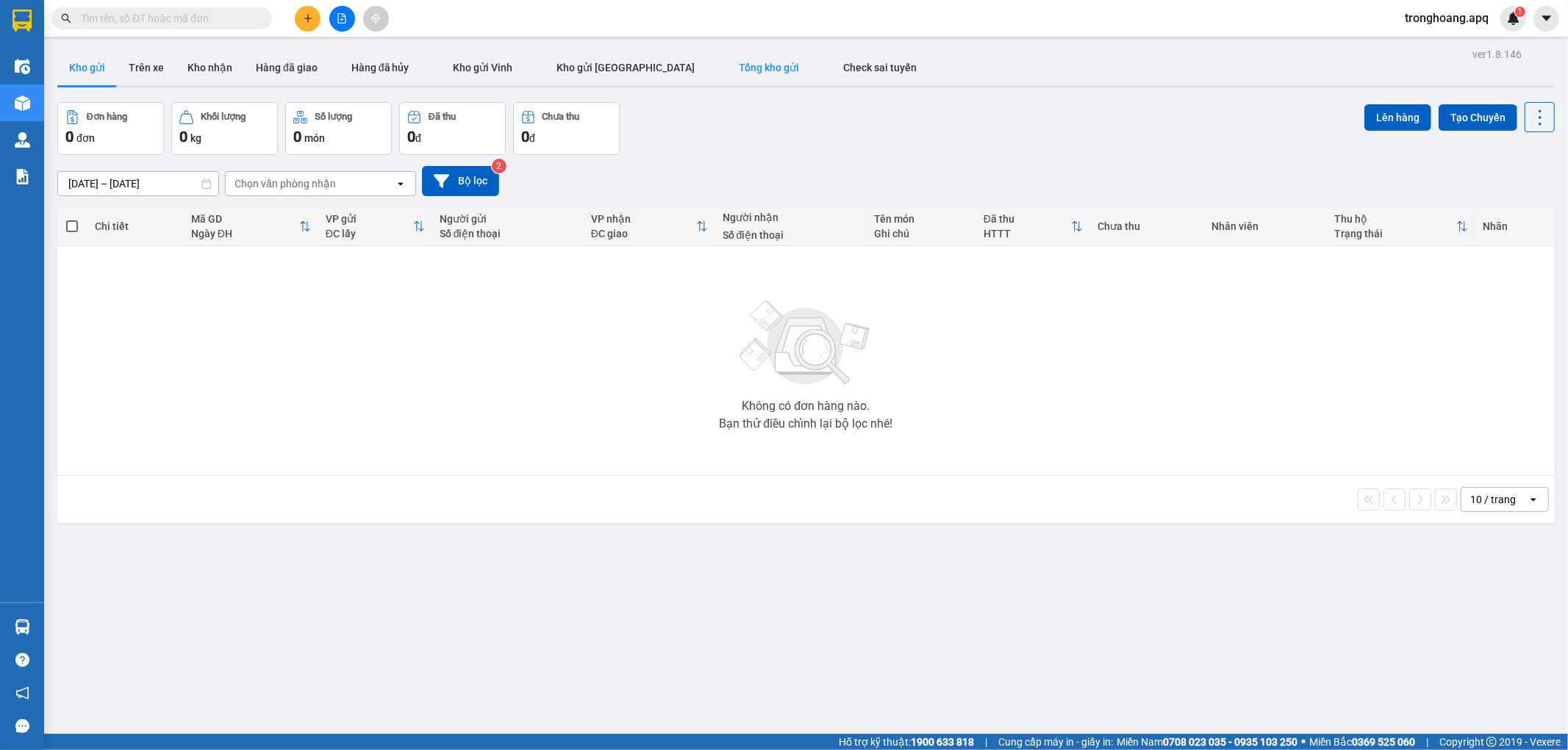
click at [717, 75] on button "Tổng kho gửi" at bounding box center [769, 68] width 104 height 36
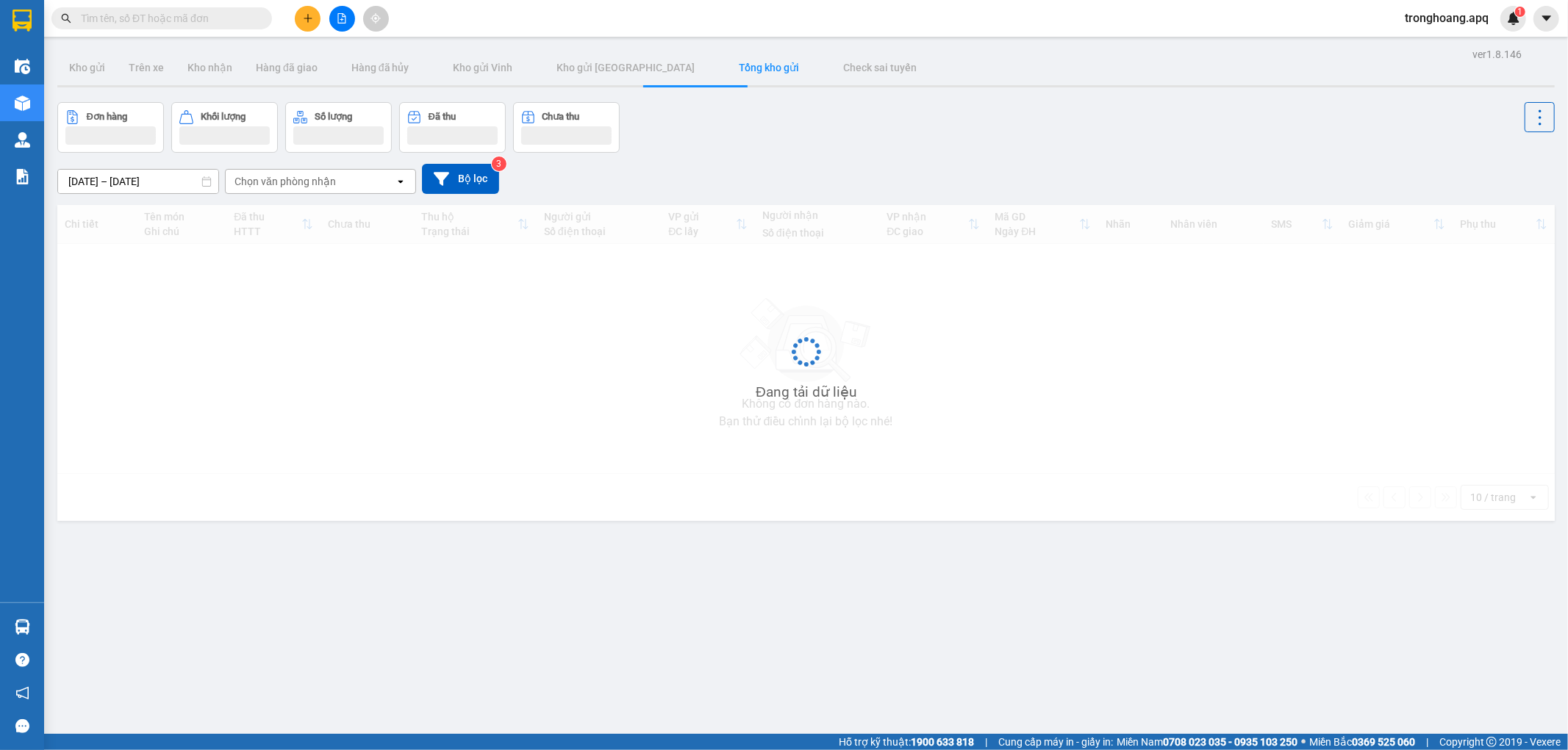
click at [985, 108] on div "Đơn hàng Khối lượng Số lượng Đã thu Chưa thu" at bounding box center [805, 127] width 1498 height 50
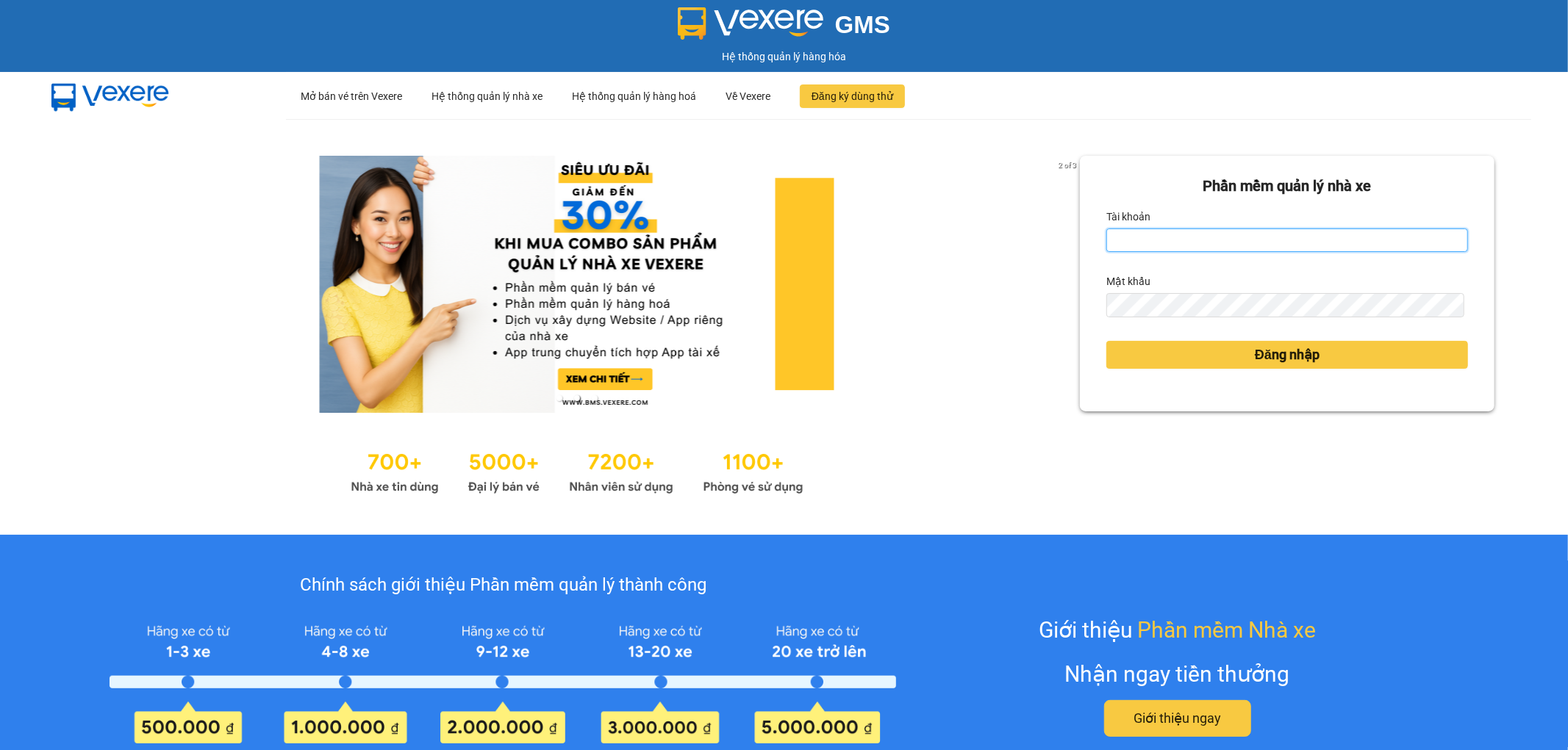
click at [1267, 234] on input "Tài khoản" at bounding box center [1287, 240] width 362 height 23
type input "tronghoang.apq"
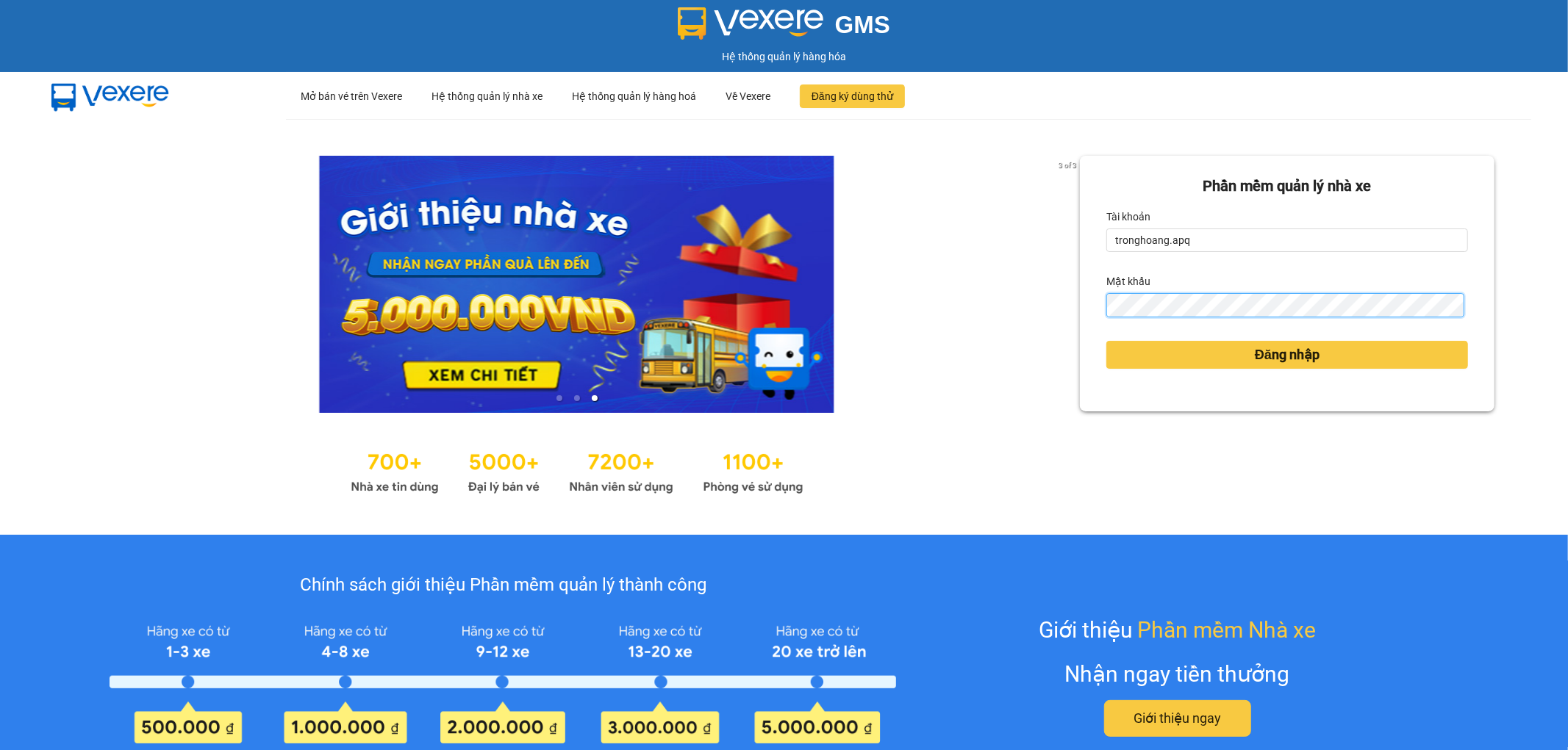
click at [1106, 341] on button "Đăng nhập" at bounding box center [1287, 355] width 362 height 28
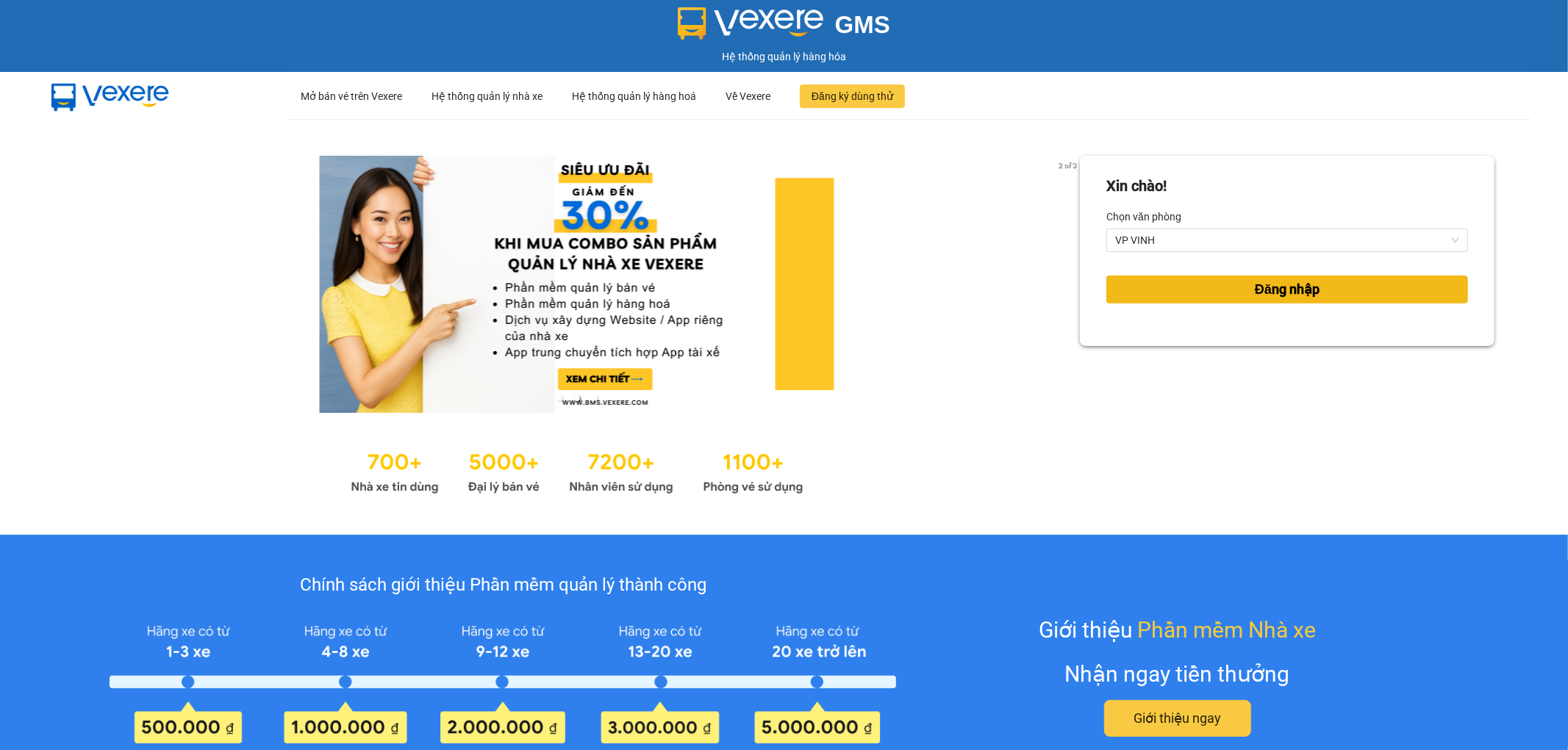
click at [1203, 302] on button "Đăng nhập" at bounding box center [1287, 290] width 362 height 28
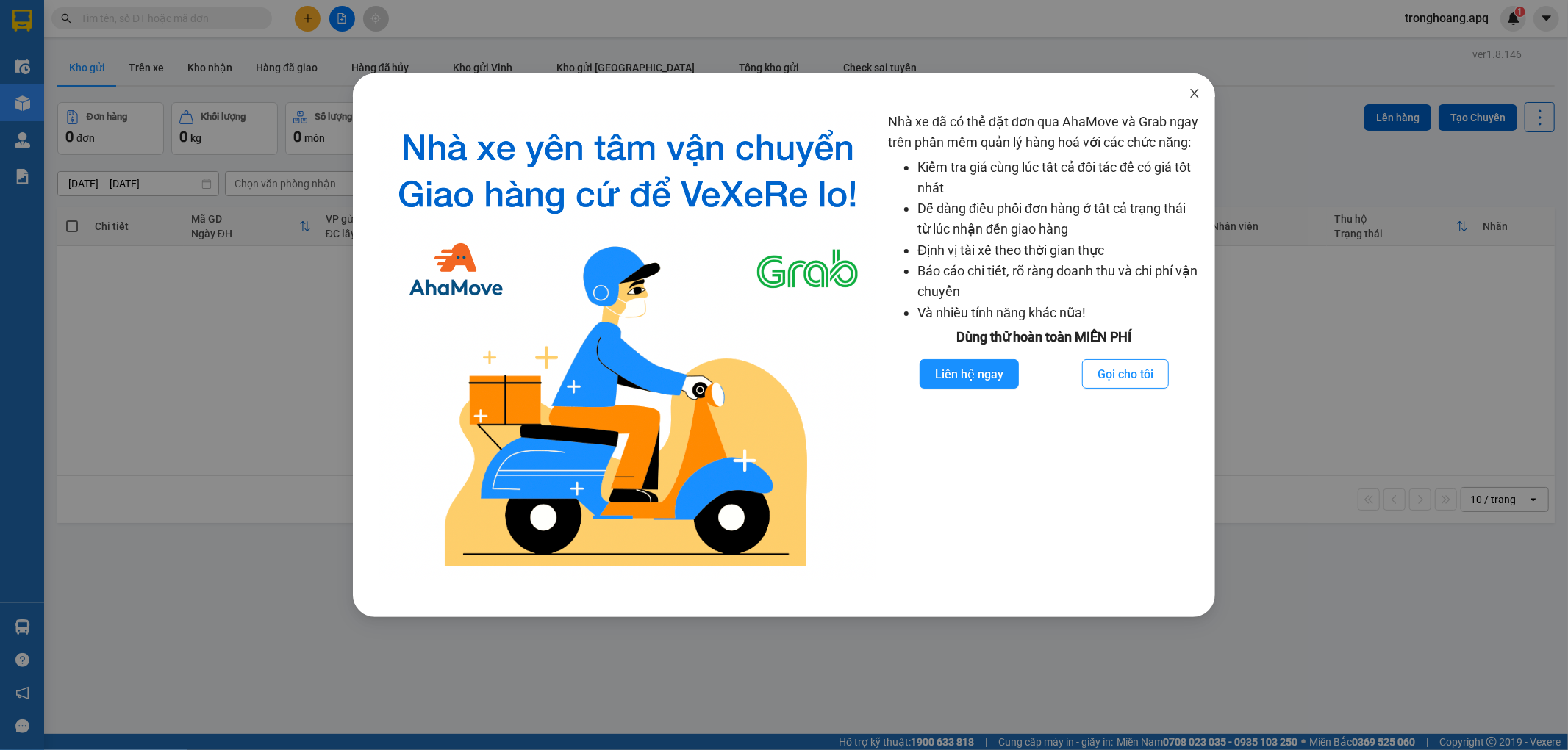
click at [1199, 93] on icon "close" at bounding box center [1195, 93] width 12 height 12
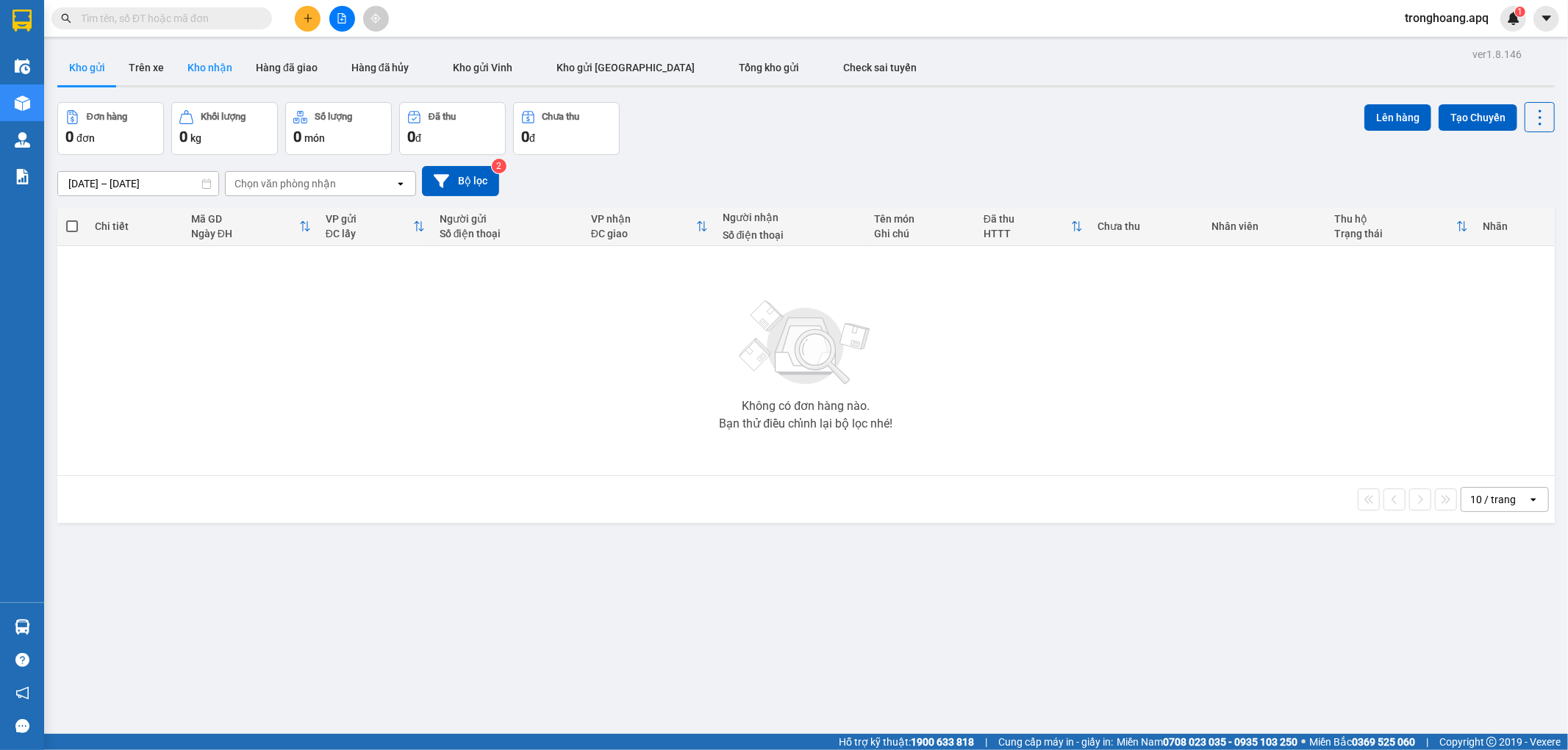
click at [203, 69] on button "Kho nhận" at bounding box center [210, 68] width 69 height 36
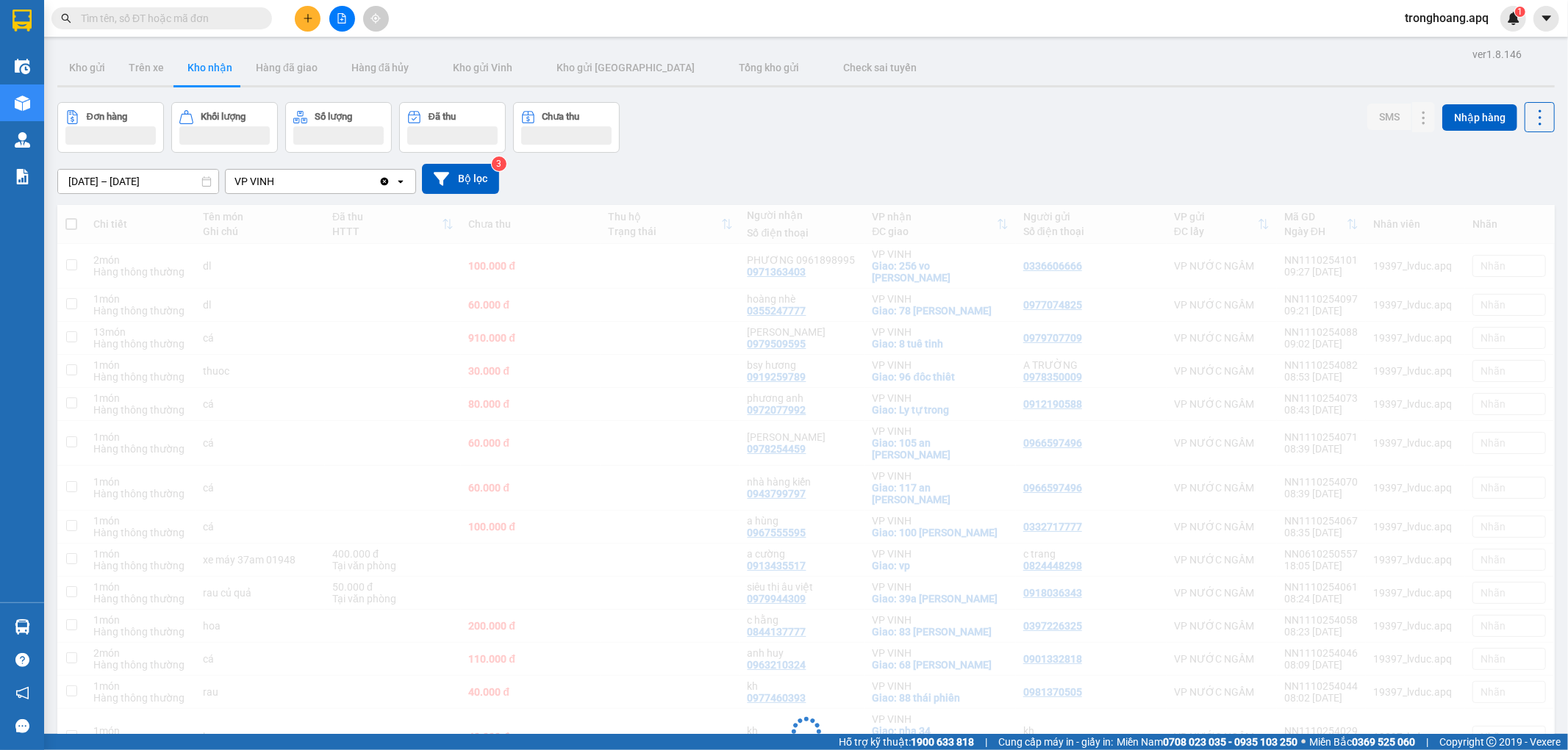
click at [987, 166] on div "[DATE] – [DATE] Press the down arrow key to interact with the calendar and sele…" at bounding box center [805, 178] width 1498 height 30
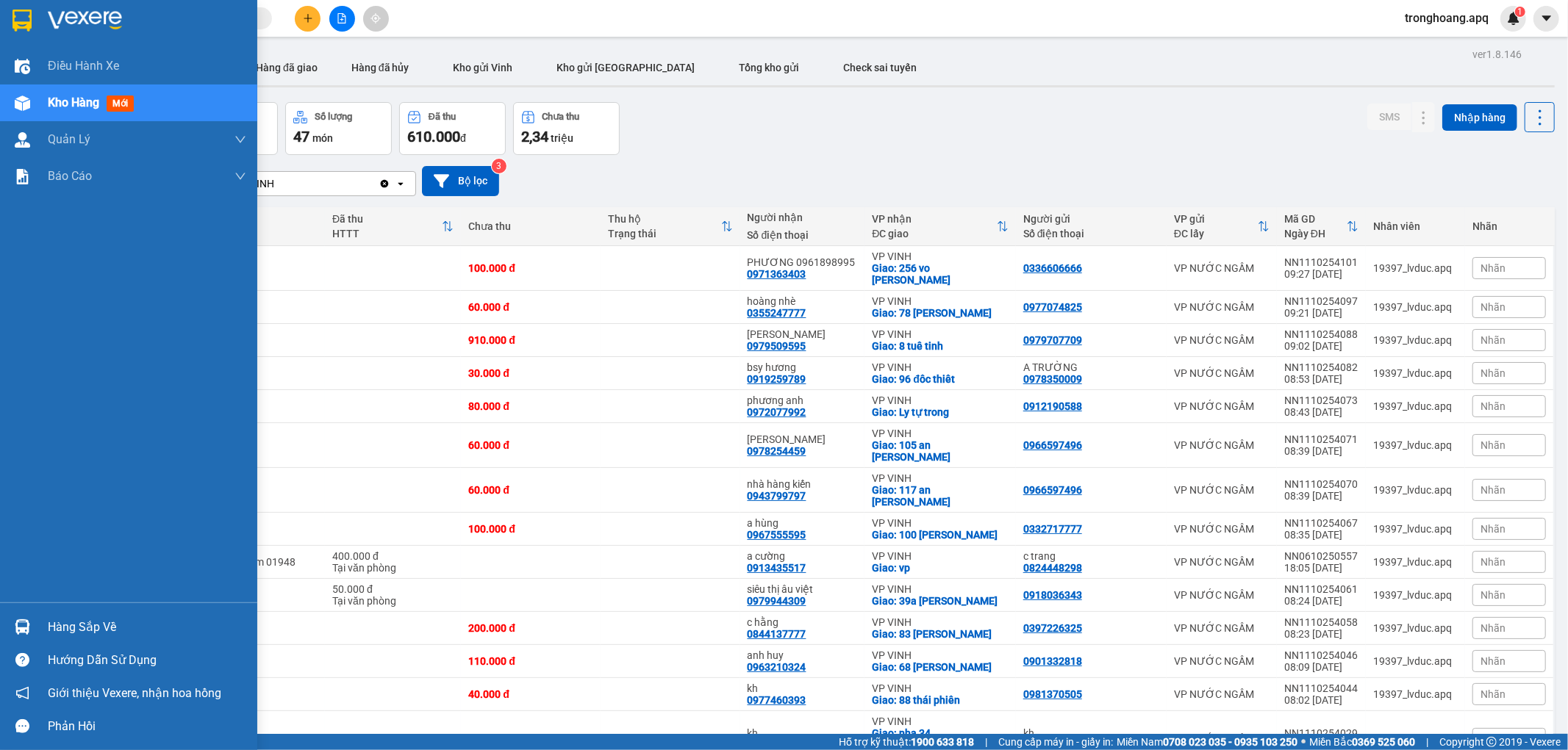
click at [46, 612] on div "Hàng sắp về" at bounding box center [128, 627] width 257 height 33
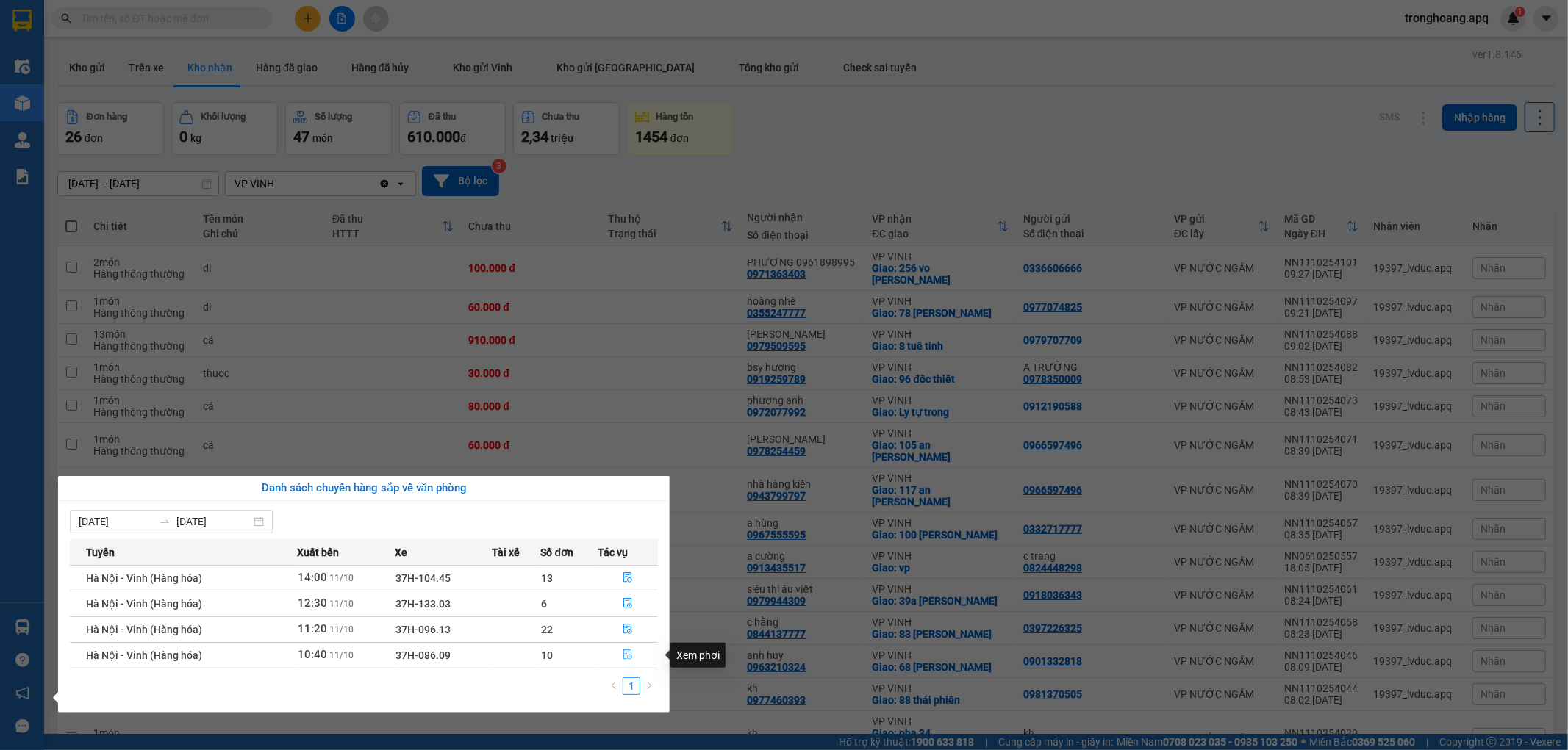
click at [620, 657] on button "button" at bounding box center [627, 655] width 59 height 23
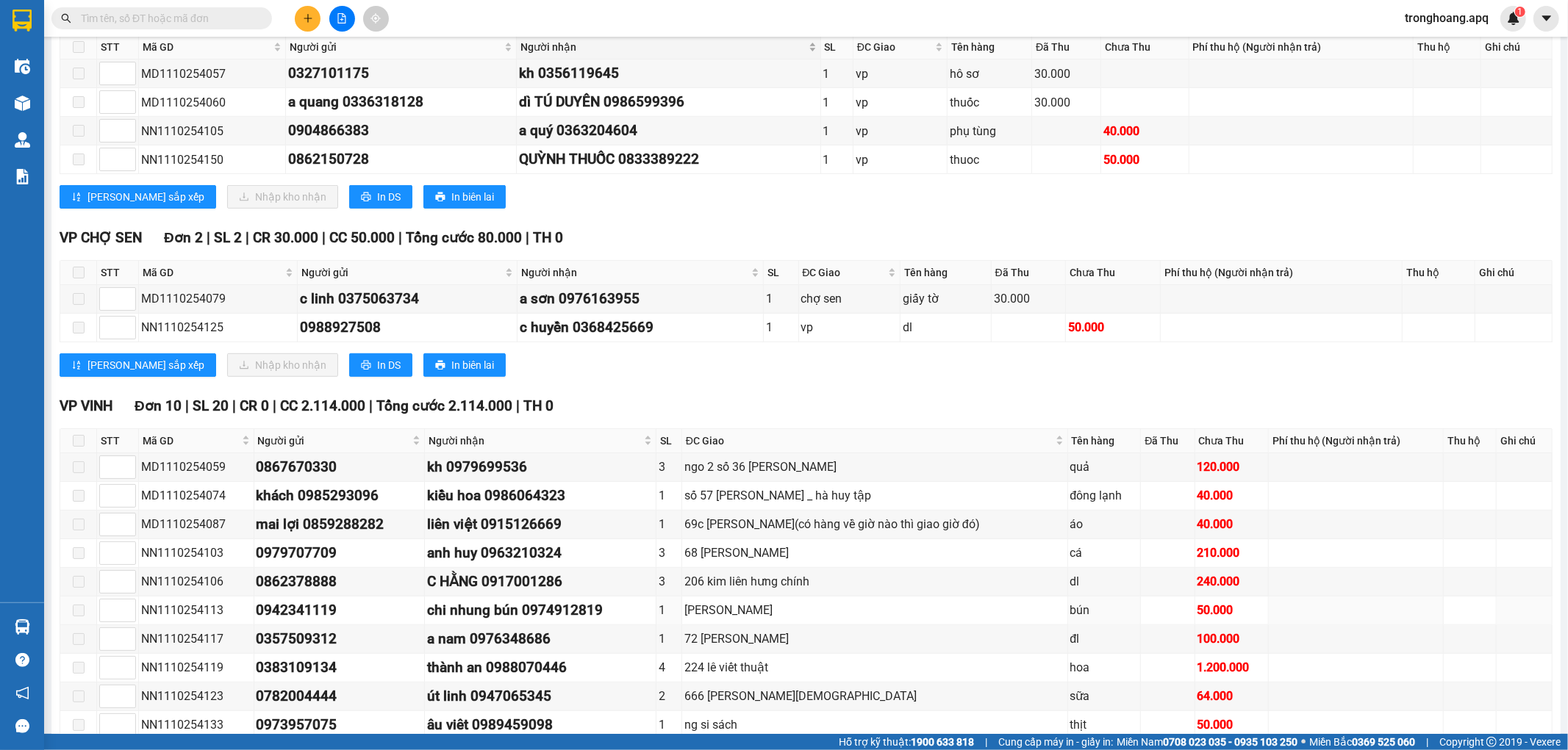
scroll to position [798, 0]
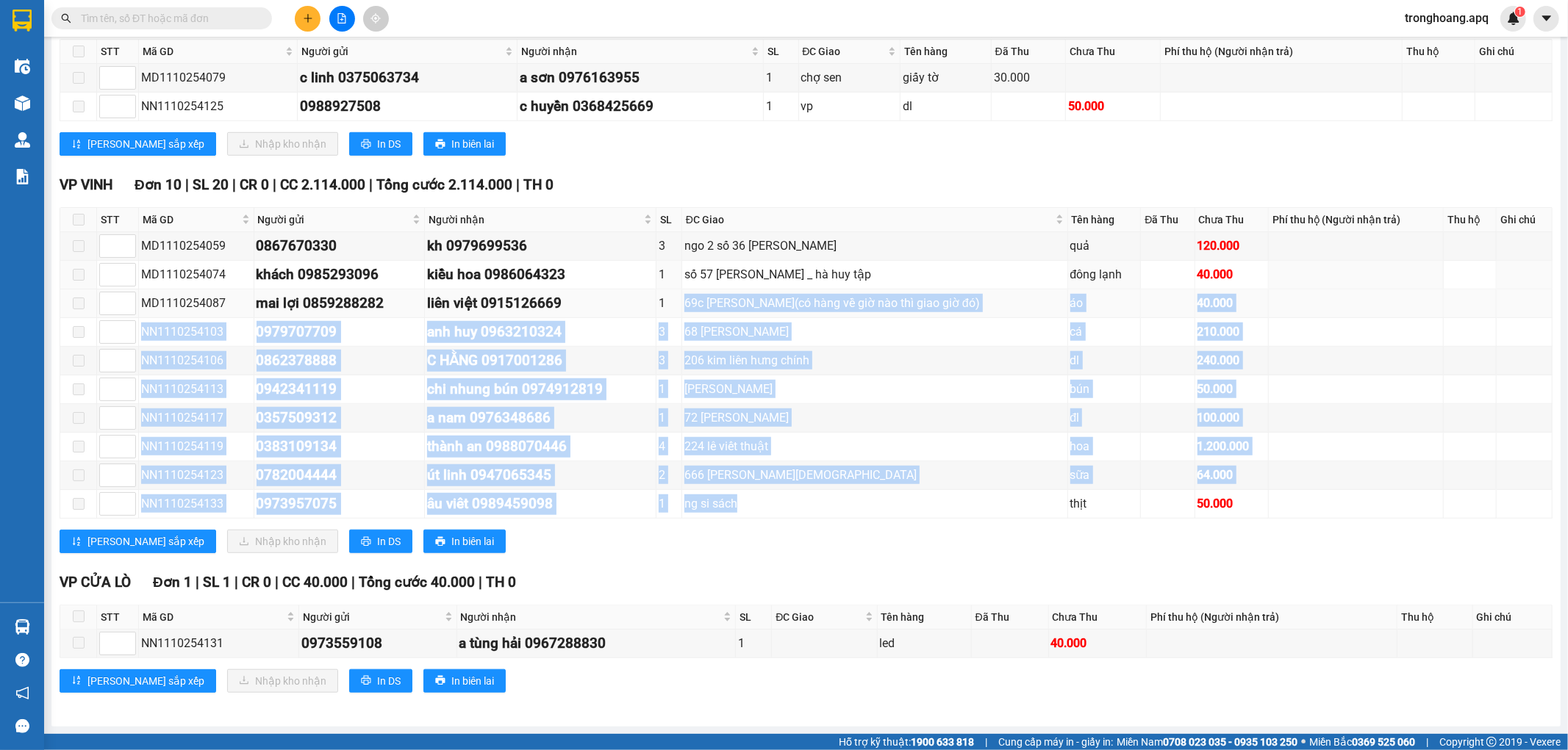
drag, startPoint x: 754, startPoint y: 505, endPoint x: 698, endPoint y: 304, distance: 208.7
click at [698, 304] on tbody "MD1110254059 0867670330 kh 0979699536 3 ngo 2 số 36 phan vân quả 120.000 MD1110…" at bounding box center [806, 375] width 1492 height 287
click at [679, 304] on div "1" at bounding box center [668, 303] width 21 height 18
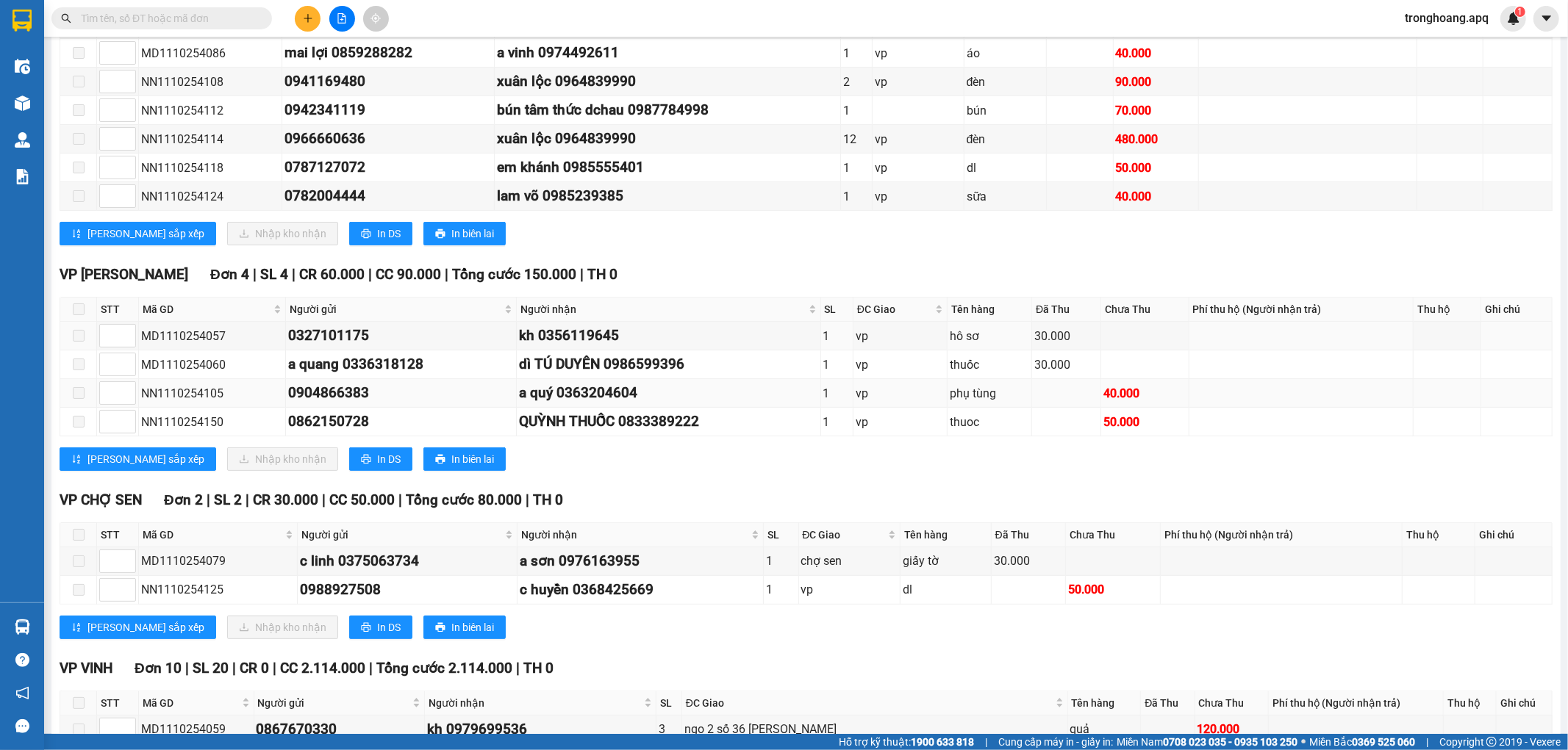
scroll to position [0, 0]
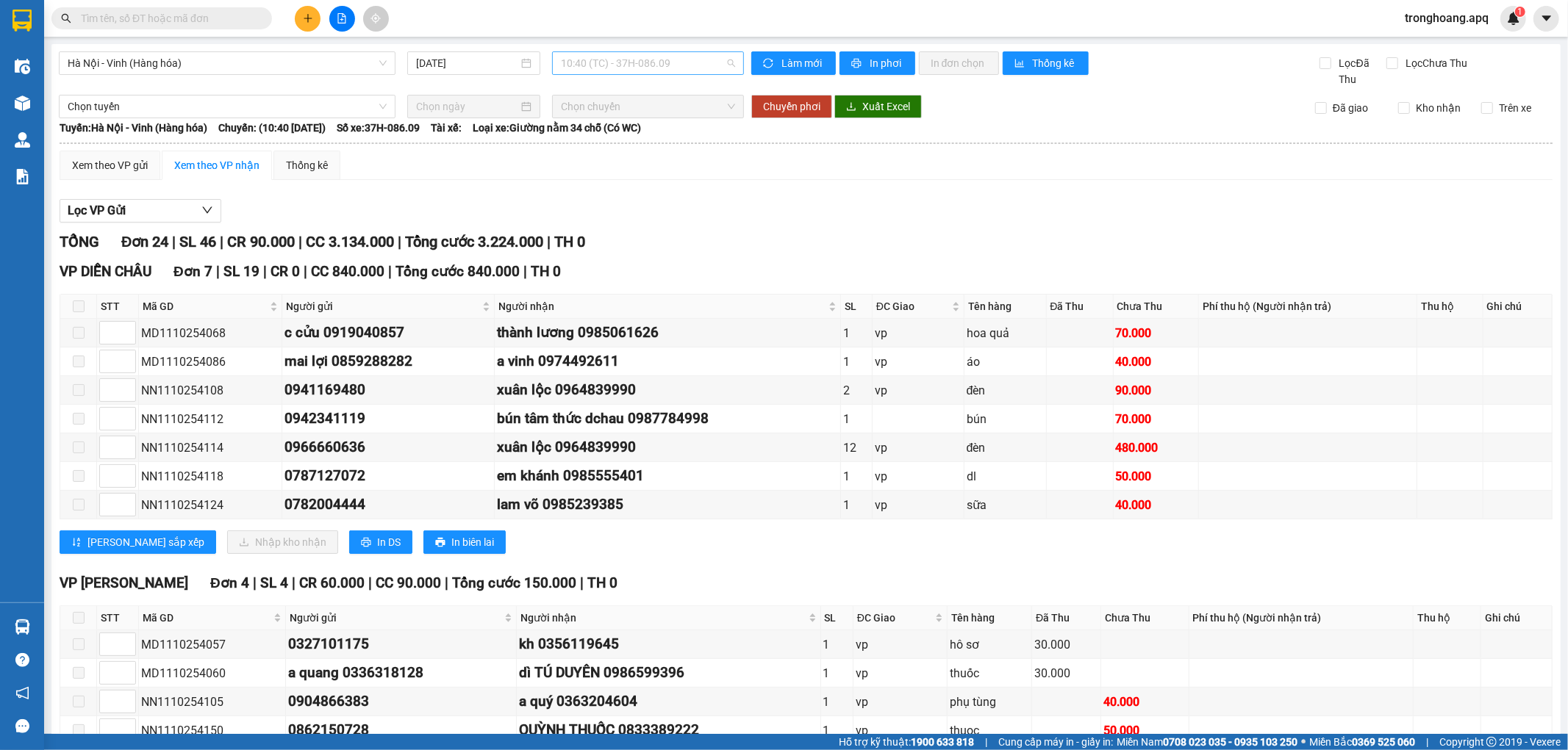
click at [554, 57] on div "10:40 (TC) - 37H-086.09" at bounding box center [647, 63] width 191 height 23
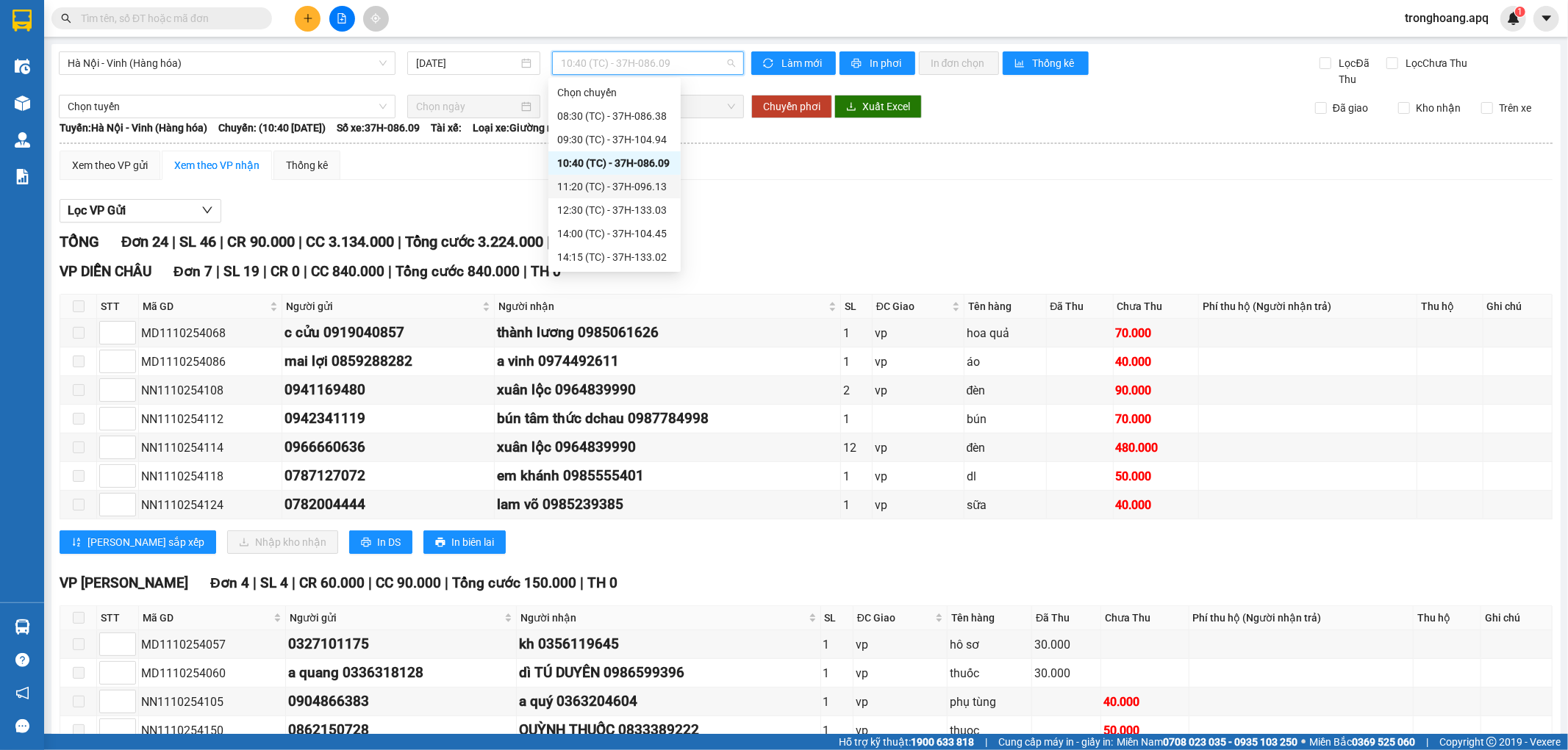
click at [627, 179] on div "11:20 (TC) - 37H-096.13" at bounding box center [614, 187] width 115 height 17
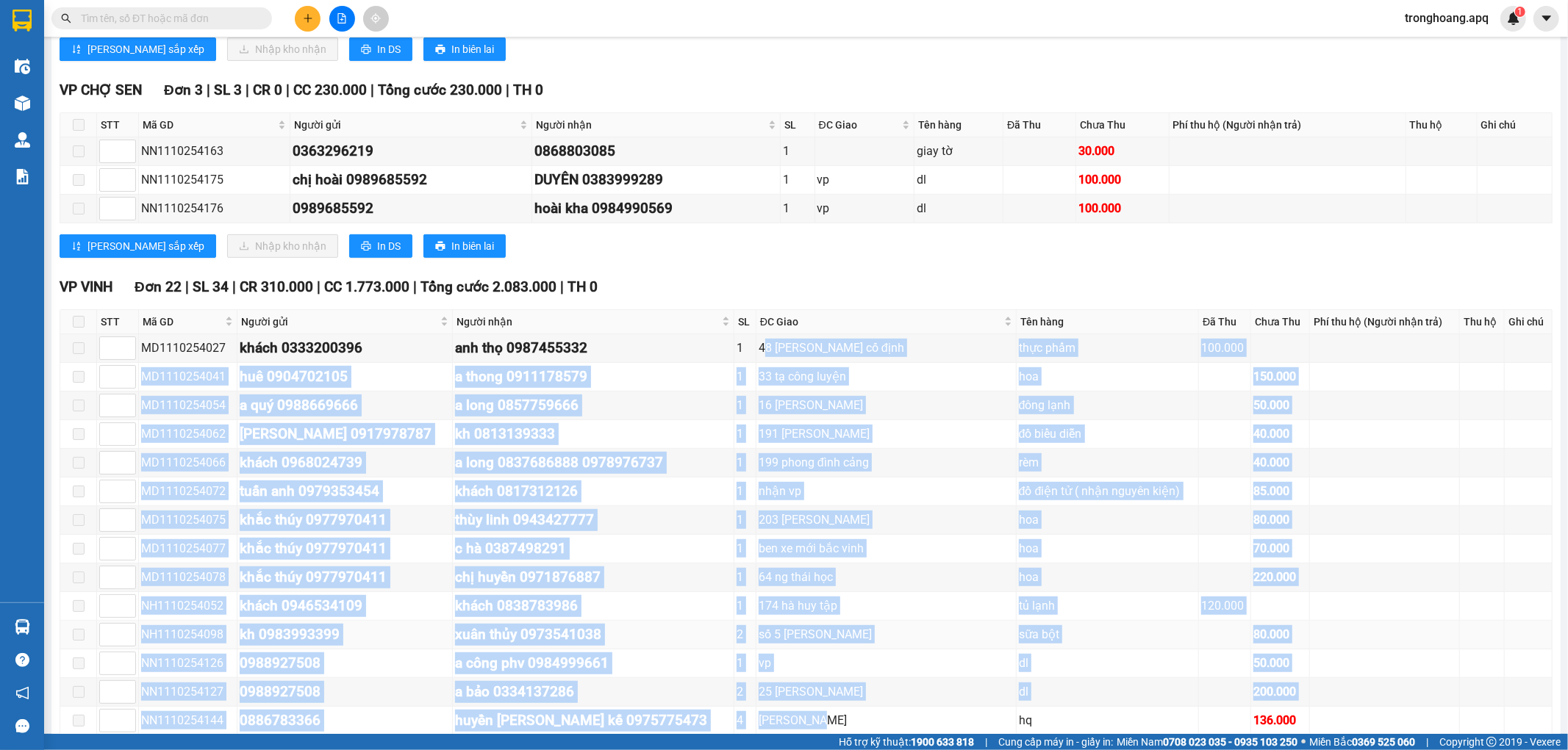
scroll to position [571, 0]
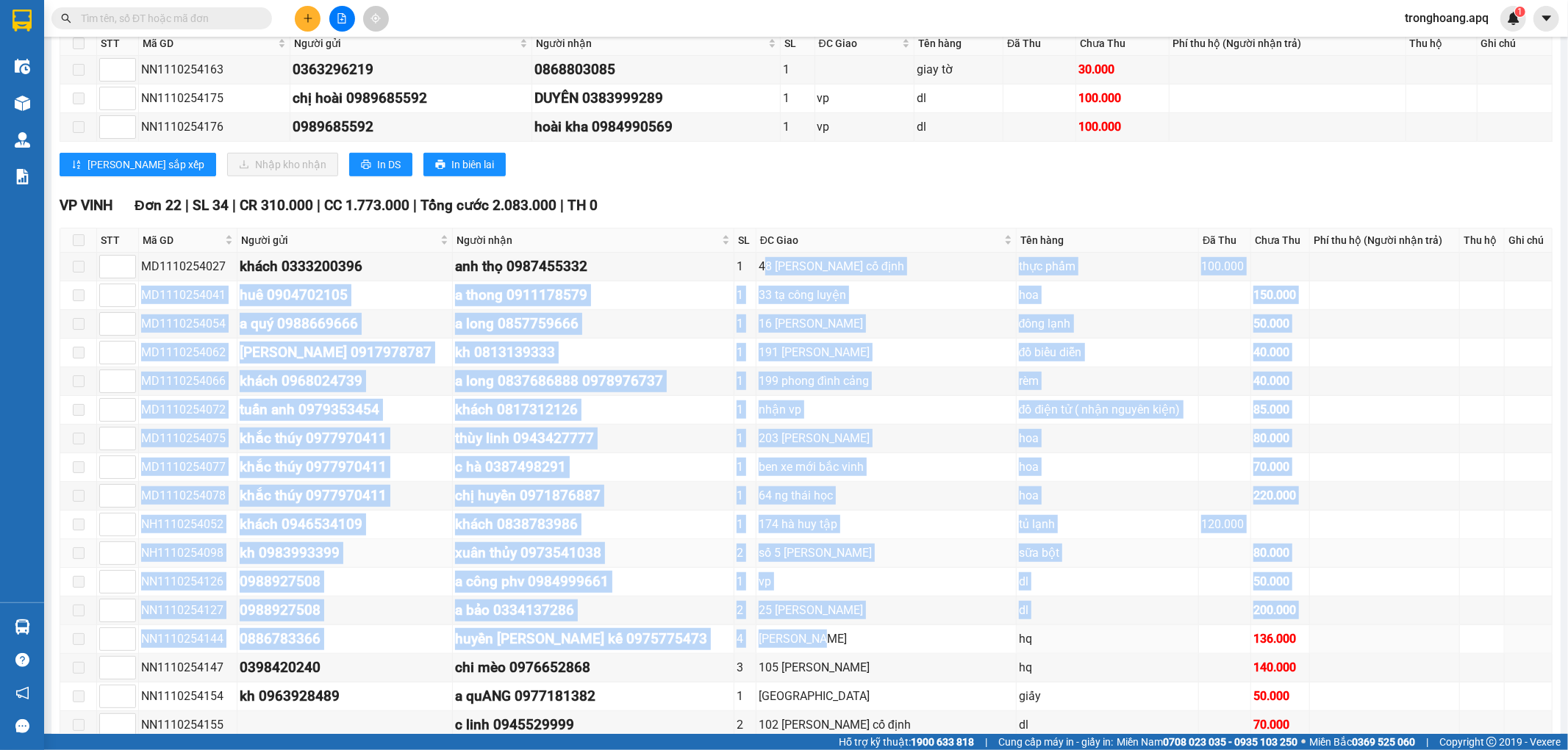
drag, startPoint x: 748, startPoint y: 346, endPoint x: 807, endPoint y: 633, distance: 293.0
click at [807, 633] on tbody "MD1110254027 khách 0333200396 anh thọ 0987455332 1 48 trần quang diệu cố định t…" at bounding box center [806, 567] width 1492 height 630
click at [798, 331] on div "16 nguyễn văn cừ" at bounding box center [886, 324] width 255 height 18
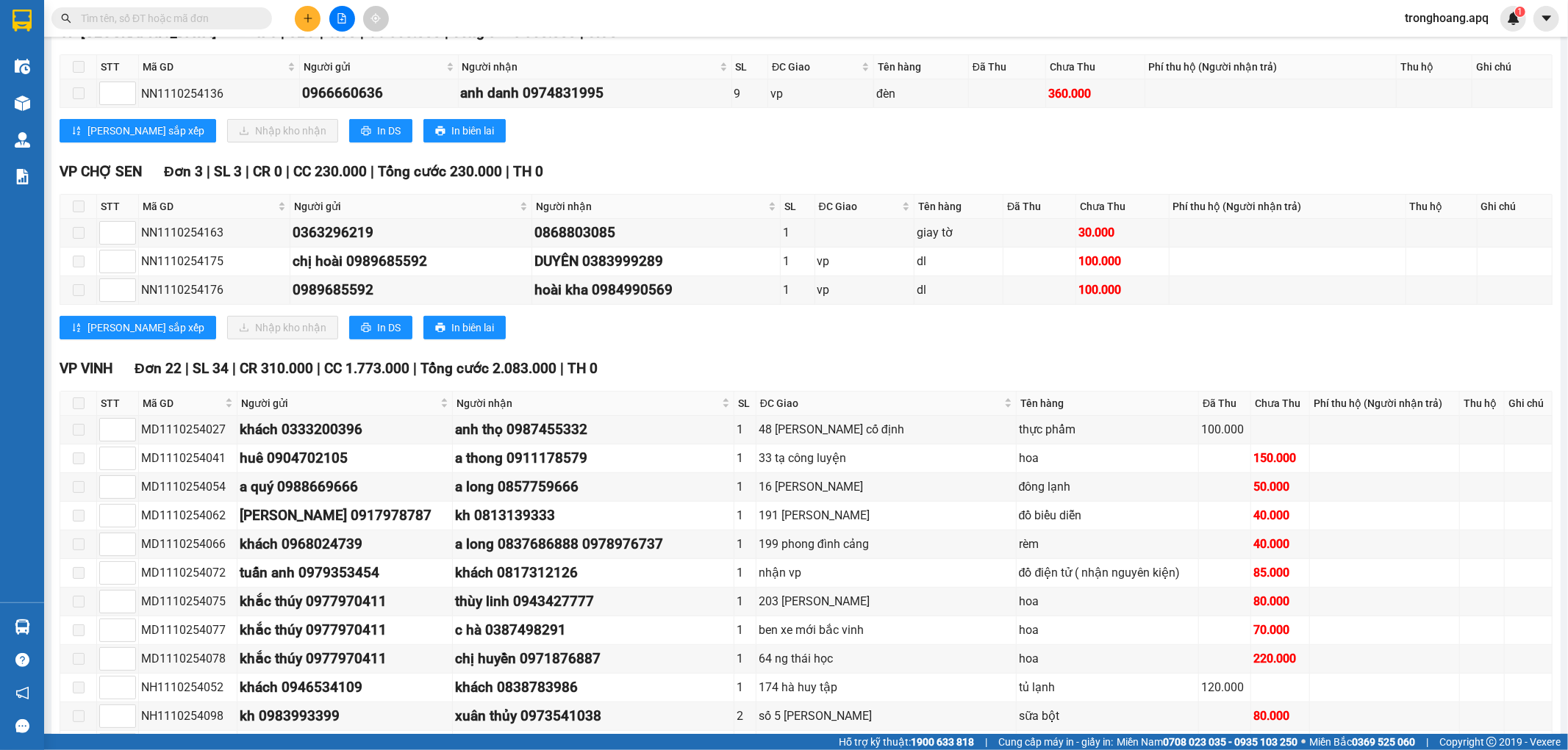
scroll to position [0, 0]
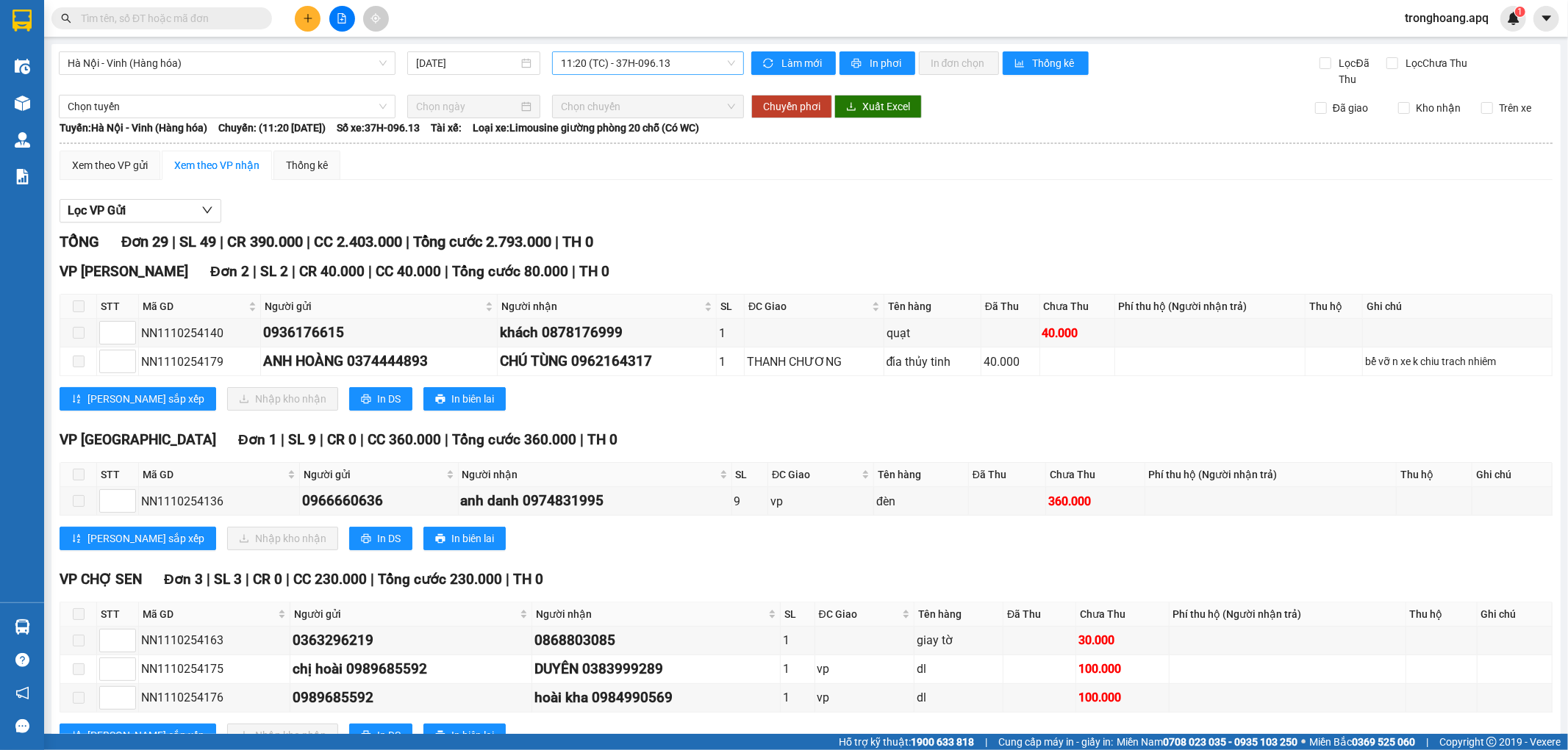
click at [620, 69] on span "11:20 (TC) - 37H-096.13" at bounding box center [648, 63] width 173 height 22
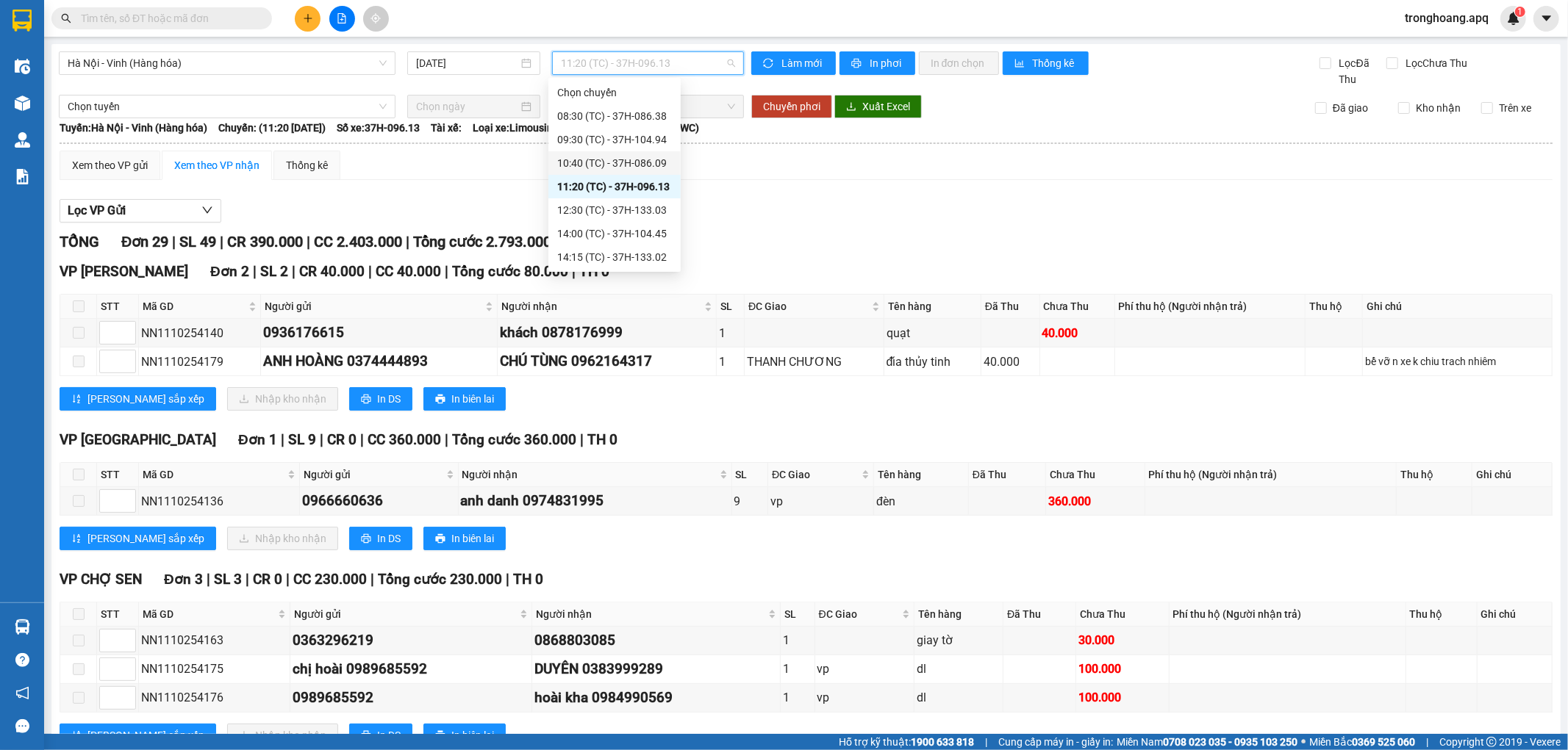
click at [611, 166] on div "10:40 (TC) - 37H-086.09" at bounding box center [614, 164] width 115 height 17
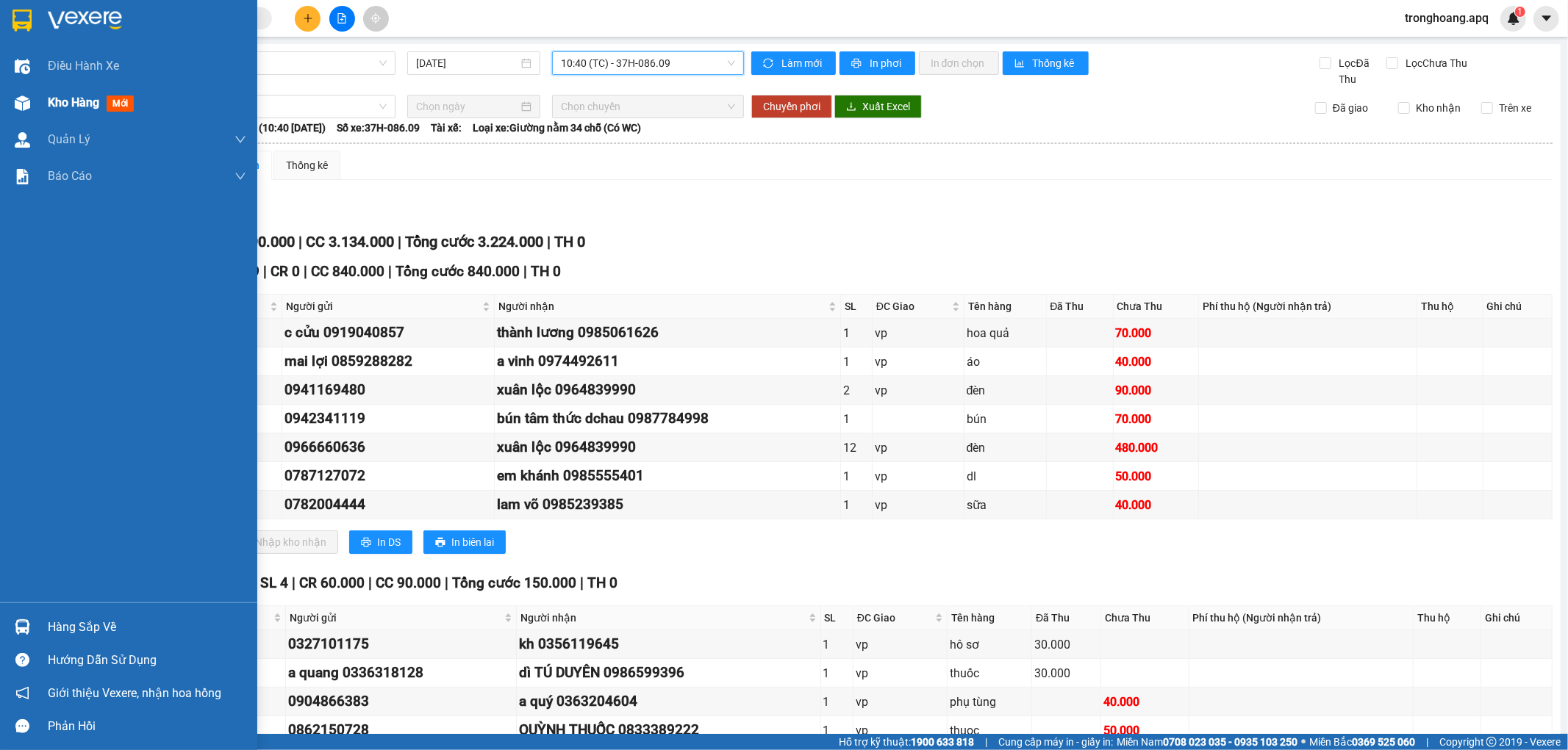
click at [37, 111] on div "Kho hàng mới" at bounding box center [128, 102] width 257 height 36
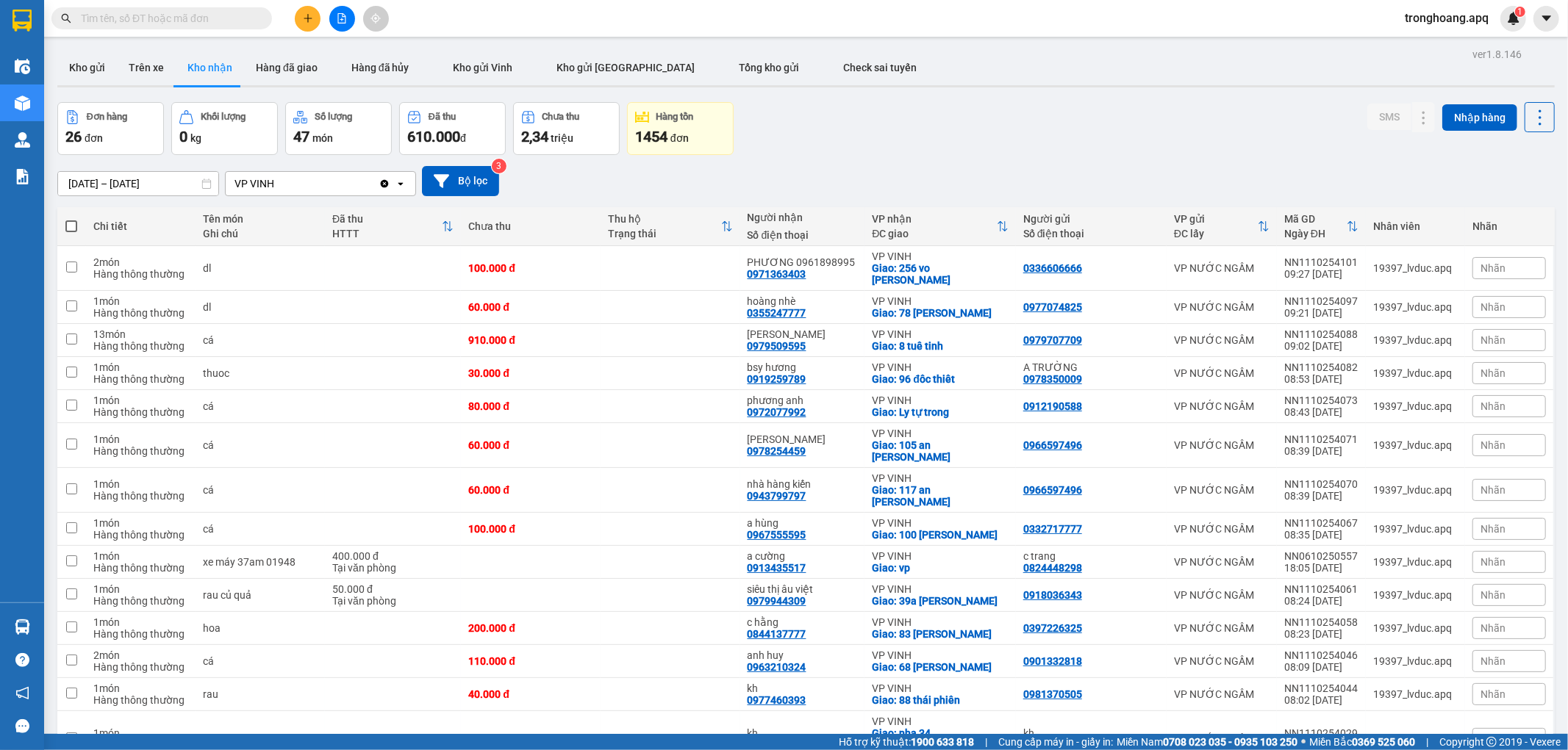
click at [110, 178] on input "[DATE] – [DATE]" at bounding box center [138, 183] width 160 height 23
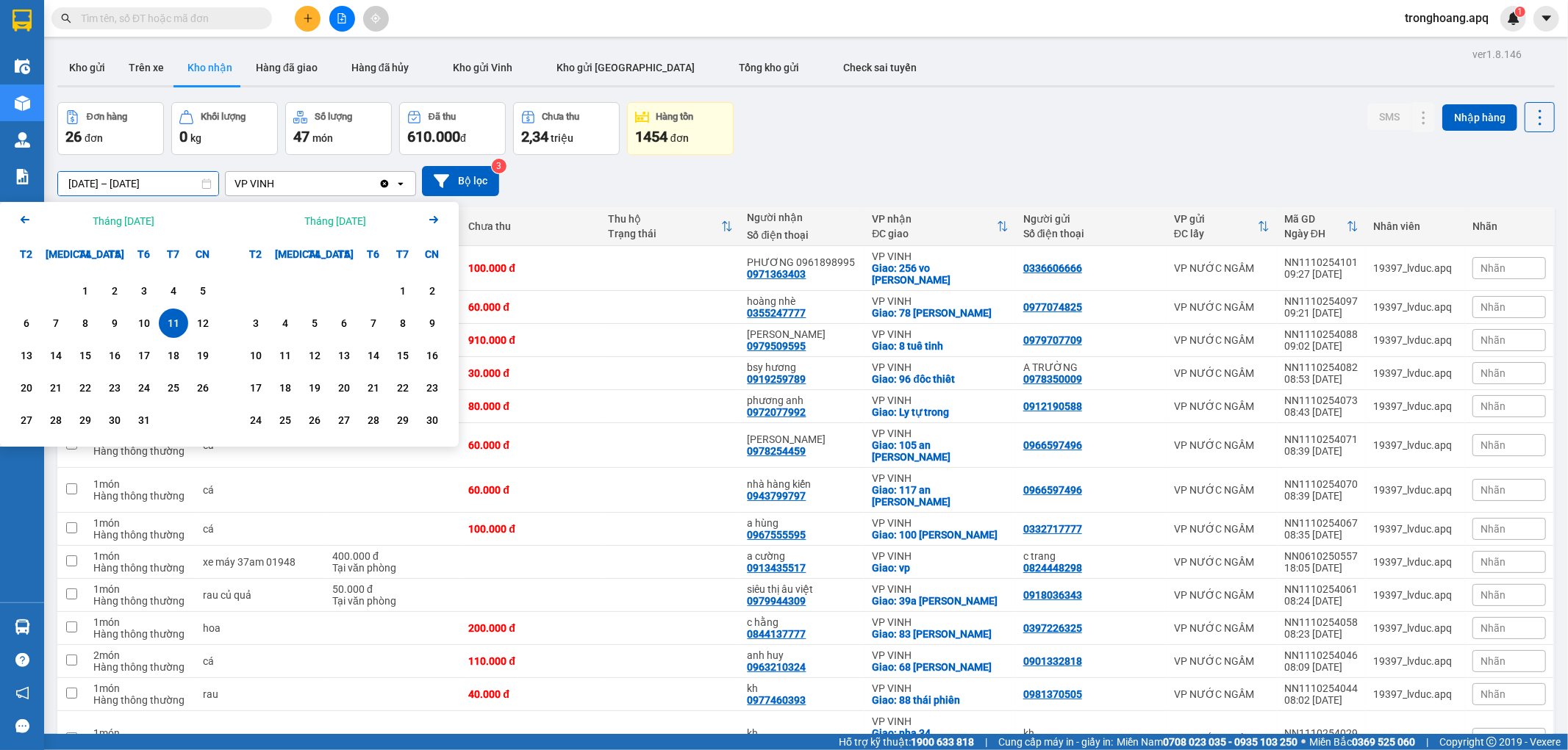
click at [841, 173] on div "[DATE] – [DATE] Press the down arrow key to interact with the calendar and sele…" at bounding box center [805, 181] width 1498 height 30
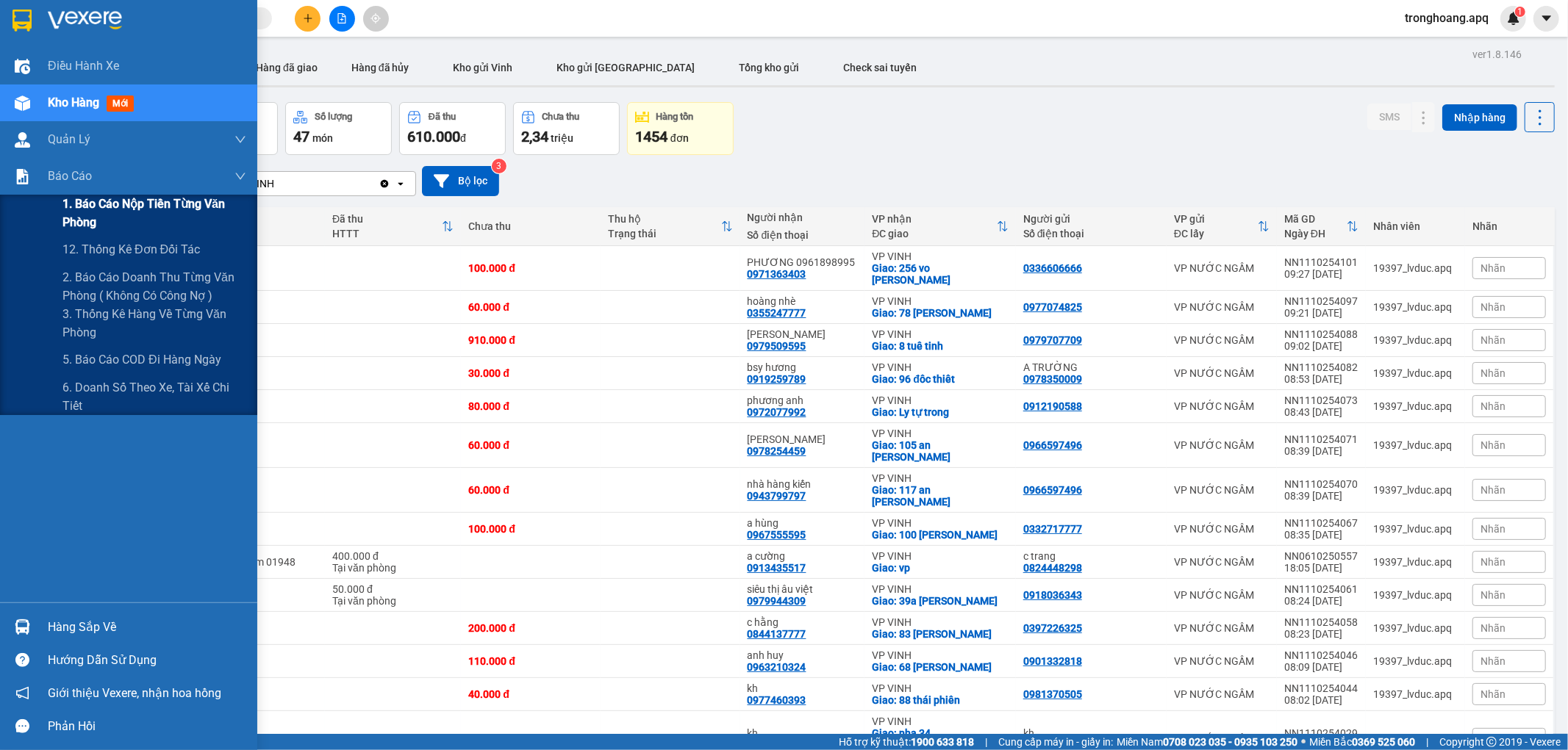
click at [97, 211] on span "1. Báo cáo nộp tiền từng văn phòng" at bounding box center [154, 213] width 183 height 36
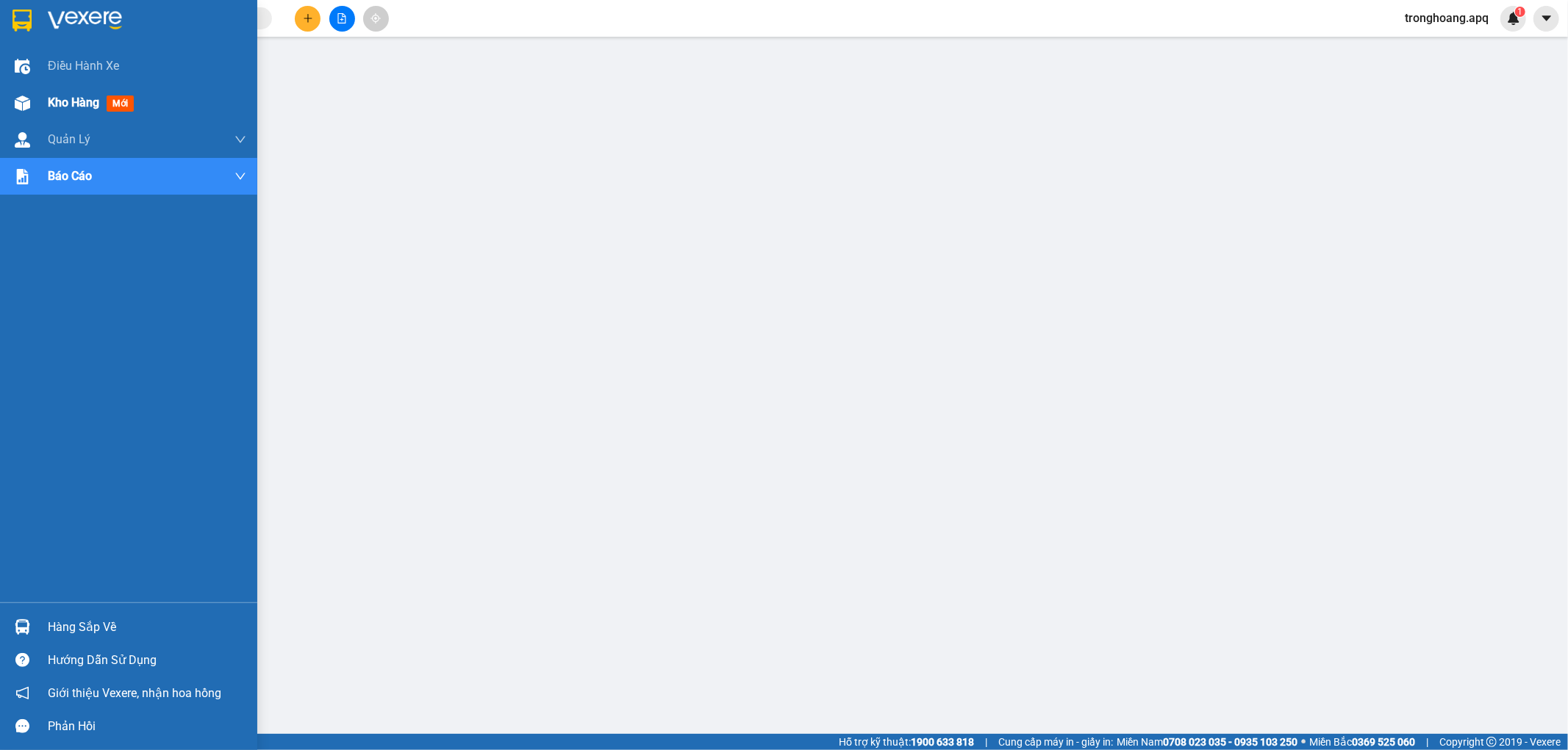
click at [41, 96] on div "Kho hàng mới" at bounding box center [128, 102] width 257 height 36
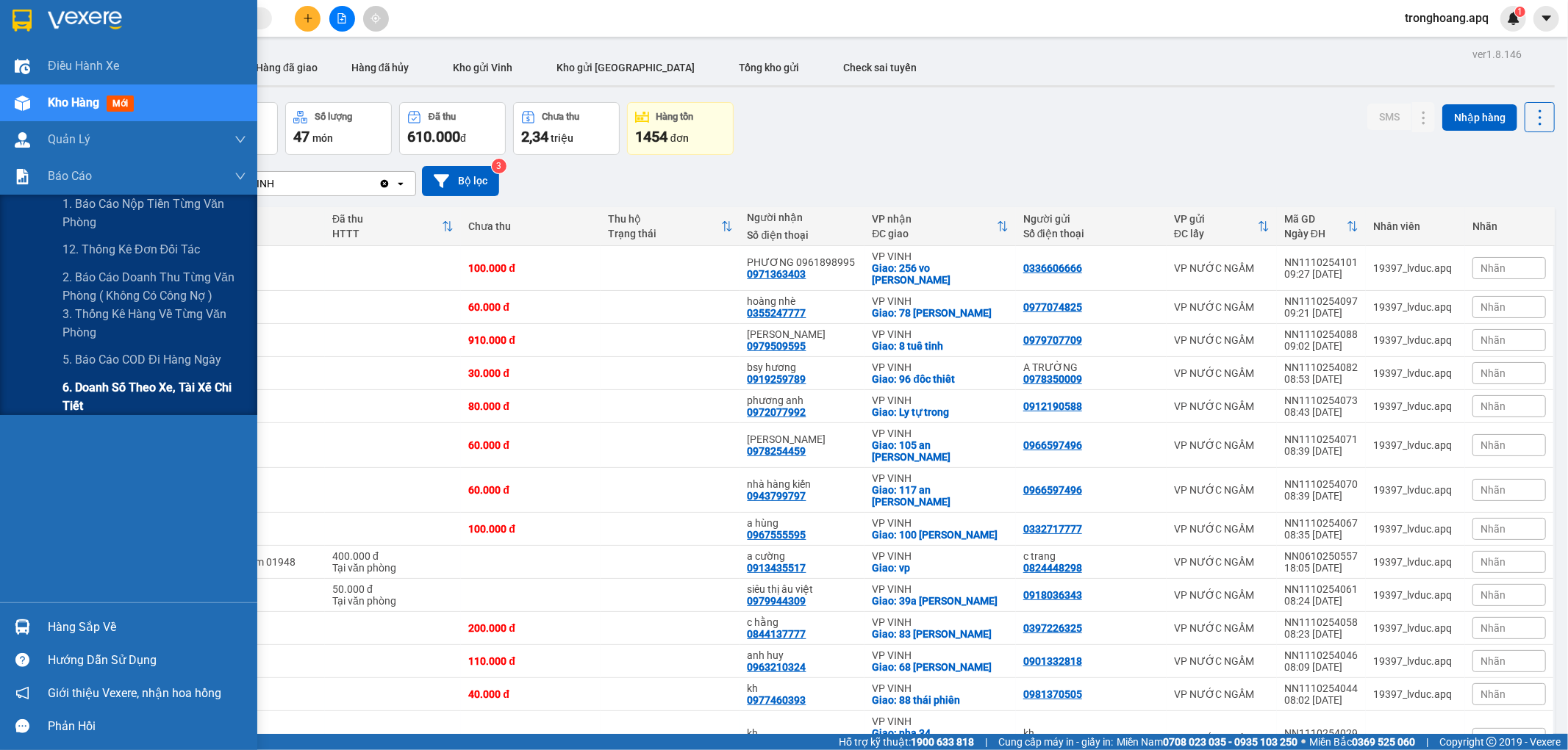
click at [97, 396] on span "6. Doanh số theo xe, tài xế chi tiết" at bounding box center [154, 396] width 183 height 36
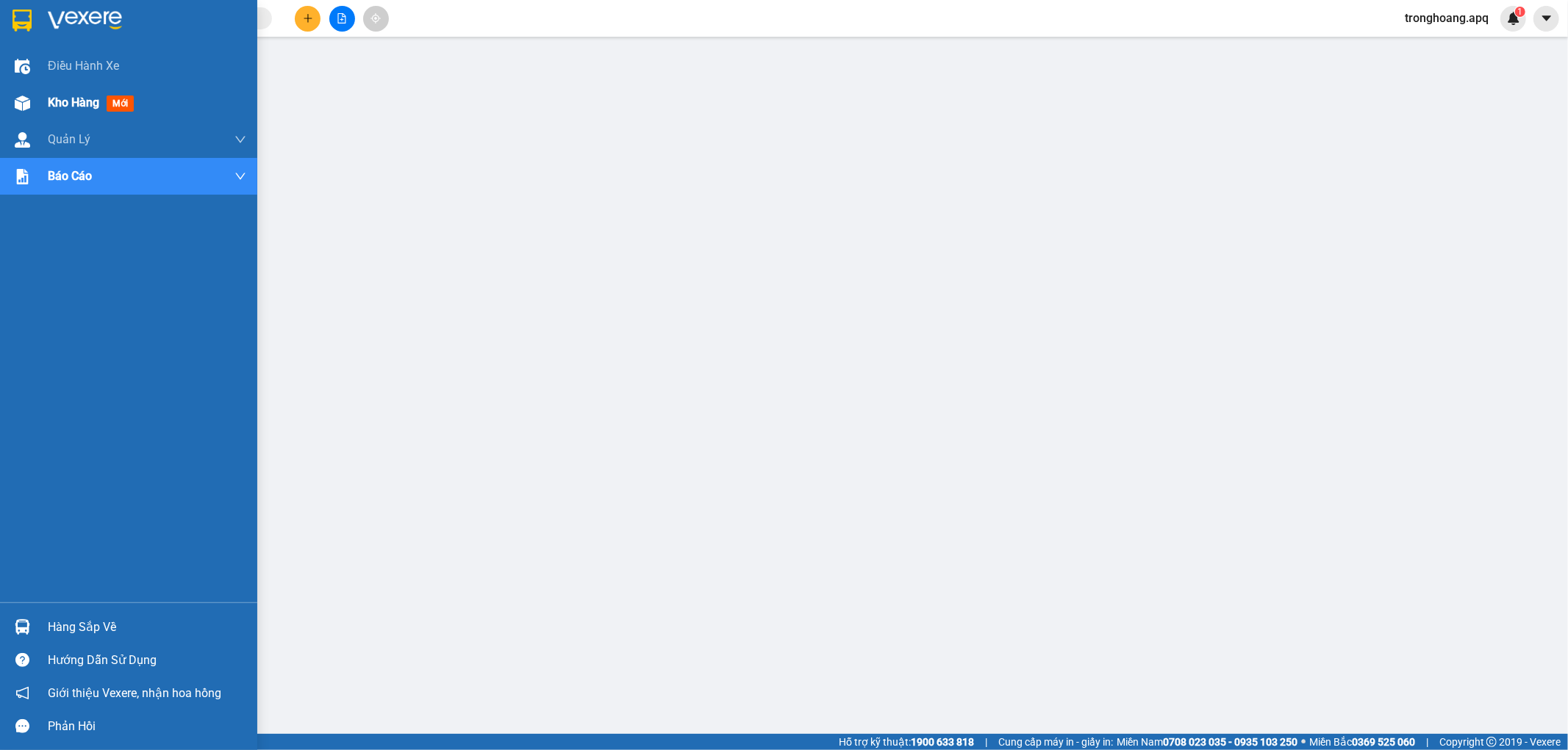
click at [23, 113] on div at bounding box center [22, 102] width 26 height 26
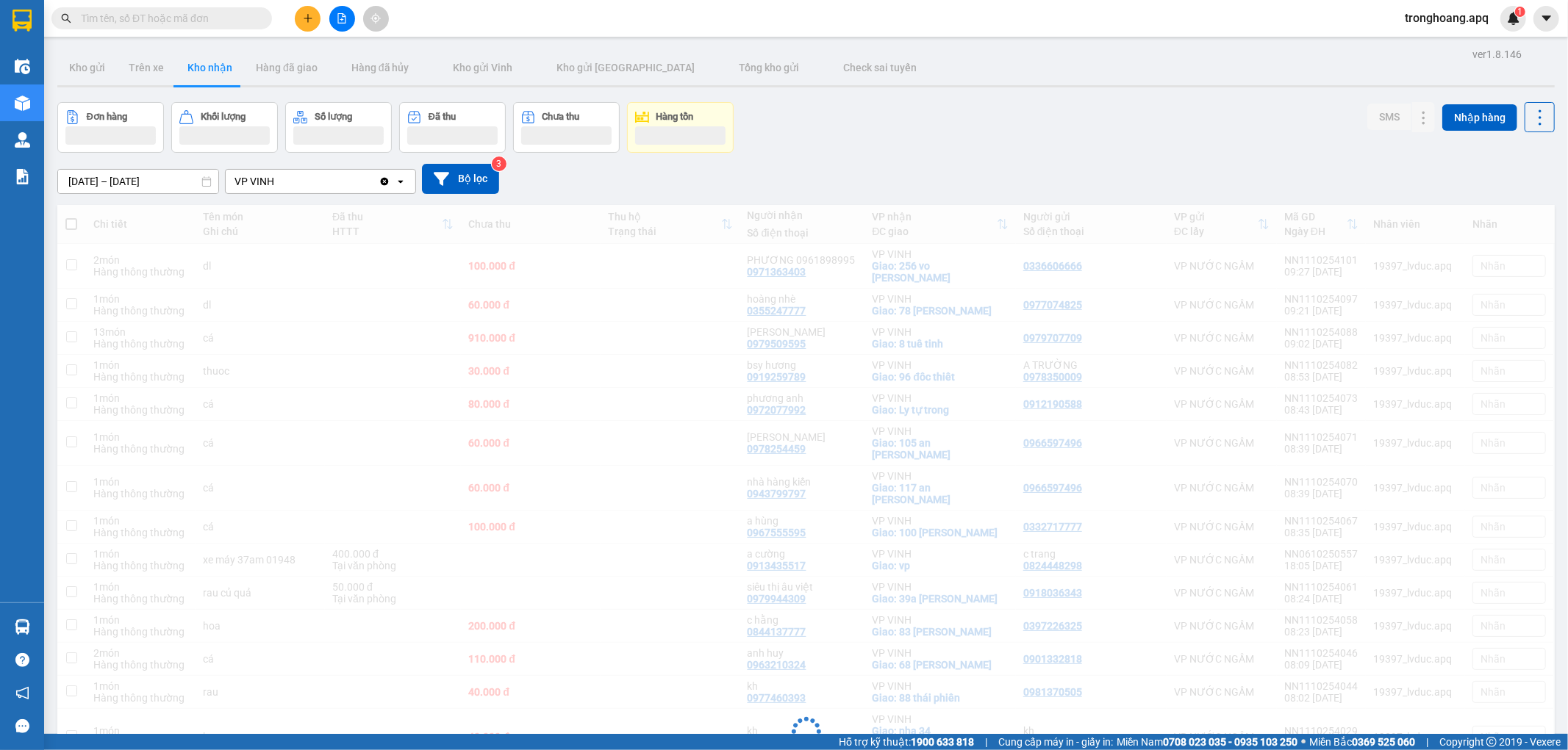
click at [853, 126] on div "Đơn hàng Khối lượng Số lượng Đã thu Chưa thu Hàng tồn SMS Nhập hàng" at bounding box center [805, 127] width 1498 height 50
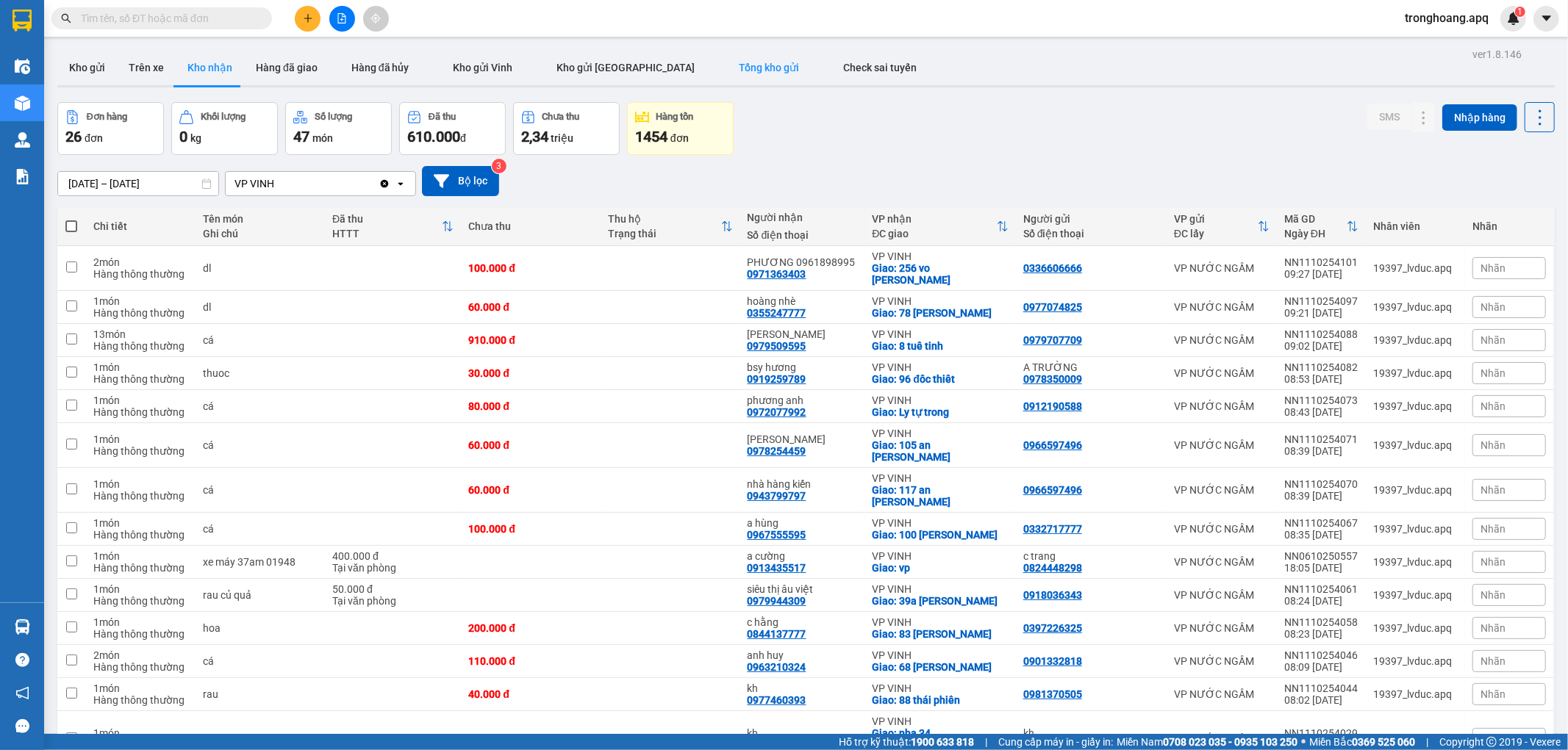
click at [717, 76] on button "Tổng kho gửi" at bounding box center [769, 68] width 104 height 36
type input "[DATE] – [DATE]"
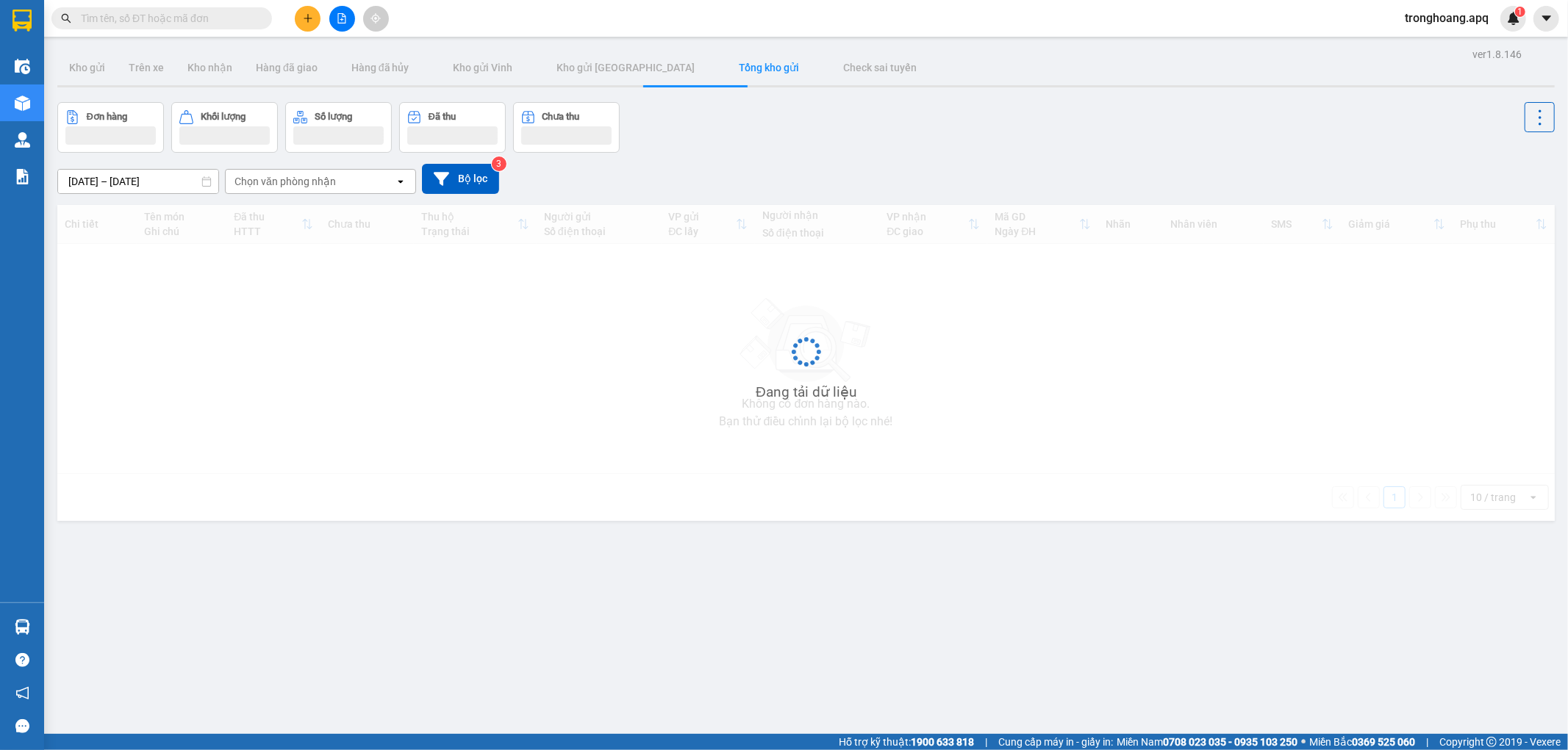
click at [1209, 211] on div "Đang tải dữ liệu" at bounding box center [805, 363] width 1498 height 316
click at [976, 169] on div "04/10/2025 – 11/10/2025 Press the down arrow key to interact with the calendar …" at bounding box center [805, 178] width 1498 height 30
click at [786, 167] on div "[DATE] – [DATE] Press the down arrow key to interact with the calendar and sele…" at bounding box center [805, 178] width 1498 height 30
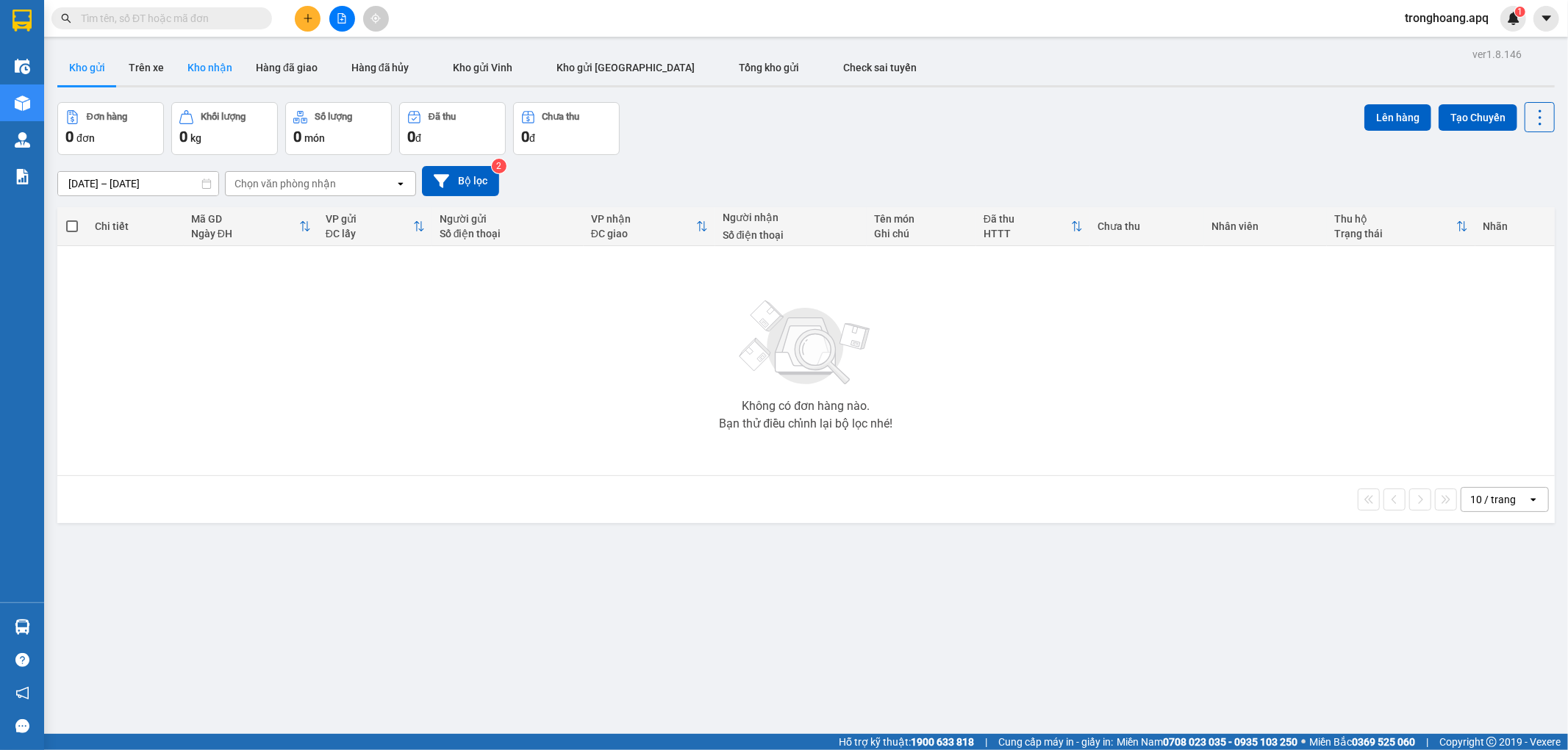
click at [222, 69] on button "Kho nhận" at bounding box center [210, 68] width 69 height 36
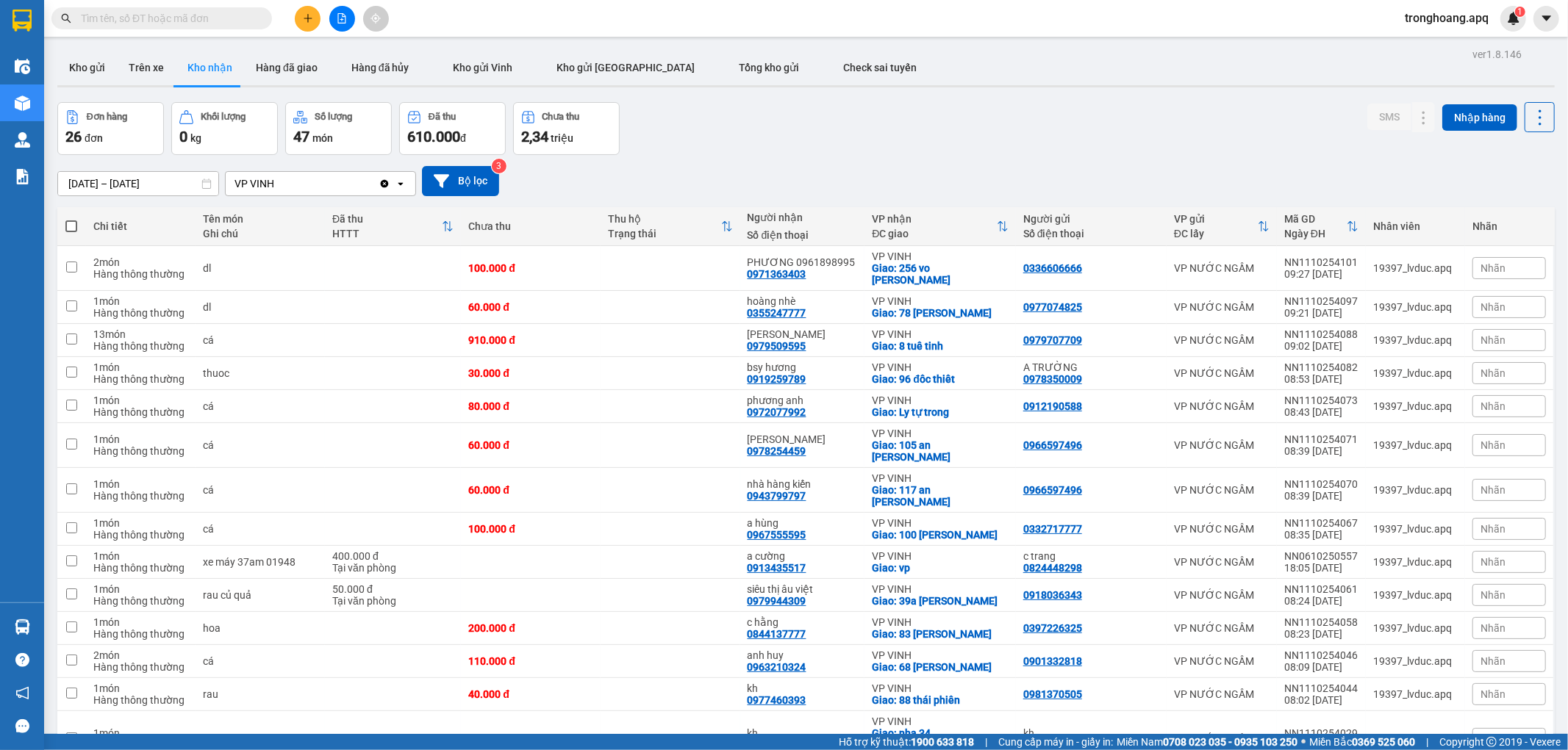
click at [947, 140] on div "Đơn hàng 26 đơn Khối lượng 0 kg Số lượng 47 món Đã thu 610.000 đ Chưa thu 2,34 …" at bounding box center [805, 129] width 1498 height 53
click at [86, 70] on button "Kho gửi" at bounding box center [87, 68] width 59 height 36
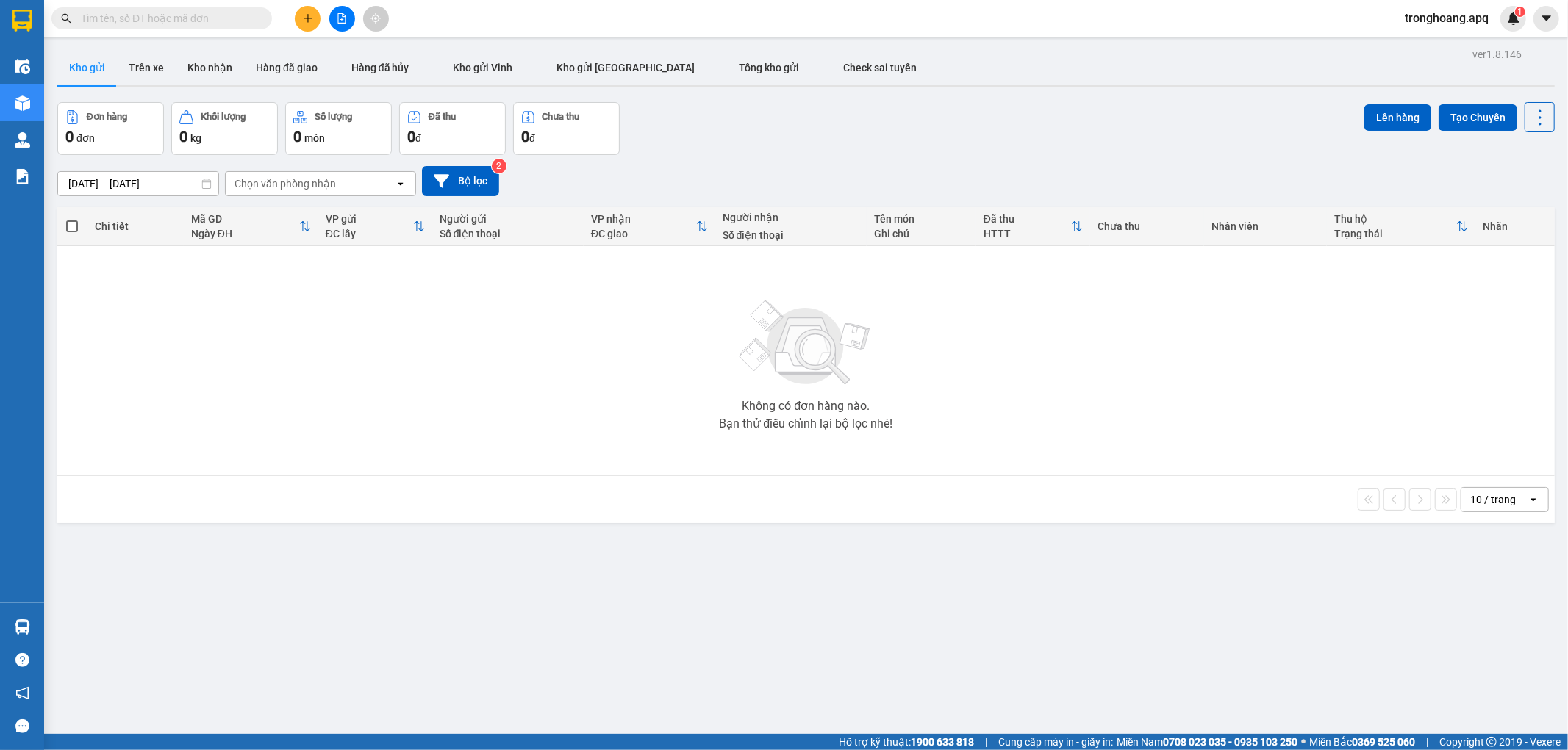
click at [897, 167] on div "09/10/2025 – 11/10/2025 Press the down arrow key to interact with the calendar …" at bounding box center [805, 181] width 1498 height 30
click at [1428, 10] on span "tronghoang.apq" at bounding box center [1447, 18] width 107 height 18
click at [954, 70] on div "Kho gửi Trên xe Kho nhận Hàng đã giao Hàng đã hủy Kho gửi Vinh Kho gửi Hà Nội T…" at bounding box center [805, 69] width 1498 height 39
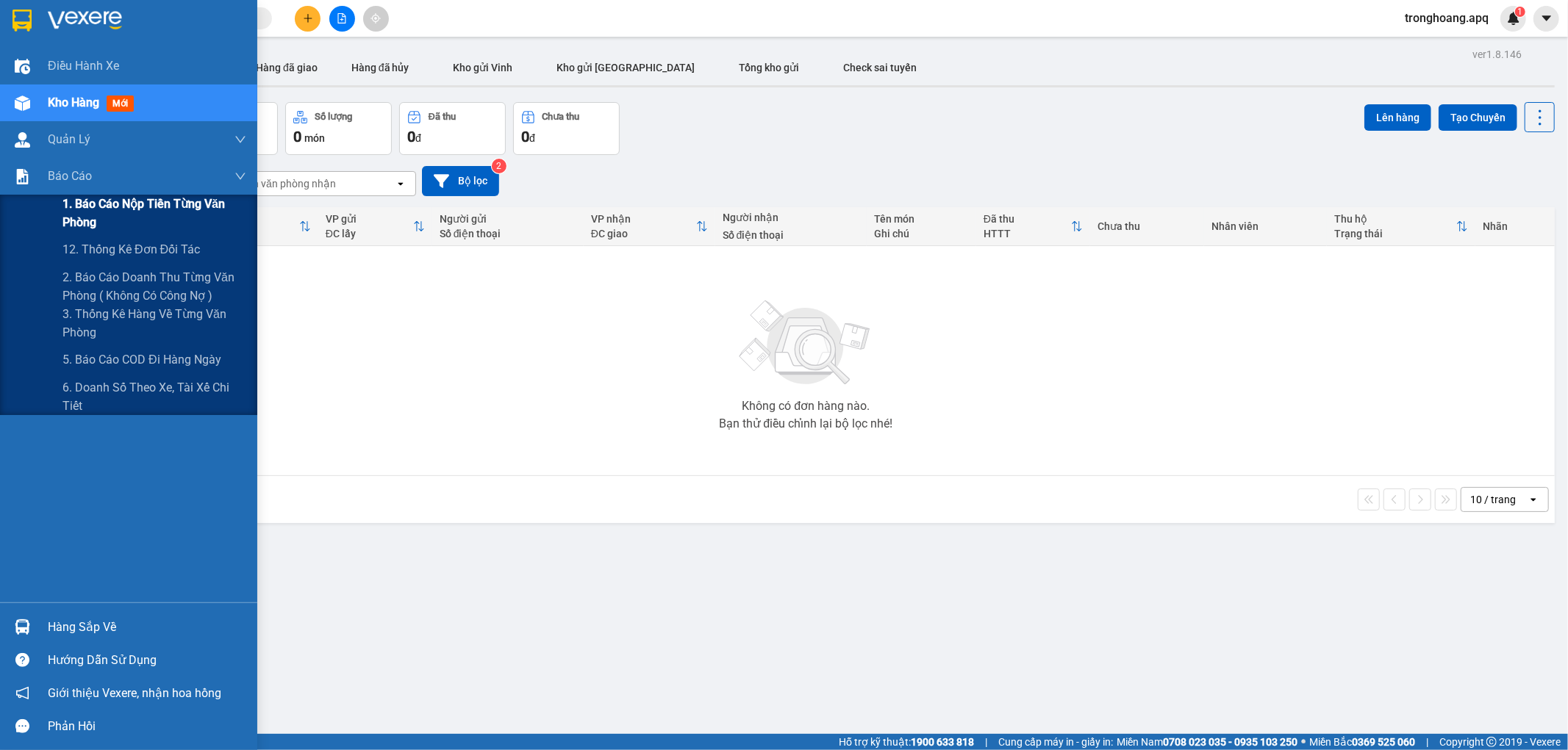
click at [87, 216] on span "1. Báo cáo nộp tiền từng văn phòng" at bounding box center [154, 213] width 183 height 36
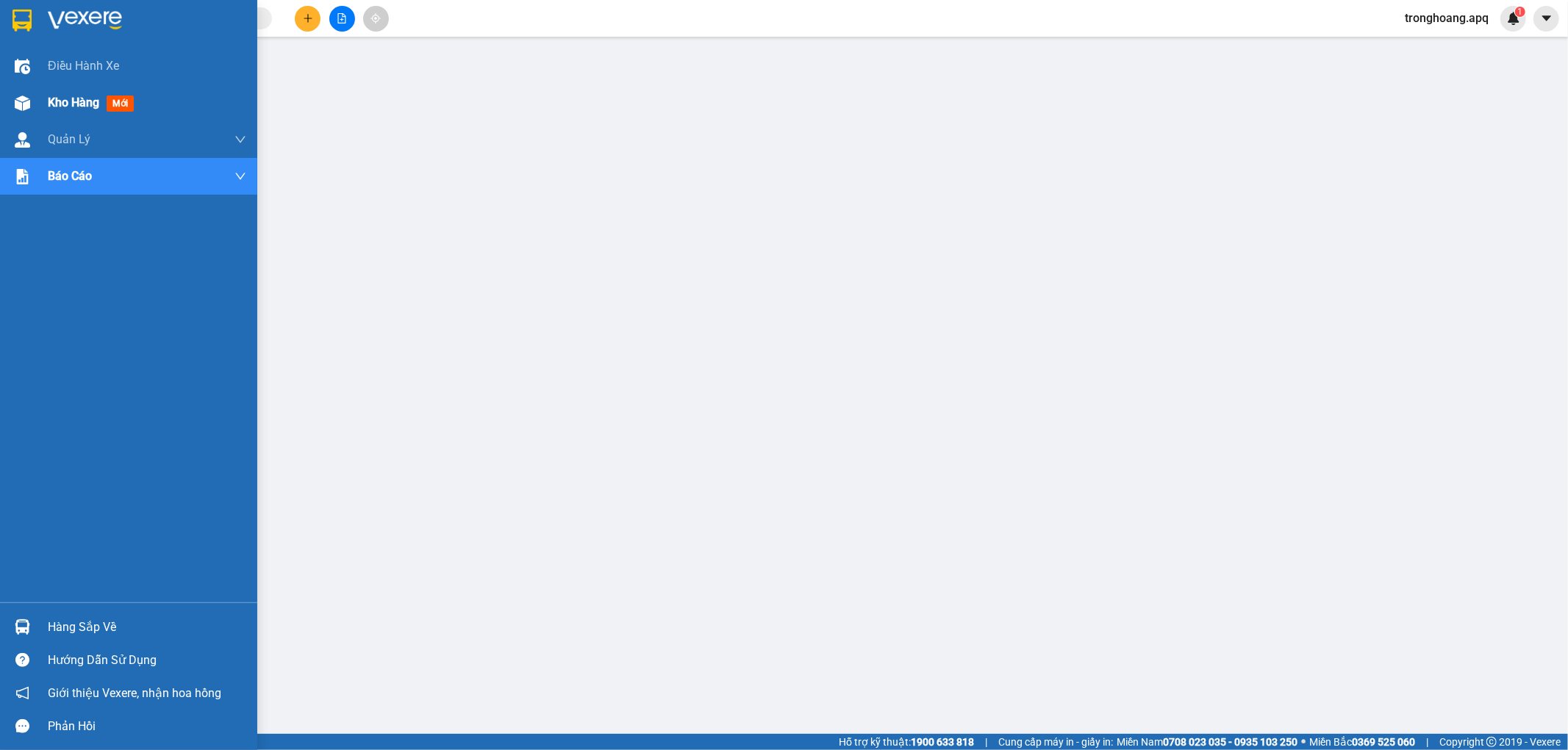
click at [39, 114] on div "Kho hàng mới" at bounding box center [128, 102] width 257 height 36
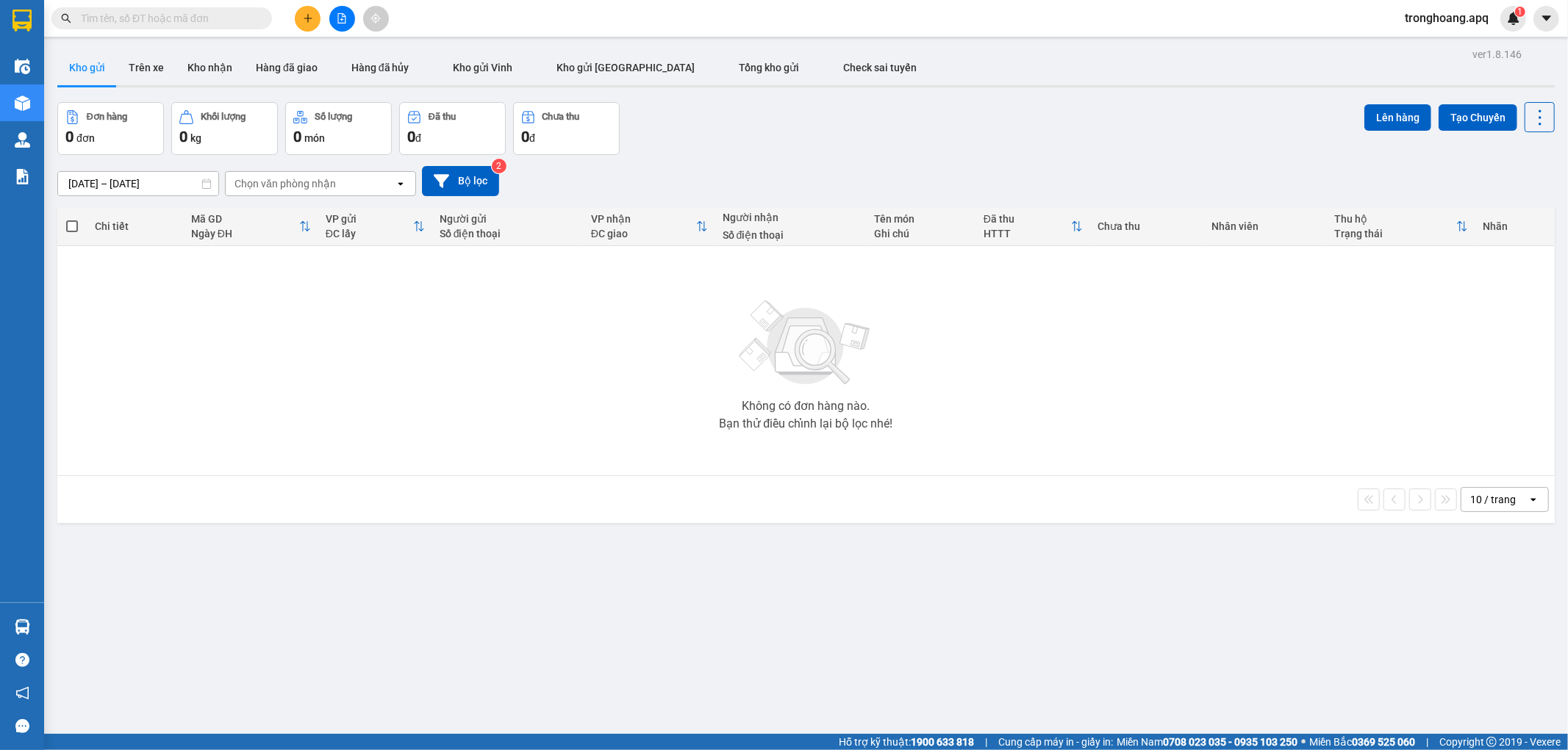
click at [915, 116] on div "Đơn hàng 0 đơn Khối lượng 0 kg Số lượng 0 món Đã thu 0 đ Chưa thu 0 đ Lên hàng …" at bounding box center [805, 129] width 1498 height 53
